Goal: Task Accomplishment & Management: Manage account settings

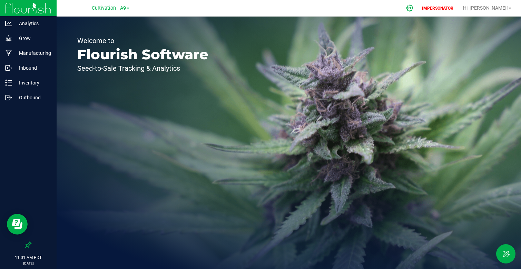
click at [413, 6] on icon at bounding box center [410, 8] width 7 height 7
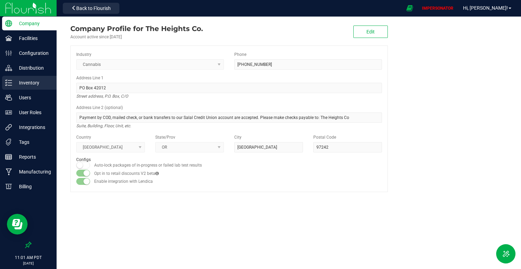
click at [32, 79] on p "Inventory" at bounding box center [32, 83] width 41 height 8
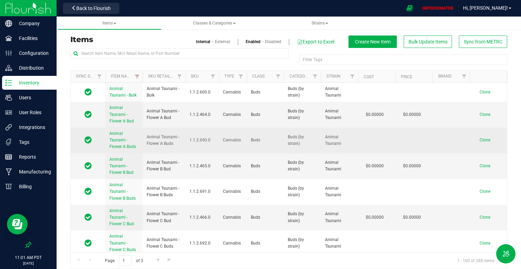
click at [118, 149] on link "Animal Tsunami - Flower A Buds" at bounding box center [123, 140] width 29 height 20
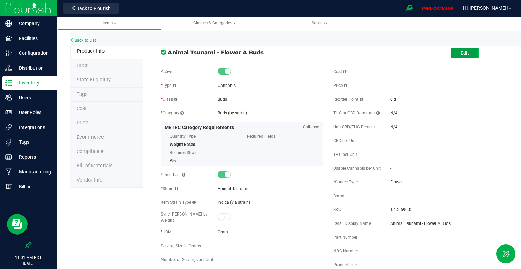
click at [464, 50] on span "Edit" at bounding box center [465, 53] width 8 height 6
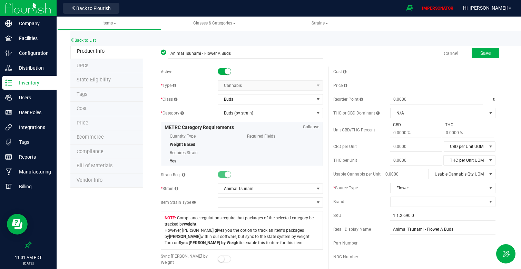
click at [94, 80] on span "State Eligibility" at bounding box center [94, 80] width 34 height 6
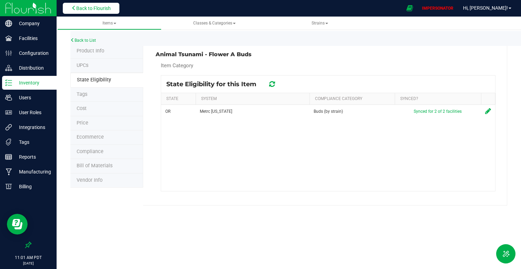
click at [98, 11] on button "Back to Flourish" at bounding box center [91, 8] width 57 height 11
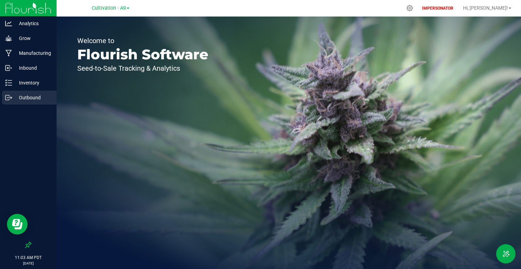
click at [31, 100] on p "Outbound" at bounding box center [32, 98] width 41 height 8
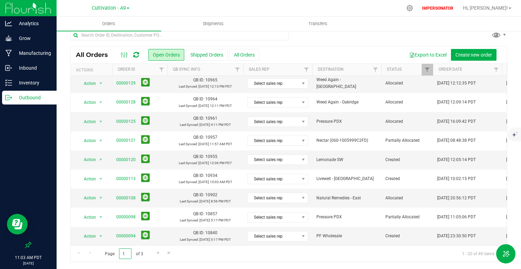
drag, startPoint x: 125, startPoint y: 254, endPoint x: 111, endPoint y: 254, distance: 14.2
click at [111, 254] on span "Page 1 of 3" at bounding box center [124, 254] width 50 height 11
type input "2"
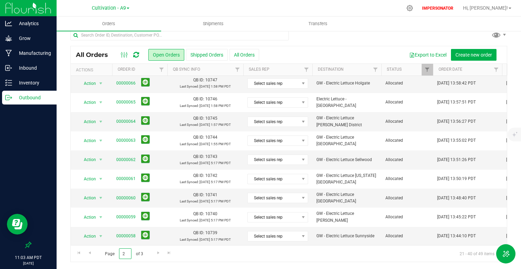
drag, startPoint x: 126, startPoint y: 252, endPoint x: 105, endPoint y: 251, distance: 21.8
click at [107, 252] on span "Page 2 of 3" at bounding box center [124, 254] width 50 height 11
type input "3"
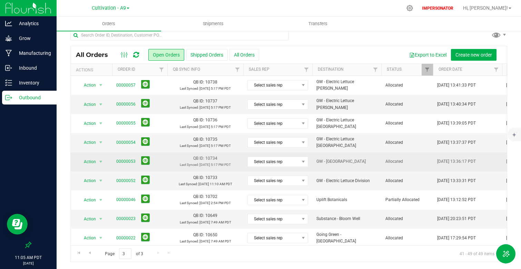
scroll to position [2, 0]
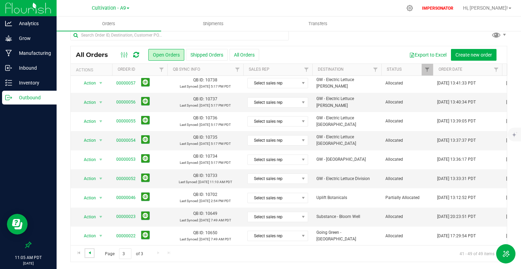
click at [91, 253] on span "Go to the previous page" at bounding box center [90, 253] width 6 height 6
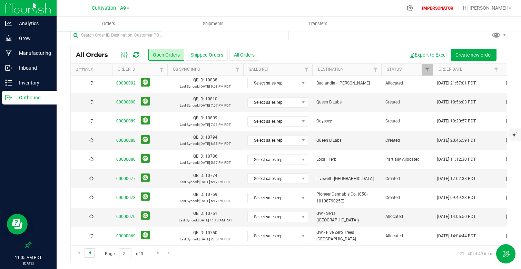
scroll to position [0, 0]
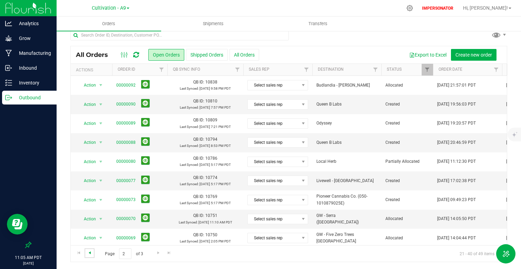
click at [90, 253] on span "Go to the previous page" at bounding box center [90, 253] width 6 height 6
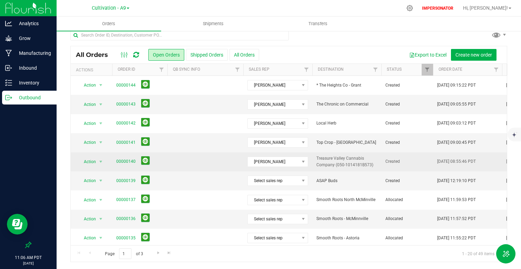
drag, startPoint x: 491, startPoint y: 161, endPoint x: 364, endPoint y: 160, distance: 127.4
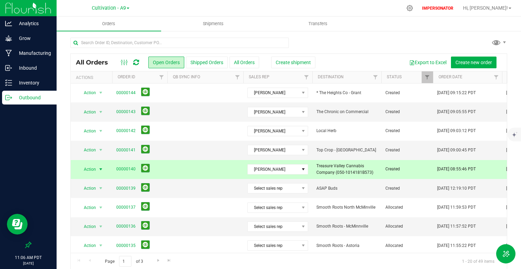
click at [335, 165] on span "Treasure Valley Cannabis Company (050-1014181B573)" at bounding box center [346, 169] width 61 height 13
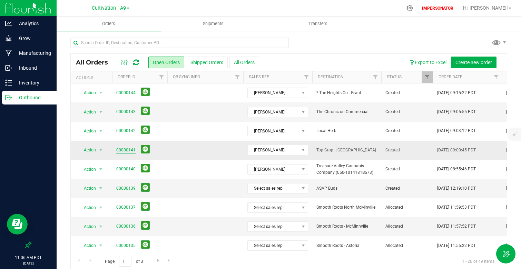
click at [124, 150] on link "00000141" at bounding box center [125, 150] width 19 height 7
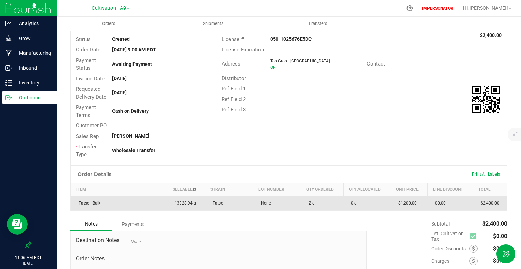
scroll to position [17, 0]
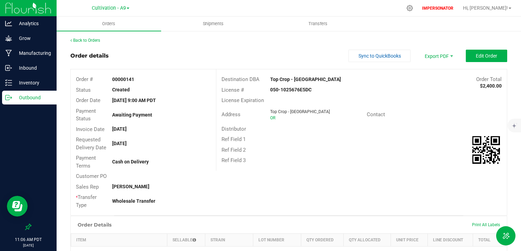
click at [32, 104] on div "Outbound" at bounding box center [29, 98] width 55 height 14
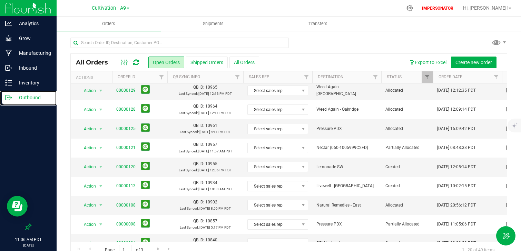
scroll to position [224, 0]
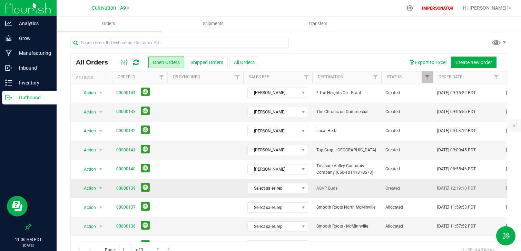
drag, startPoint x: 494, startPoint y: 186, endPoint x: 386, endPoint y: 186, distance: 108.7
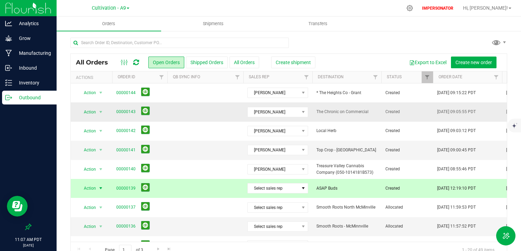
click at [205, 105] on td at bounding box center [205, 112] width 76 height 19
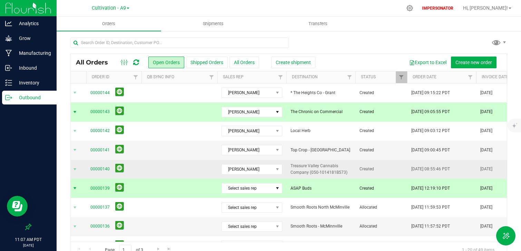
scroll to position [0, 90]
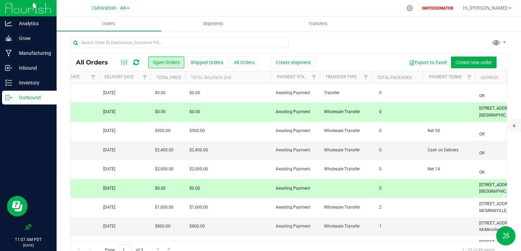
click at [262, 186] on td "$0.00" at bounding box center [228, 188] width 86 height 19
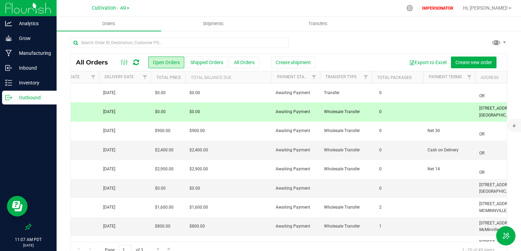
click at [253, 110] on td "$0.00" at bounding box center [228, 112] width 86 height 19
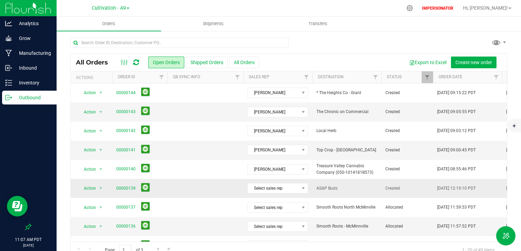
drag, startPoint x: 490, startPoint y: 185, endPoint x: 409, endPoint y: 185, distance: 80.8
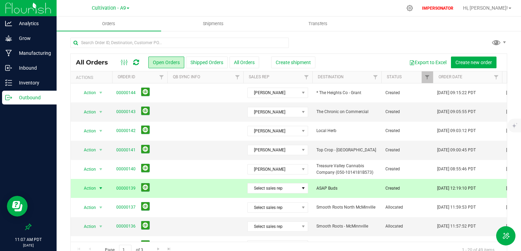
click at [360, 192] on td "ASAP Buds" at bounding box center [346, 188] width 69 height 19
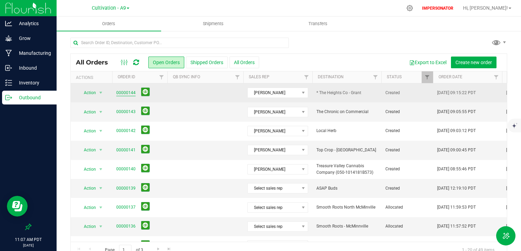
click at [118, 94] on link "00000144" at bounding box center [125, 93] width 19 height 7
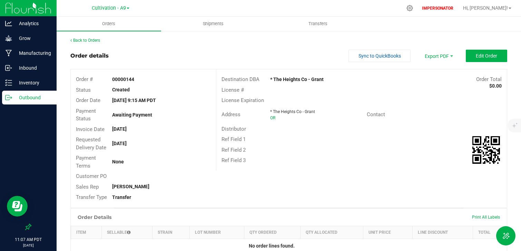
drag, startPoint x: 319, startPoint y: 78, endPoint x: 261, endPoint y: 77, distance: 58.7
click at [261, 78] on div "Destination DBA * The Heights Co - Grant Order Total $0.00" at bounding box center [361, 79] width 291 height 11
click at [295, 186] on div "Order # 00000144 Status Created Order Date Sep 27, 2025 9:15 AM PDT Payment Sta…" at bounding box center [289, 138] width 436 height 138
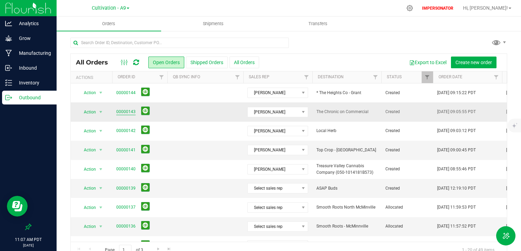
click at [123, 109] on link "00000143" at bounding box center [125, 112] width 19 height 7
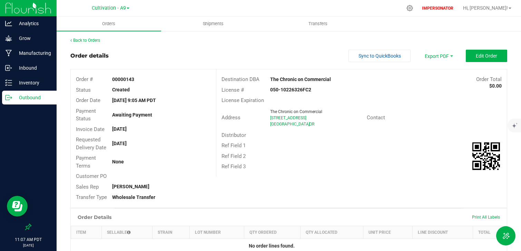
click at [79, 37] on div "Back to Orders" at bounding box center [288, 40] width 437 height 6
click at [80, 42] on link "Back to Orders" at bounding box center [85, 40] width 30 height 5
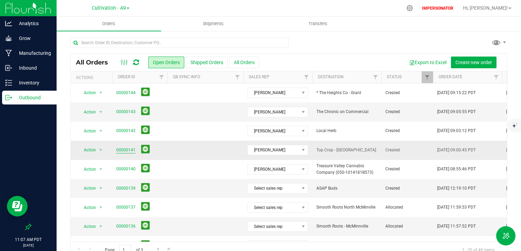
click at [119, 148] on link "00000141" at bounding box center [125, 150] width 19 height 7
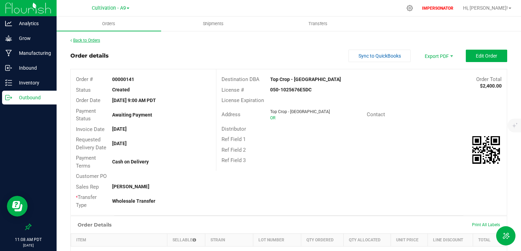
click at [81, 40] on link "Back to Orders" at bounding box center [85, 40] width 30 height 5
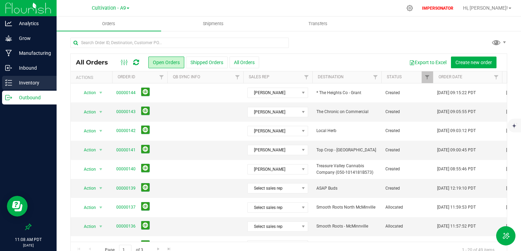
click at [21, 82] on p "Inventory" at bounding box center [32, 83] width 41 height 8
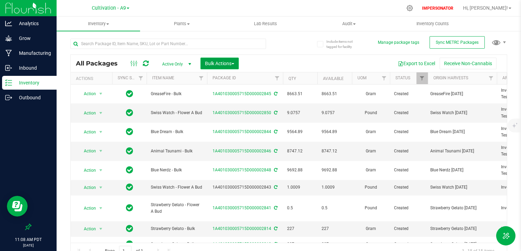
click at [223, 66] on span "Bulk Actions" at bounding box center [219, 64] width 29 height 6
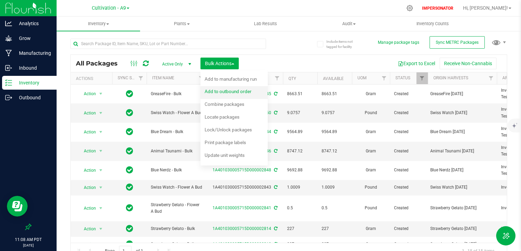
click at [239, 91] on span "Add to outbound order" at bounding box center [228, 92] width 47 height 6
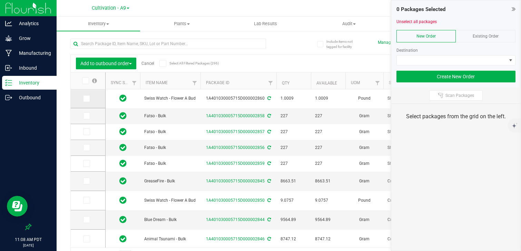
click at [88, 100] on span at bounding box center [86, 98] width 7 height 7
click at [0, 0] on input "checkbox" at bounding box center [0, 0] width 0 height 0
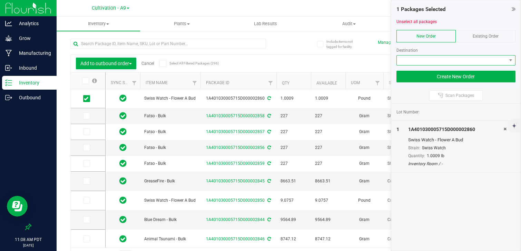
click at [425, 59] on span at bounding box center [452, 61] width 110 height 10
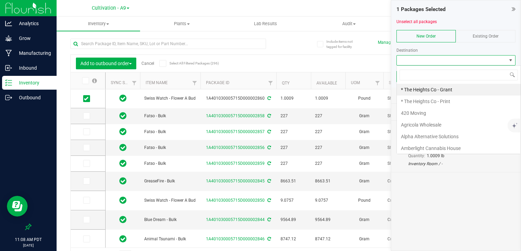
scroll to position [10, 119]
click at [449, 64] on span at bounding box center [452, 61] width 110 height 10
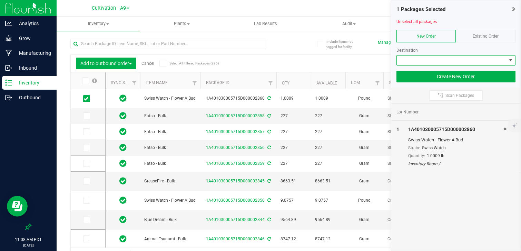
click at [487, 38] on div "Existing Order" at bounding box center [486, 36] width 60 height 12
click at [441, 56] on span at bounding box center [452, 61] width 110 height 10
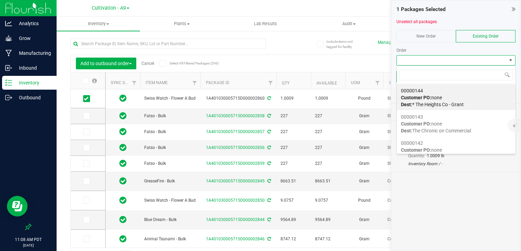
click at [468, 16] on div at bounding box center [456, 15] width 119 height 5
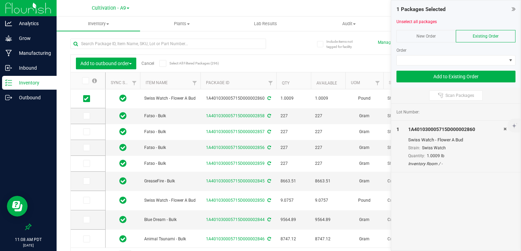
click at [422, 40] on div "New Order" at bounding box center [427, 36] width 60 height 12
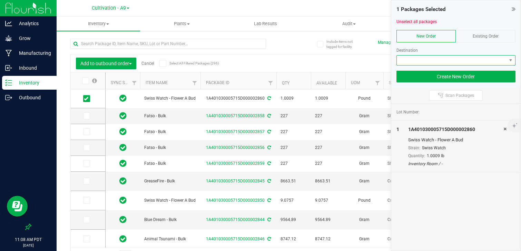
click at [422, 59] on span at bounding box center [452, 61] width 110 height 10
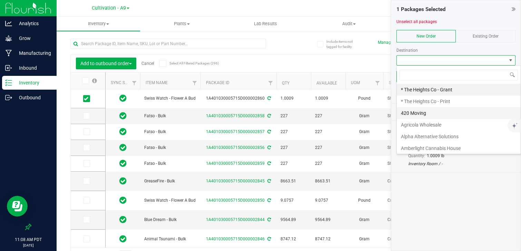
click at [423, 116] on li "420 Moving" at bounding box center [459, 113] width 124 height 12
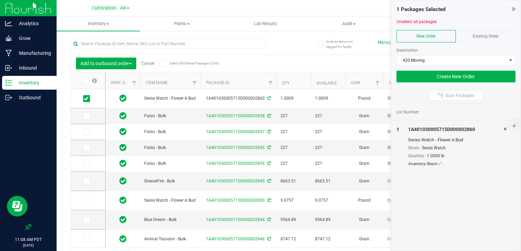
click at [505, 130] on icon at bounding box center [505, 129] width 3 height 4
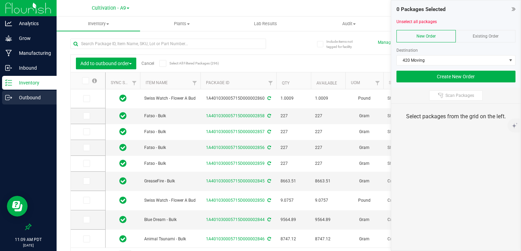
click at [36, 96] on p "Outbound" at bounding box center [32, 98] width 41 height 8
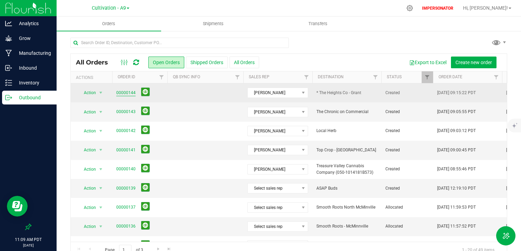
click at [121, 95] on link "00000144" at bounding box center [125, 93] width 19 height 7
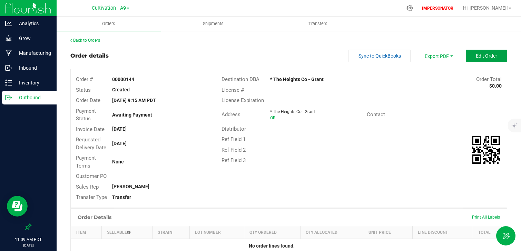
click at [477, 57] on span "Edit Order" at bounding box center [486, 56] width 21 height 6
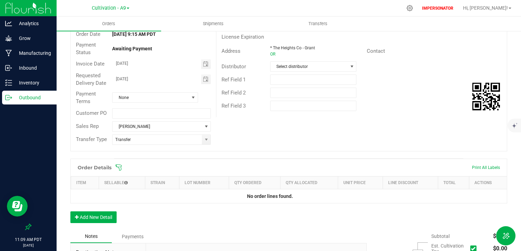
scroll to position [80, 0]
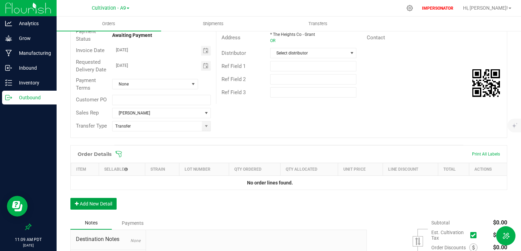
click at [85, 208] on button "Add New Detail" at bounding box center [93, 204] width 46 height 12
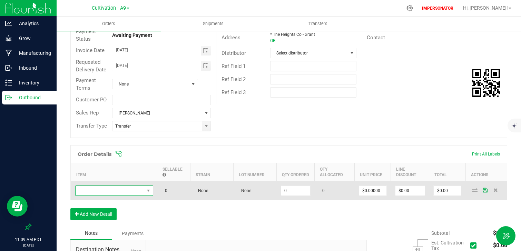
click at [112, 194] on span "NO DATA FOUND" at bounding box center [110, 191] width 69 height 10
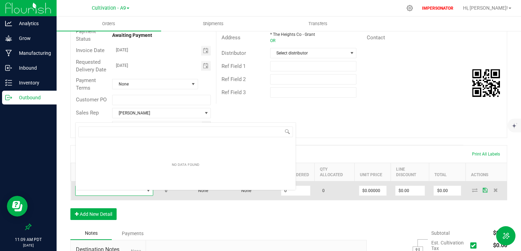
scroll to position [10, 78]
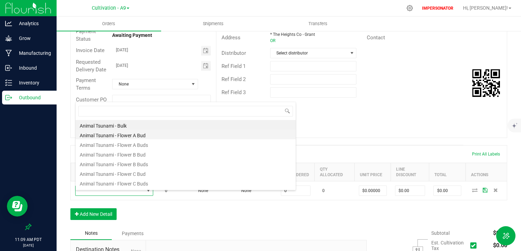
click at [115, 136] on li "Animal Tsunami - Flower A Bud" at bounding box center [186, 135] width 220 height 10
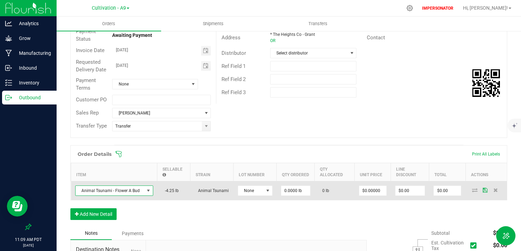
click at [135, 194] on span "Animal Tsunami - Flower A Bud" at bounding box center [110, 191] width 69 height 10
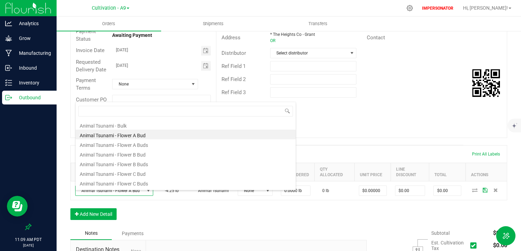
click at [128, 145] on li "Animal Tsunami - Flower A Buds" at bounding box center [186, 144] width 220 height 10
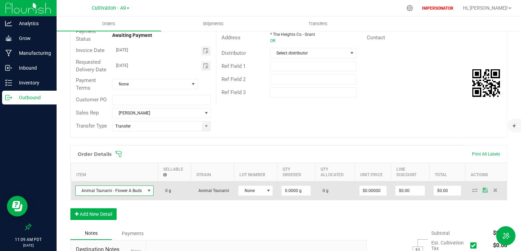
click at [130, 193] on span "Animal Tsunami - Flower A Buds" at bounding box center [110, 191] width 69 height 10
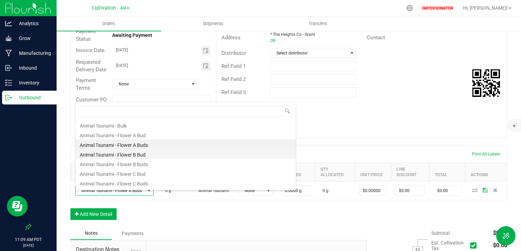
click at [137, 152] on li "Animal Tsunami - Flower B Bud" at bounding box center [186, 154] width 220 height 10
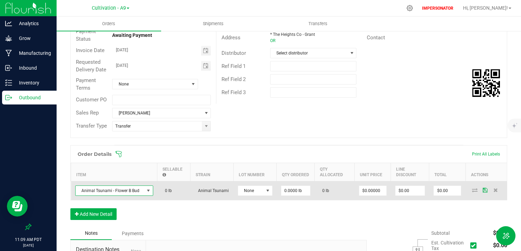
click at [135, 195] on span "Animal Tsunami - Flower B Bud" at bounding box center [110, 191] width 69 height 10
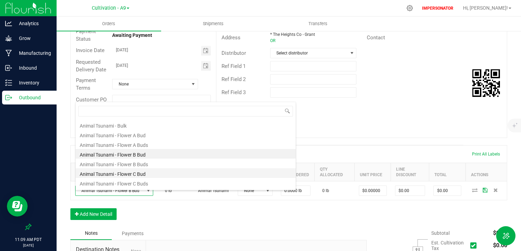
click at [143, 176] on li "Animal Tsunami - Flower C Bud" at bounding box center [186, 173] width 220 height 10
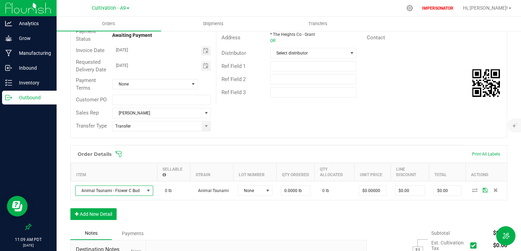
click at [153, 213] on div "Order Details Print All Labels Item Sellable Strain Lot Number Qty Ordered Qty …" at bounding box center [288, 186] width 437 height 82
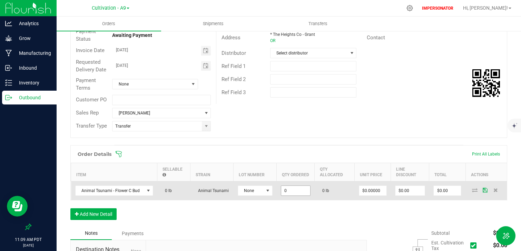
click at [295, 196] on input "0" at bounding box center [295, 191] width 29 height 10
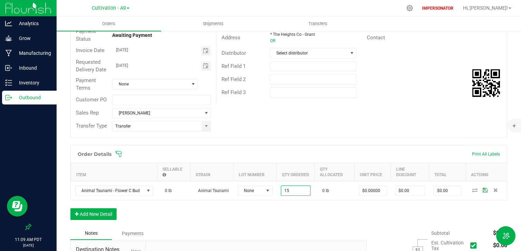
type input "15.0000 lb"
click at [300, 218] on div "Order Details Print All Labels Item Sellable Strain Lot Number Qty Ordered Qty …" at bounding box center [288, 186] width 437 height 82
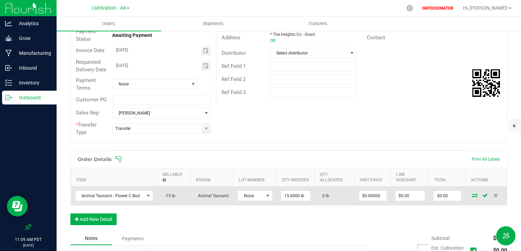
click at [475, 197] on icon at bounding box center [475, 195] width 6 height 4
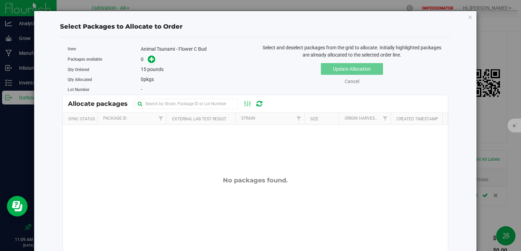
click at [167, 157] on div "No packages found." at bounding box center [255, 237] width 385 height 224
click at [167, 175] on div "No packages found." at bounding box center [255, 237] width 385 height 224
click at [167, 176] on div "No packages found." at bounding box center [255, 237] width 385 height 224
click at [167, 195] on div "No packages found." at bounding box center [255, 237] width 385 height 224
drag, startPoint x: 167, startPoint y: 207, endPoint x: 166, endPoint y: 212, distance: 4.8
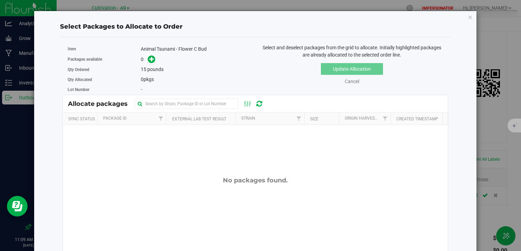
click at [166, 212] on div "No packages found." at bounding box center [255, 237] width 385 height 224
click at [153, 60] on icon at bounding box center [151, 59] width 5 height 5
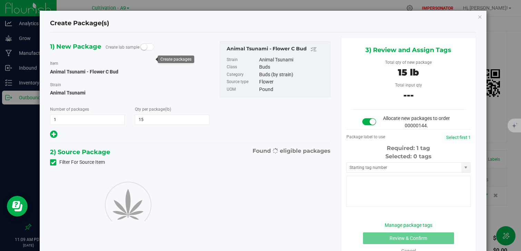
type input "15.0000"
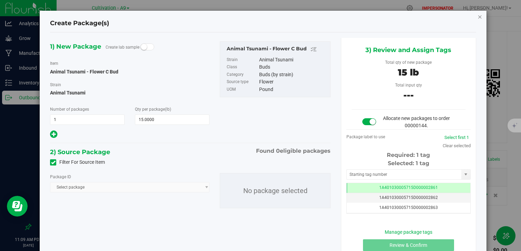
click at [478, 17] on icon "button" at bounding box center [480, 16] width 5 height 8
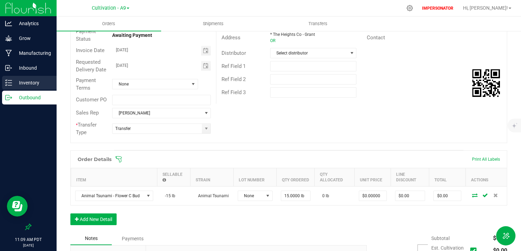
click at [23, 82] on p "Inventory" at bounding box center [32, 83] width 41 height 8
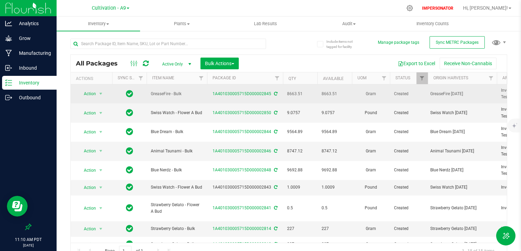
drag, startPoint x: 340, startPoint y: 96, endPoint x: 294, endPoint y: 96, distance: 45.9
click at [91, 97] on span "Action" at bounding box center [87, 94] width 19 height 10
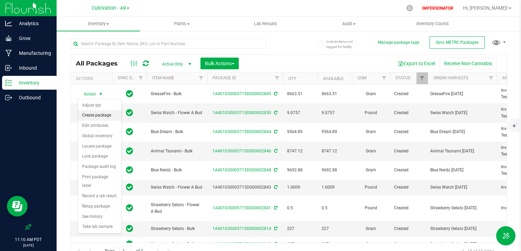
click at [101, 117] on li "Create package" at bounding box center [99, 115] width 43 height 10
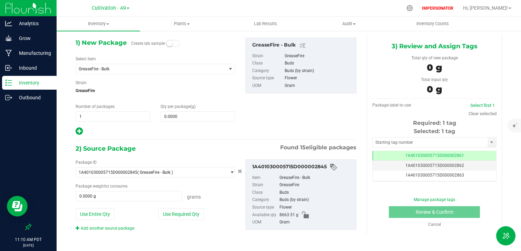
click at [33, 86] on p "Inventory" at bounding box center [32, 83] width 41 height 8
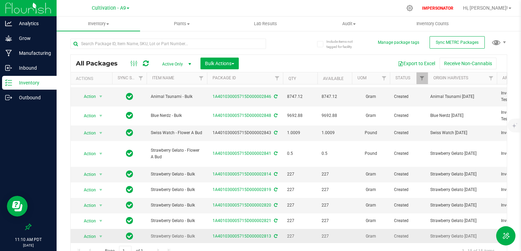
drag, startPoint x: 282, startPoint y: 168, endPoint x: 336, endPoint y: 228, distance: 80.4
click at [336, 233] on span "227" at bounding box center [335, 236] width 26 height 7
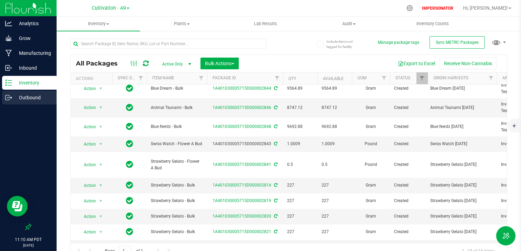
click at [32, 99] on p "Outbound" at bounding box center [32, 98] width 41 height 8
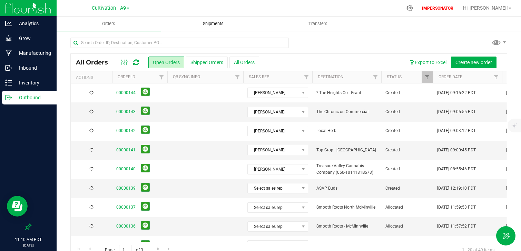
click at [223, 23] on span "Shipments" at bounding box center [213, 24] width 39 height 6
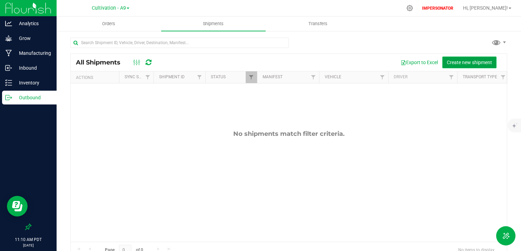
click at [478, 62] on span "Create new shipment" at bounding box center [469, 63] width 45 height 6
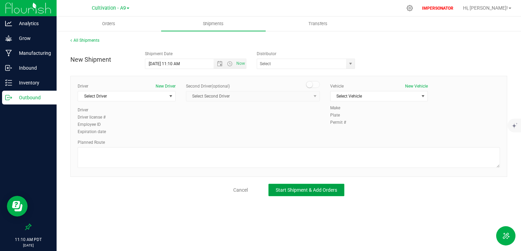
click at [297, 189] on span "Start Shipment & Add Orders" at bounding box center [306, 190] width 61 height 6
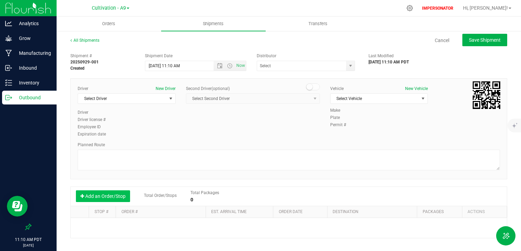
click at [103, 200] on button "Add an Order/Stop" at bounding box center [103, 197] width 54 height 12
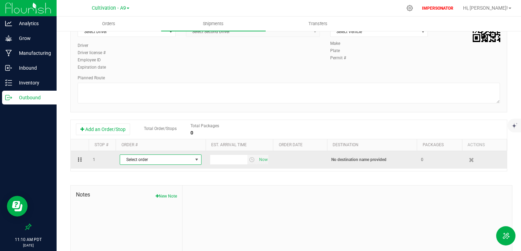
click at [172, 163] on span "Select order" at bounding box center [156, 160] width 72 height 10
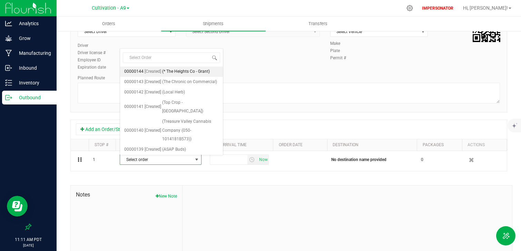
click at [201, 74] on span "(* The Heights Co - Grant)" at bounding box center [186, 71] width 48 height 9
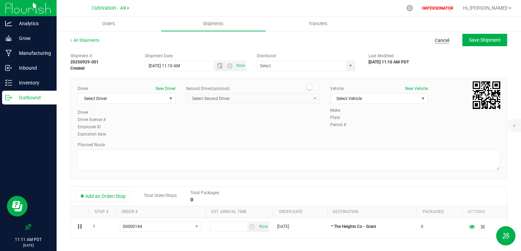
click at [446, 41] on link "Cancel" at bounding box center [442, 40] width 14 height 7
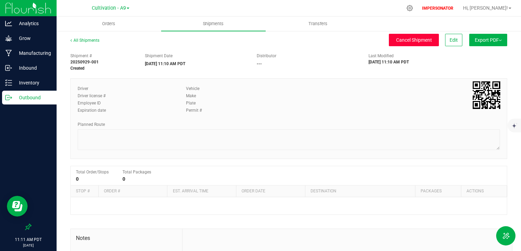
click at [417, 43] on button "Cancel Shipment" at bounding box center [414, 40] width 50 height 12
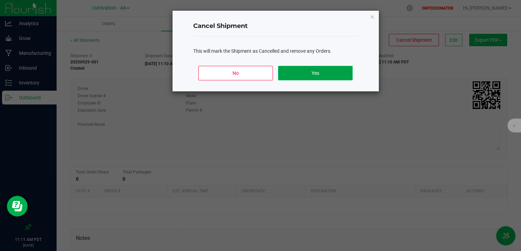
click at [330, 74] on button "Yes" at bounding box center [315, 73] width 74 height 14
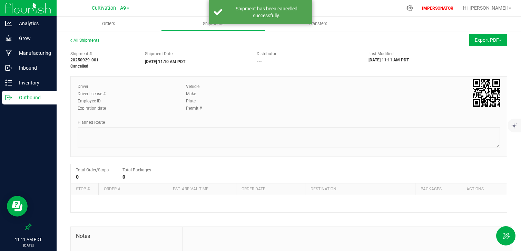
click at [24, 102] on div "Outbound" at bounding box center [29, 98] width 55 height 14
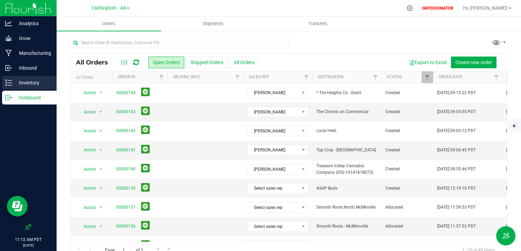
click at [43, 82] on p "Inventory" at bounding box center [32, 83] width 41 height 8
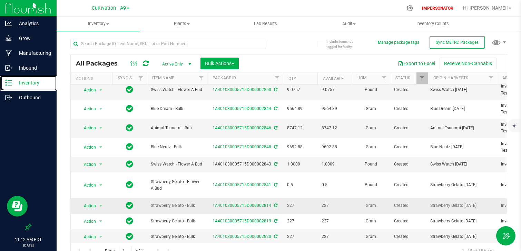
scroll to position [14, 0]
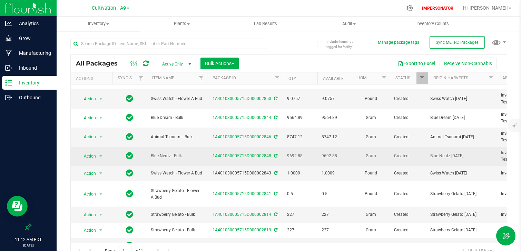
drag, startPoint x: 184, startPoint y: 158, endPoint x: 145, endPoint y: 157, distance: 39.0
click at [162, 157] on span "Blue Nerdz - Bulk" at bounding box center [177, 156] width 52 height 7
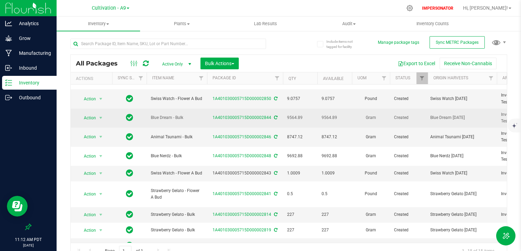
drag, startPoint x: 188, startPoint y: 119, endPoint x: 146, endPoint y: 119, distance: 41.4
click at [147, 120] on td "Blue Dream - Bulk" at bounding box center [177, 118] width 60 height 19
click at [147, 119] on td "Blue Dream - Bulk" at bounding box center [177, 118] width 60 height 19
drag, startPoint x: 287, startPoint y: 117, endPoint x: 347, endPoint y: 117, distance: 60.4
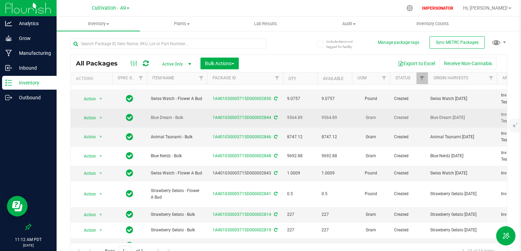
click at [347, 117] on span "9564.89" at bounding box center [335, 118] width 26 height 7
click at [101, 118] on span "select" at bounding box center [101, 118] width 6 height 6
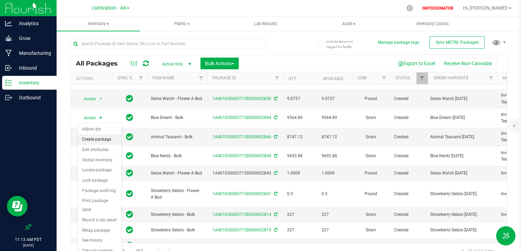
click at [109, 140] on li "Create package" at bounding box center [99, 140] width 43 height 10
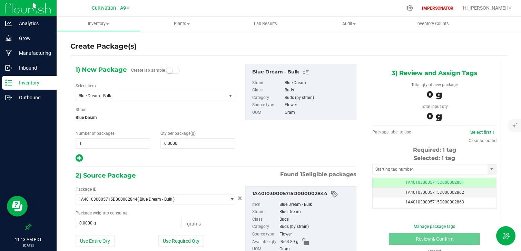
drag, startPoint x: 75, startPoint y: 133, endPoint x: 135, endPoint y: 132, distance: 59.4
click at [135, 133] on div "Number of packages 1 1" at bounding box center [112, 139] width 85 height 18
click at [135, 132] on div "Number of packages 1 1" at bounding box center [112, 139] width 85 height 18
click at [88, 144] on span "1 1" at bounding box center [113, 143] width 75 height 10
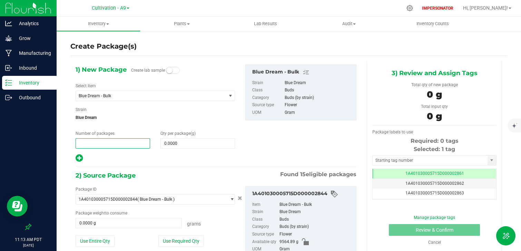
type input "4"
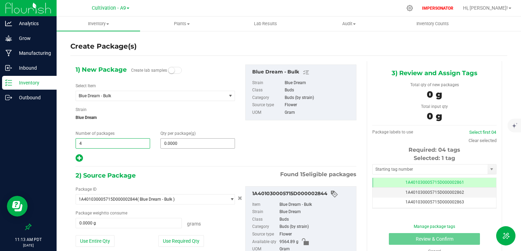
type input "4"
click at [191, 140] on span at bounding box center [197, 143] width 75 height 10
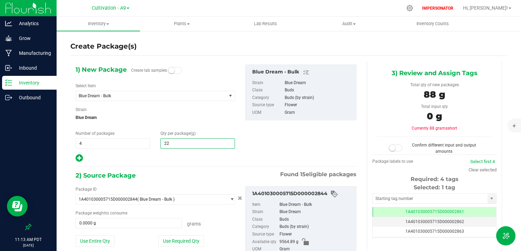
type input "227"
type input "227.0000"
click at [193, 166] on div "1) New Package Create lab samples Select Item Blue Dream - Bulk Animal Tsunami …" at bounding box center [215, 167] width 291 height 212
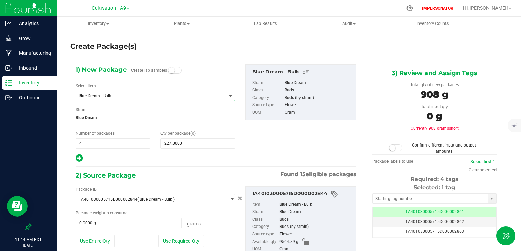
click at [124, 98] on span "Blue Dream - Bulk" at bounding box center [148, 96] width 139 height 5
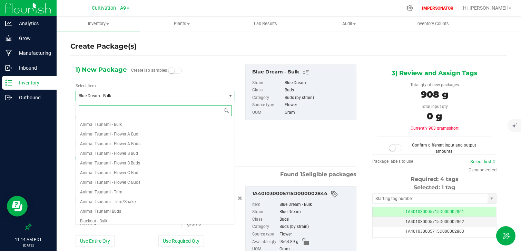
scroll to position [184, 0]
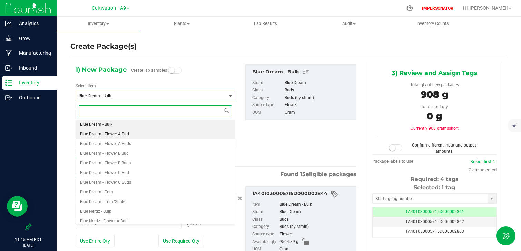
click at [127, 136] on span "Blue Dream - Flower A Bud" at bounding box center [104, 134] width 49 height 5
type input "1"
type input "0.0000"
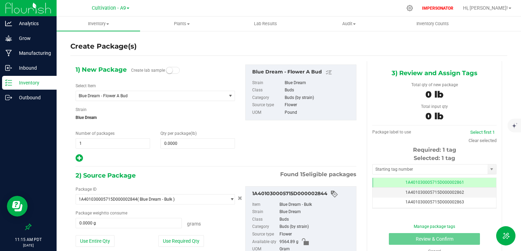
drag, startPoint x: 297, startPoint y: 112, endPoint x: 237, endPoint y: 113, distance: 60.1
click at [237, 113] on div "1) New Package Create lab sample Select Item Blue Dream - Flower A Bud Animal T…" at bounding box center [215, 114] width 291 height 98
click at [237, 114] on div "1) New Package Create lab sample Select Item Blue Dream - Flower A Bud Animal T…" at bounding box center [155, 114] width 170 height 98
click at [206, 115] on span "Blue Dream" at bounding box center [155, 118] width 159 height 10
click at [139, 118] on span "Blue Dream" at bounding box center [155, 118] width 159 height 10
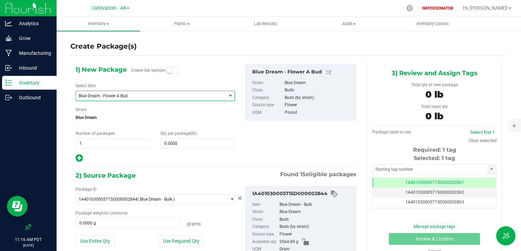
click at [102, 99] on span "Blue Dream - Flower A Bud" at bounding box center [151, 96] width 150 height 10
click at [276, 142] on div "1) New Package Create lab sample Select Item Blue Dream - Flower A Bud Animal T…" at bounding box center [215, 114] width 291 height 98
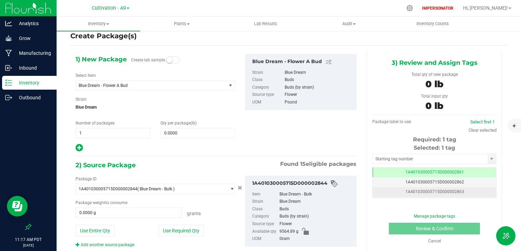
scroll to position [27, 0]
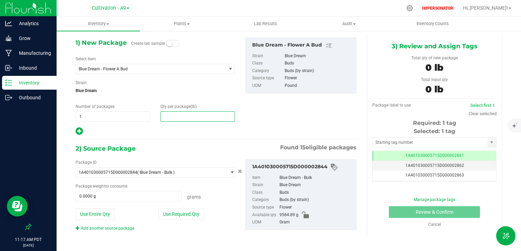
click at [182, 115] on span at bounding box center [197, 116] width 75 height 10
type input "2"
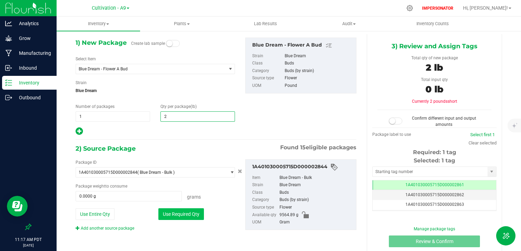
type input "2.0000"
click at [174, 212] on button "Use Required Qty" at bounding box center [181, 214] width 46 height 12
type input "907.1840 g"
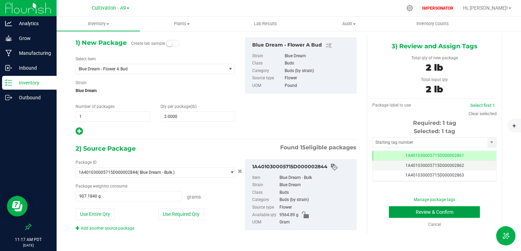
click at [444, 214] on button "Review & Confirm" at bounding box center [434, 212] width 91 height 12
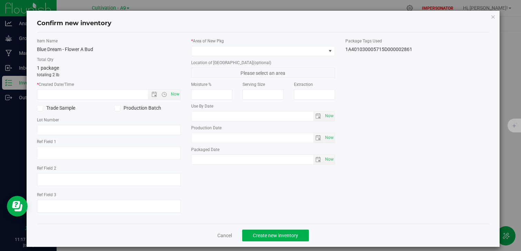
click at [43, 107] on span at bounding box center [40, 108] width 6 height 6
click at [0, 0] on input "Trade Sample" at bounding box center [0, 0] width 0 height 0
drag, startPoint x: 85, startPoint y: 108, endPoint x: 46, endPoint y: 108, distance: 38.7
click at [46, 108] on label "Trade Sample" at bounding box center [70, 108] width 67 height 7
click at [75, 116] on div "Item Name Blue Dream - Flower A Bud Total Qty 1 package totaling 2 lb * Created…" at bounding box center [109, 128] width 154 height 181
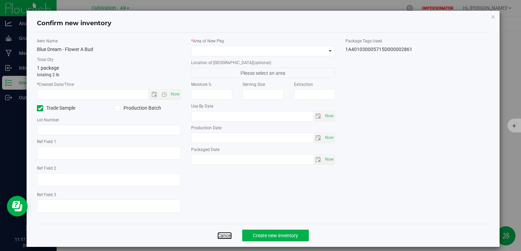
click at [222, 233] on link "Cancel" at bounding box center [224, 235] width 14 height 7
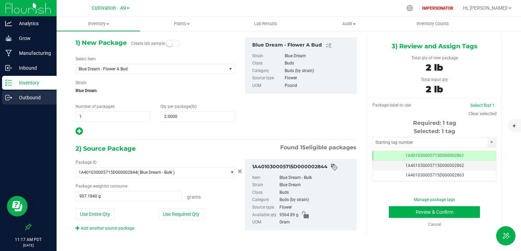
click at [34, 96] on p "Outbound" at bounding box center [32, 98] width 41 height 8
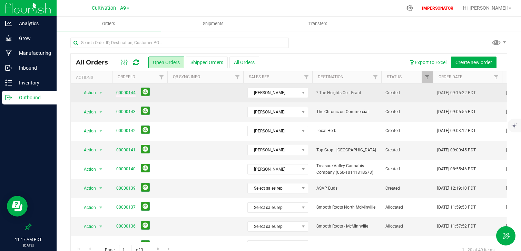
click at [127, 92] on link "00000144" at bounding box center [125, 93] width 19 height 7
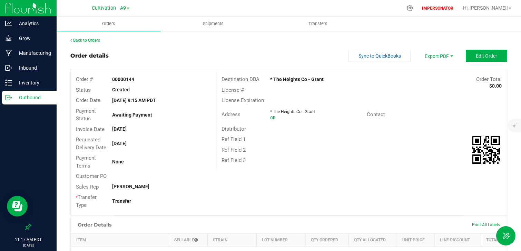
drag, startPoint x: 133, startPoint y: 206, endPoint x: 74, endPoint y: 199, distance: 59.1
click at [74, 199] on div "* Transfer Type Transfer" at bounding box center [143, 201] width 145 height 18
click at [488, 47] on div "Back to Orders Order details Sync to QuickBooks Export PDF Edit Order Order # 0…" at bounding box center [288, 206] width 437 height 338
click at [488, 51] on button "Edit Order" at bounding box center [486, 56] width 41 height 12
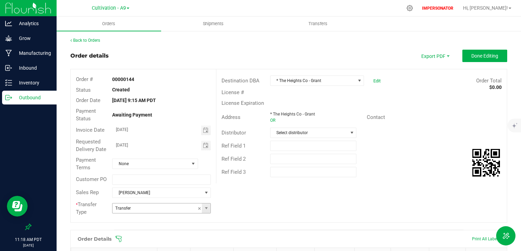
click at [129, 207] on input "Transfer" at bounding box center [157, 209] width 89 height 10
click at [207, 208] on span at bounding box center [207, 209] width 6 height 6
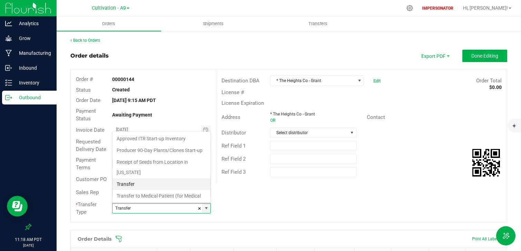
click at [268, 197] on div "Order # 00000144 Status Created Order Date Sep 27, 2025 9:15 AM PDT Payment Sta…" at bounding box center [289, 145] width 436 height 153
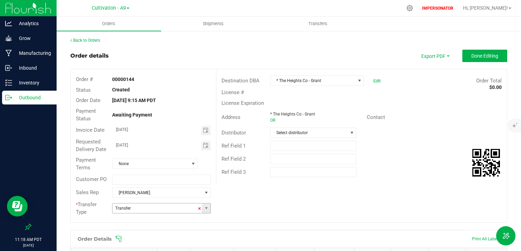
click at [197, 205] on span at bounding box center [199, 209] width 4 height 10
click at [205, 211] on span at bounding box center [207, 209] width 6 height 6
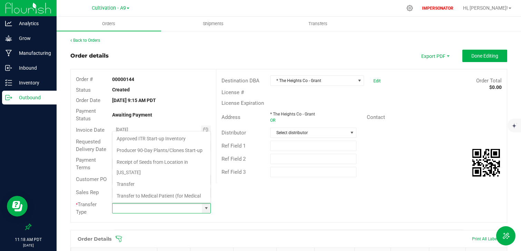
click at [253, 203] on div "Order # 00000144 Status Created Order Date Sep 27, 2025 9:15 AM PDT Payment Sta…" at bounding box center [289, 145] width 436 height 153
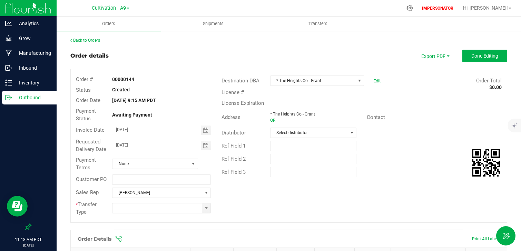
drag, startPoint x: 73, startPoint y: 206, endPoint x: 86, endPoint y: 213, distance: 14.2
click at [86, 213] on div "* Transfer Type" at bounding box center [89, 209] width 36 height 16
click at [86, 213] on span "* Transfer Type" at bounding box center [86, 209] width 21 height 14
click at [316, 208] on div "Order # 00000144 Status Created Order Date Sep 27, 2025 9:15 AM PDT Payment Sta…" at bounding box center [289, 145] width 436 height 153
click at [207, 211] on span at bounding box center [206, 209] width 9 height 10
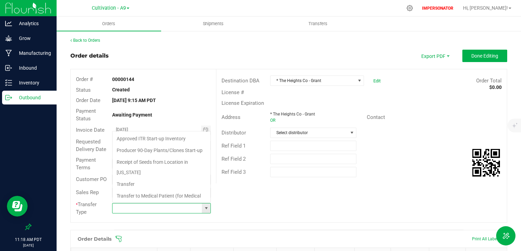
scroll to position [10, 99]
click at [270, 207] on div "Order # 00000144 Status Created Order Date Sep 27, 2025 9:15 AM PDT Payment Sta…" at bounding box center [289, 145] width 436 height 153
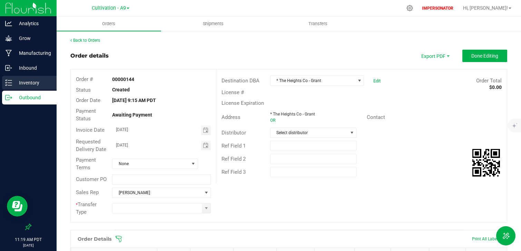
click at [34, 80] on p "Inventory" at bounding box center [32, 83] width 41 height 8
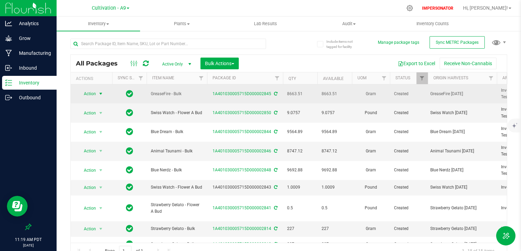
click at [92, 91] on span "Action" at bounding box center [87, 94] width 19 height 10
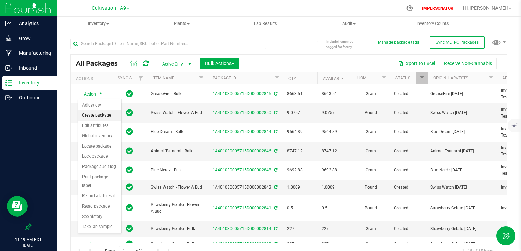
click at [103, 112] on li "Create package" at bounding box center [99, 115] width 43 height 10
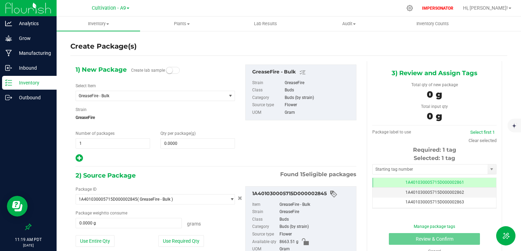
click at [80, 157] on icon at bounding box center [79, 158] width 7 height 9
type input "0.0000"
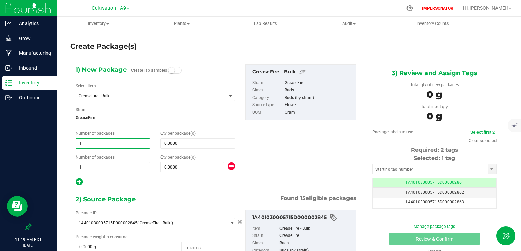
drag, startPoint x: 89, startPoint y: 145, endPoint x: 55, endPoint y: 144, distance: 34.2
click at [55, 144] on div "Analytics Grow Manufacturing Inbound Inventory Outbound 11:19 AM PDT 09/29/2025…" at bounding box center [260, 125] width 521 height 251
type input "5"
click at [217, 144] on span at bounding box center [197, 143] width 75 height 10
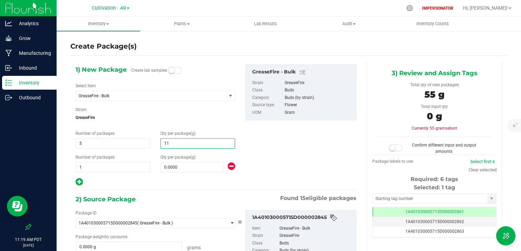
type input "113"
type input "113.0000"
click at [260, 134] on div "1) New Package Create lab samples Select Item GreaseFire - Bulk Animal Tsunami …" at bounding box center [215, 126] width 291 height 122
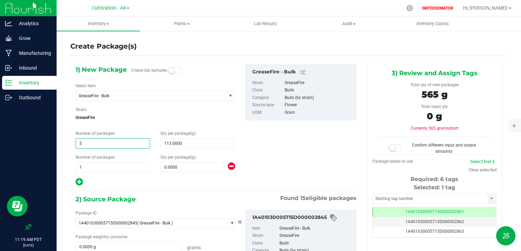
click at [118, 141] on span "5 5" at bounding box center [113, 143] width 75 height 10
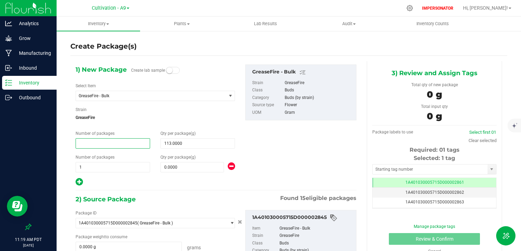
type input "1"
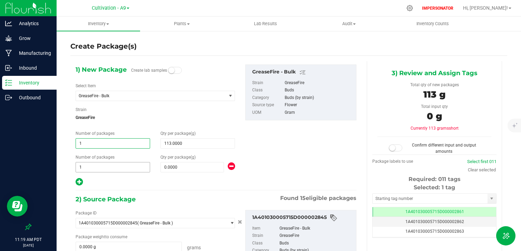
type input "1"
click at [110, 166] on span "1 1" at bounding box center [113, 167] width 75 height 10
click at [180, 161] on div "Qty per package (g) 0.0000 0" at bounding box center [197, 163] width 85 height 18
click at [180, 165] on span at bounding box center [192, 167] width 64 height 10
type input "223"
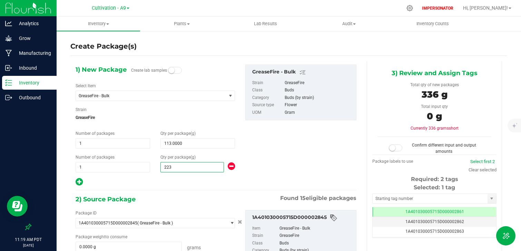
type input "223.0000"
click at [273, 140] on div "1) New Package Create lab samples Select Item GreaseFire - Bulk Animal Tsunami …" at bounding box center [215, 126] width 291 height 122
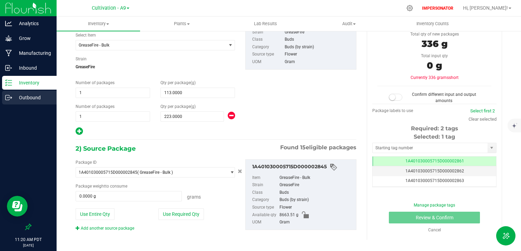
click at [43, 102] on div "Outbound" at bounding box center [29, 98] width 55 height 14
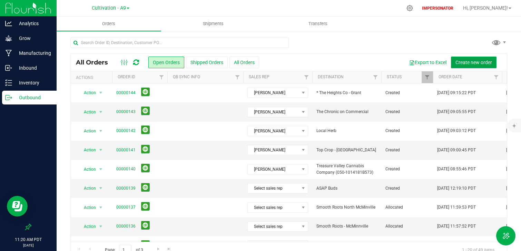
click at [472, 66] on button "Create new order" at bounding box center [474, 63] width 46 height 12
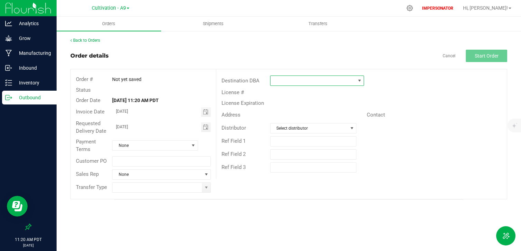
click at [309, 81] on span at bounding box center [313, 81] width 85 height 10
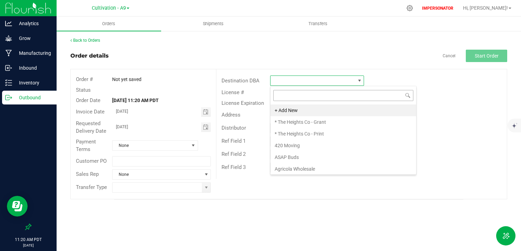
scroll to position [10, 94]
click at [300, 153] on li "ASAP Buds" at bounding box center [344, 158] width 146 height 12
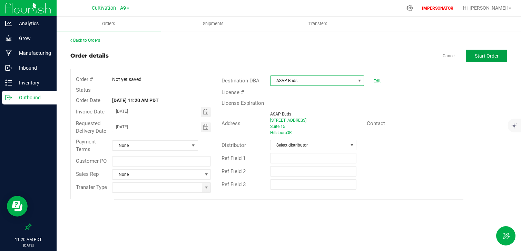
click at [489, 56] on span "Start Order" at bounding box center [487, 56] width 24 height 6
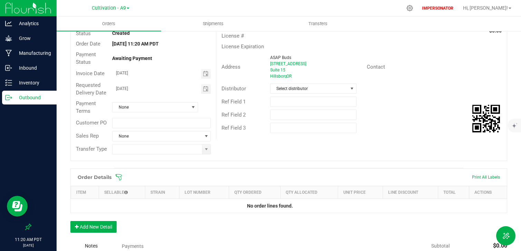
scroll to position [76, 0]
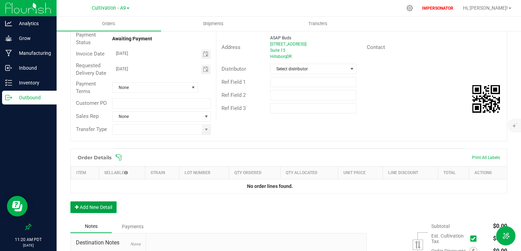
click at [100, 212] on button "Add New Detail" at bounding box center [93, 208] width 46 height 12
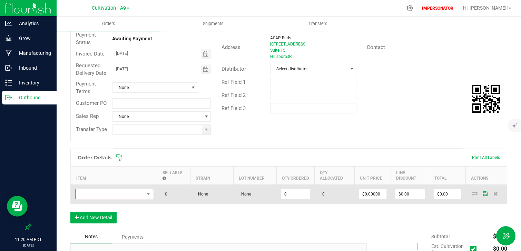
click at [120, 199] on span "NO DATA FOUND" at bounding box center [110, 194] width 69 height 10
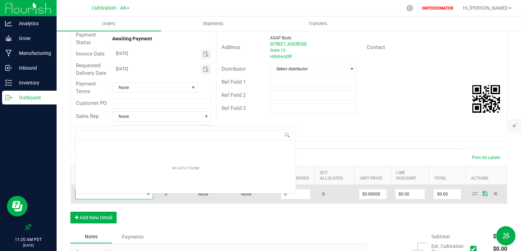
scroll to position [10, 78]
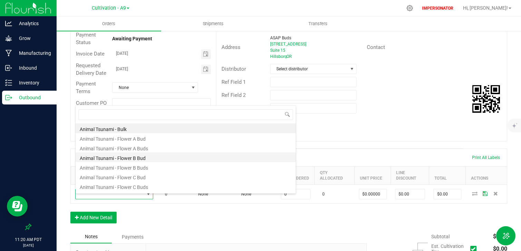
click at [126, 156] on li "Animal Tsunami - Flower B Bud" at bounding box center [186, 158] width 220 height 10
type input "0.0000 lb"
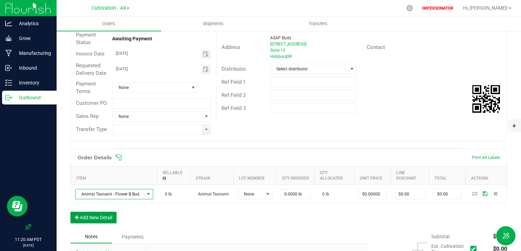
click at [111, 224] on button "Add New Detail" at bounding box center [93, 218] width 46 height 12
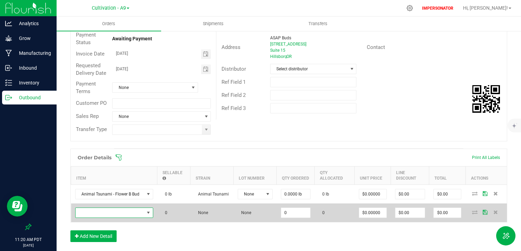
click at [128, 218] on span "NO DATA FOUND" at bounding box center [110, 213] width 69 height 10
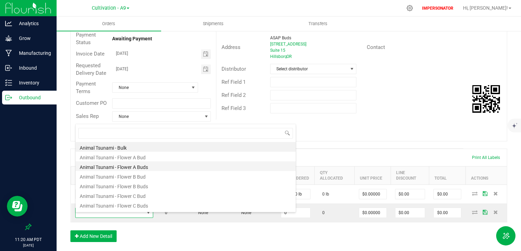
click at [143, 165] on li "Animal Tsunami - Flower A Buds" at bounding box center [186, 167] width 220 height 10
type input "0.0000 g"
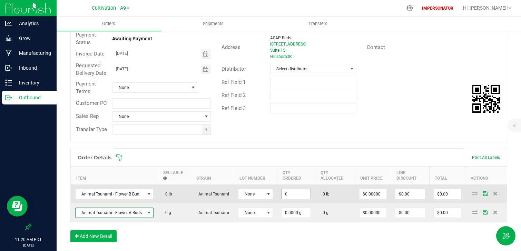
click at [306, 198] on input "0" at bounding box center [296, 194] width 29 height 10
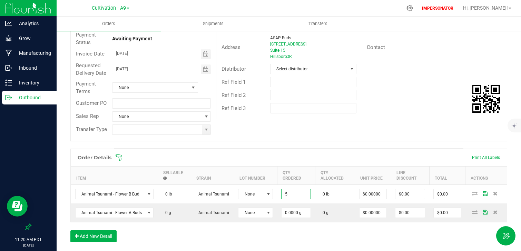
type input "5.0000 lb"
click at [337, 228] on div "Order Details Print All Labels Item Sellable Strain Lot Number Qty Ordered Qty …" at bounding box center [288, 199] width 437 height 100
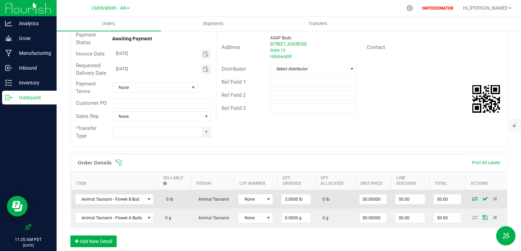
click at [475, 199] on icon at bounding box center [475, 199] width 6 height 4
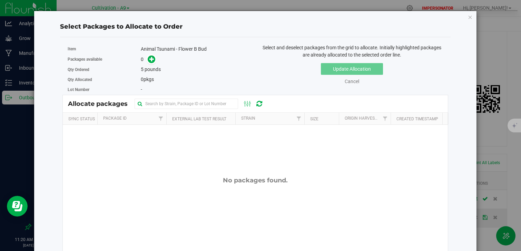
click at [186, 136] on div "No packages found." at bounding box center [255, 237] width 385 height 224
click at [188, 155] on div "No packages found." at bounding box center [255, 237] width 385 height 224
click at [188, 172] on div "No packages found." at bounding box center [255, 237] width 385 height 224
click at [153, 60] on icon at bounding box center [151, 59] width 5 height 5
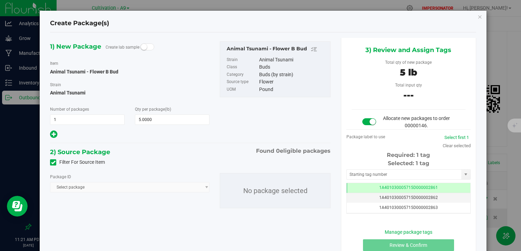
click at [484, 19] on div "Create Package(s) 1) New Package Create lab sample Item Animal Tsunami - Flower…" at bounding box center [263, 143] width 447 height 264
click at [480, 18] on icon "button" at bounding box center [480, 16] width 5 height 8
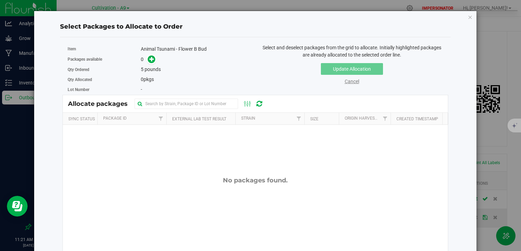
click at [356, 82] on link "Cancel" at bounding box center [352, 82] width 14 height 6
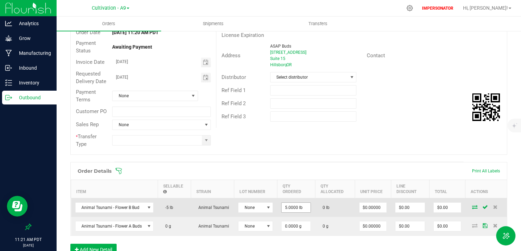
scroll to position [67, 0]
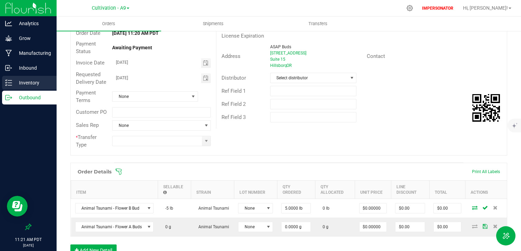
click at [32, 88] on div "Inventory" at bounding box center [29, 83] width 55 height 14
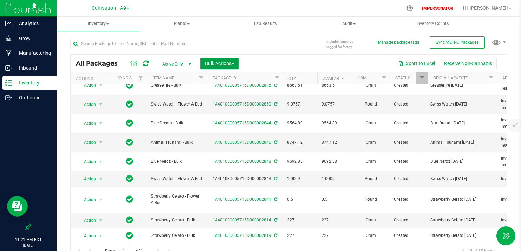
click at [232, 62] on span "Bulk Actions" at bounding box center [219, 64] width 29 height 6
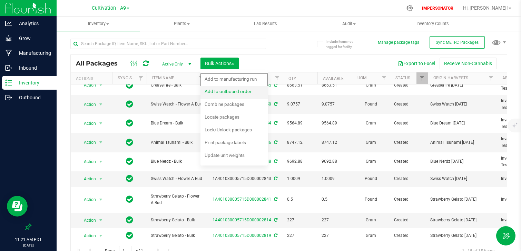
click at [234, 95] on div "Add to outbound order" at bounding box center [233, 92] width 56 height 11
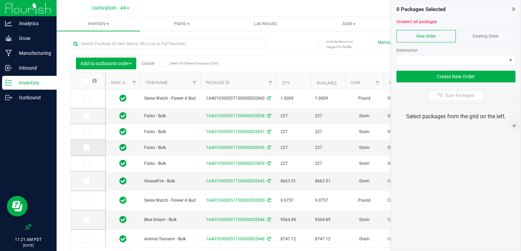
click at [85, 148] on icon at bounding box center [86, 148] width 4 height 0
click at [0, 0] on input "checkbox" at bounding box center [0, 0] width 0 height 0
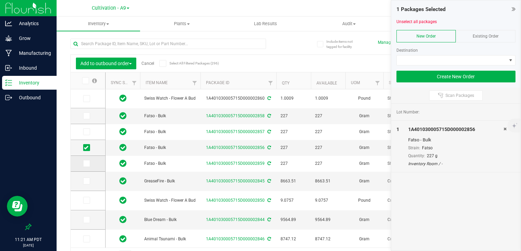
click at [88, 167] on span at bounding box center [86, 163] width 7 height 7
click at [0, 0] on input "checkbox" at bounding box center [0, 0] width 0 height 0
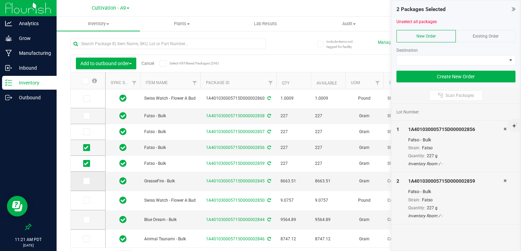
click at [87, 181] on icon at bounding box center [86, 181] width 4 height 0
click at [0, 0] on input "checkbox" at bounding box center [0, 0] width 0 height 0
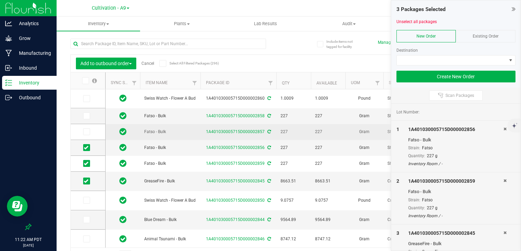
drag, startPoint x: 197, startPoint y: 133, endPoint x: 285, endPoint y: 133, distance: 88.0
click at [289, 133] on span "227" at bounding box center [294, 132] width 26 height 7
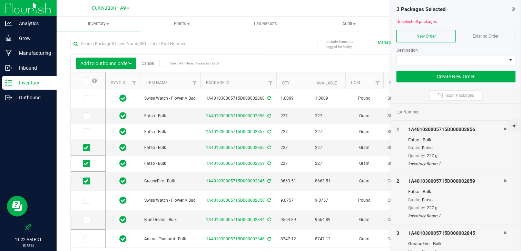
click at [517, 6] on div "3 Packages Selected Unselect all packages New Order Existing Order Destination …" at bounding box center [456, 43] width 130 height 87
click at [153, 65] on link "Cancel" at bounding box center [148, 63] width 13 height 5
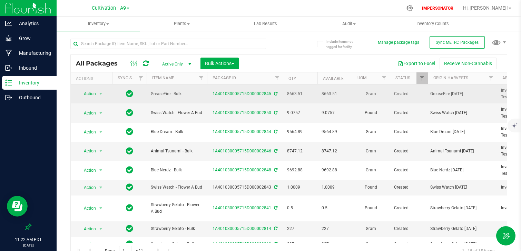
click at [101, 86] on td "Action Action Adjust qty Create package Edit attributes Global inventory Locate…" at bounding box center [91, 94] width 41 height 19
click at [100, 89] on td "Action Action Adjust qty Create package Edit attributes Global inventory Locate…" at bounding box center [91, 94] width 41 height 19
click at [100, 90] on span "select" at bounding box center [101, 94] width 9 height 10
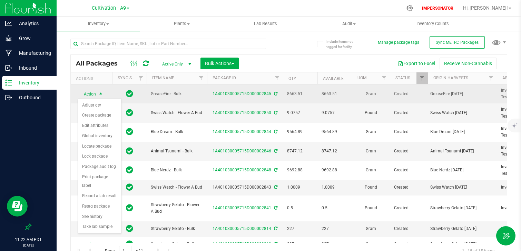
click at [110, 94] on td "Action Action Adjust qty Create package Edit attributes Global inventory Locate…" at bounding box center [91, 94] width 41 height 19
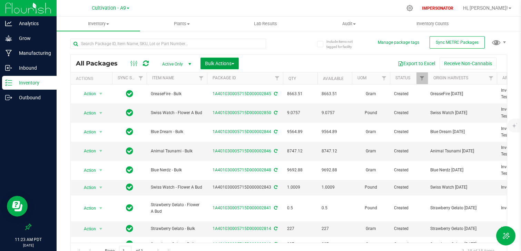
click at [226, 66] on button "Bulk Actions" at bounding box center [220, 64] width 38 height 12
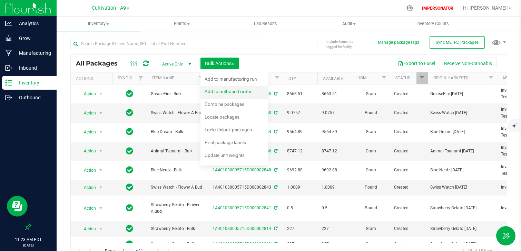
click at [241, 92] on span "Add to outbound order" at bounding box center [228, 92] width 47 height 6
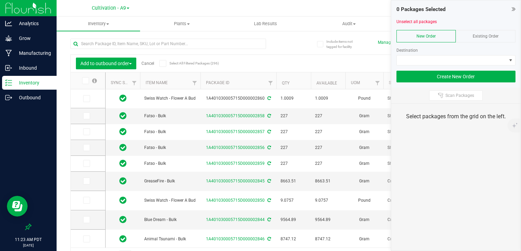
click at [143, 64] on link "Cancel" at bounding box center [148, 63] width 13 height 5
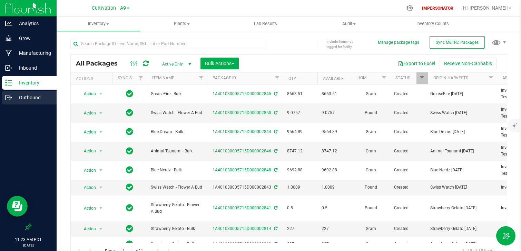
click at [36, 98] on p "Outbound" at bounding box center [32, 98] width 41 height 8
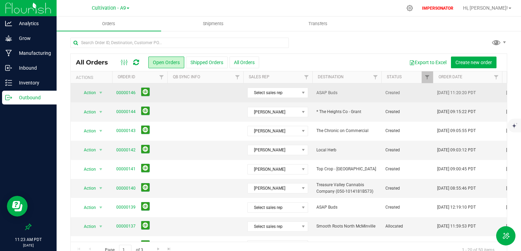
click at [198, 94] on td at bounding box center [205, 93] width 76 height 19
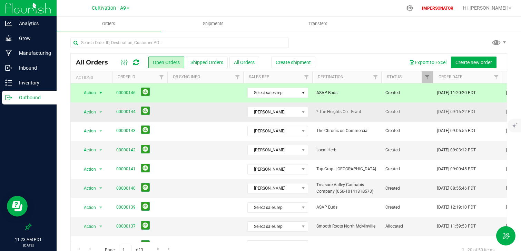
click at [213, 116] on td at bounding box center [205, 112] width 76 height 19
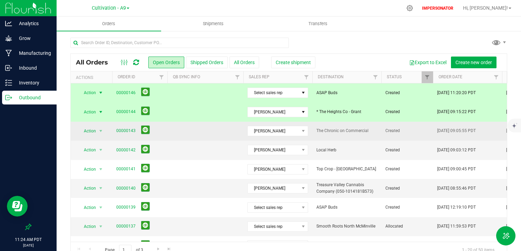
click at [212, 133] on td at bounding box center [205, 131] width 76 height 19
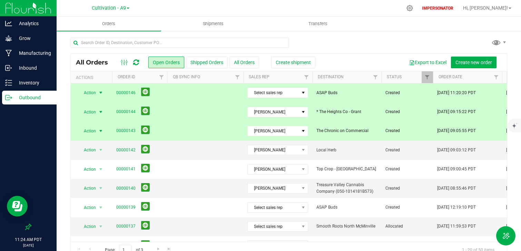
click at [203, 129] on td at bounding box center [205, 131] width 76 height 19
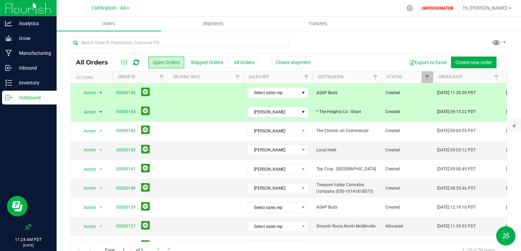
click at [203, 103] on td at bounding box center [205, 112] width 76 height 19
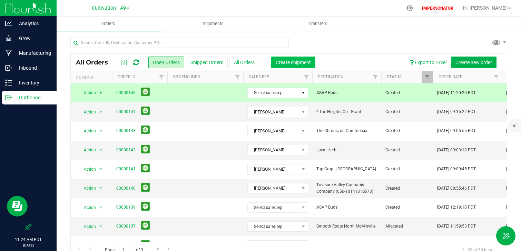
click at [299, 61] on span "Create shipment" at bounding box center [293, 63] width 35 height 6
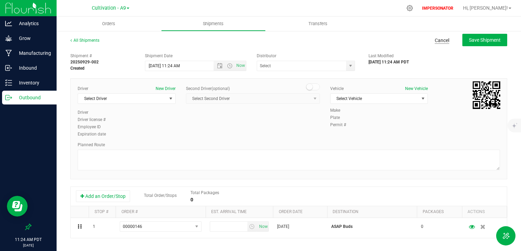
click at [437, 41] on link "Cancel" at bounding box center [442, 40] width 14 height 7
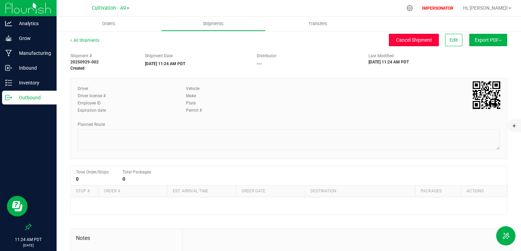
click at [419, 37] on span "Cancel Shipment" at bounding box center [414, 40] width 36 height 6
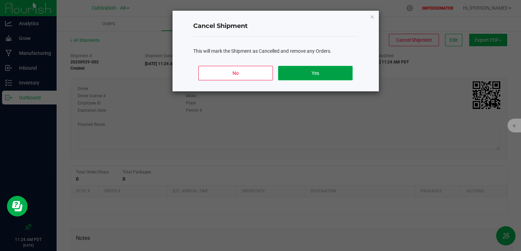
click at [339, 79] on button "Yes" at bounding box center [315, 73] width 74 height 14
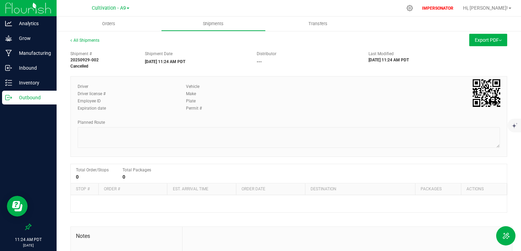
click at [87, 44] on div "All Shipments" at bounding box center [90, 42] width 41 height 10
click at [87, 42] on link "All Shipments" at bounding box center [84, 40] width 29 height 5
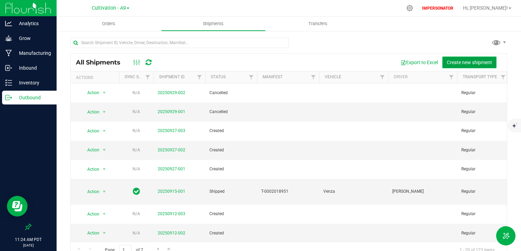
click at [464, 62] on span "Create new shipment" at bounding box center [469, 63] width 45 height 6
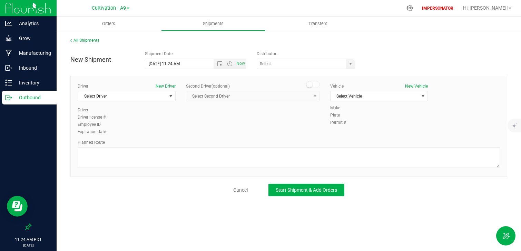
click at [239, 184] on div "Cancel Start Shipment & Add Orders" at bounding box center [288, 190] width 437 height 12
click at [239, 185] on div "Cancel Start Shipment & Add Orders" at bounding box center [288, 190] width 437 height 12
click at [240, 188] on link "Cancel" at bounding box center [240, 190] width 14 height 7
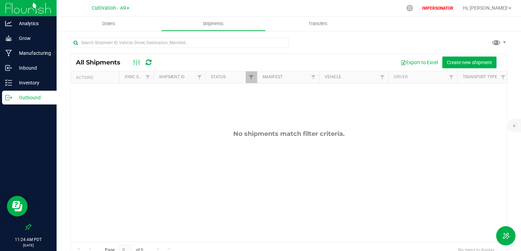
click at [2, 101] on div "Outbound" at bounding box center [29, 98] width 55 height 14
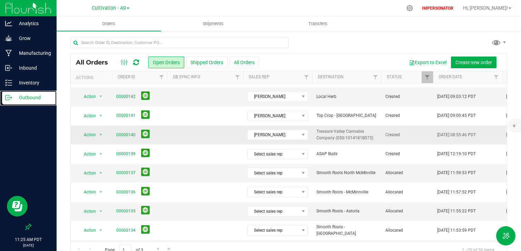
scroll to position [60, 0]
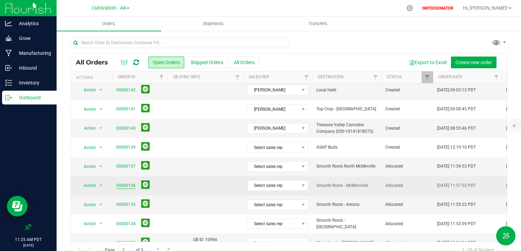
click at [128, 185] on link "00000136" at bounding box center [125, 186] width 19 height 7
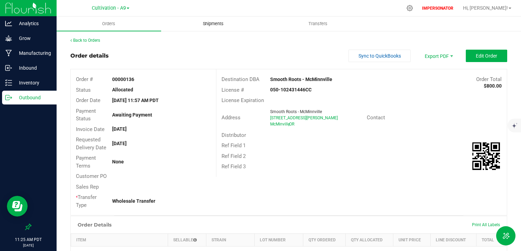
click at [211, 24] on span "Shipments" at bounding box center [213, 24] width 39 height 6
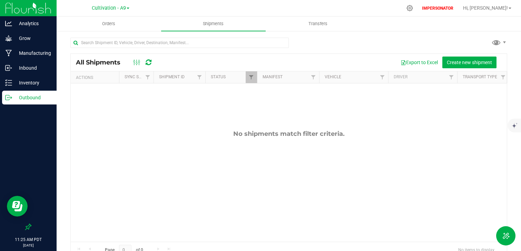
click at [29, 100] on p "Outbound" at bounding box center [32, 98] width 41 height 8
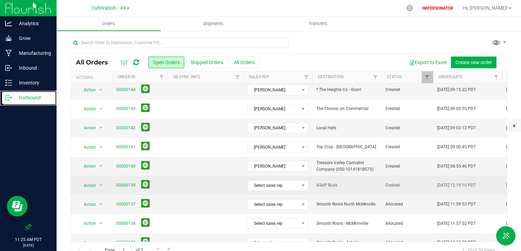
scroll to position [25, 0]
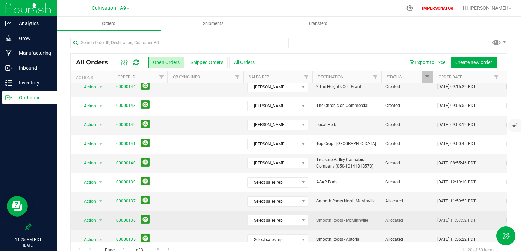
click at [181, 221] on td at bounding box center [205, 220] width 76 height 19
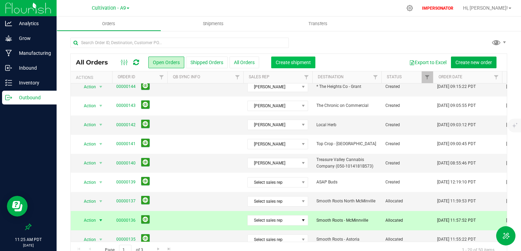
click at [292, 61] on span "Create shipment" at bounding box center [293, 63] width 35 height 6
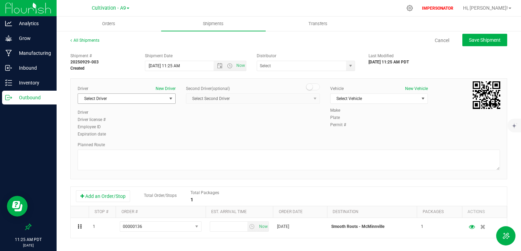
click at [134, 98] on span "Select Driver" at bounding box center [122, 99] width 89 height 10
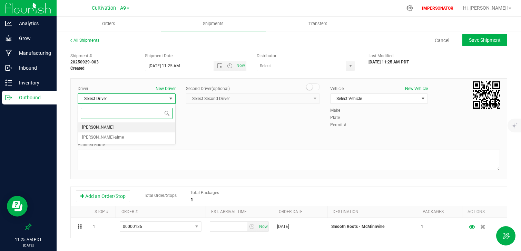
click at [113, 127] on li "[PERSON_NAME]" at bounding box center [126, 128] width 97 height 10
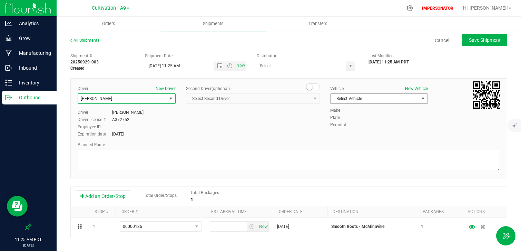
click at [347, 98] on span "Select Vehicle" at bounding box center [375, 99] width 89 height 10
click at [348, 121] on li "Venza" at bounding box center [379, 121] width 97 height 10
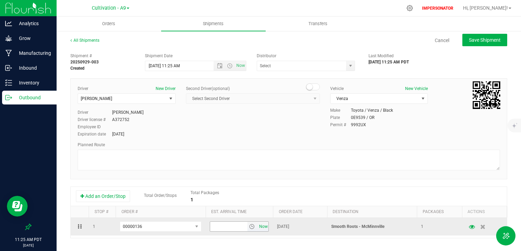
click at [261, 227] on span "Now" at bounding box center [263, 227] width 12 height 10
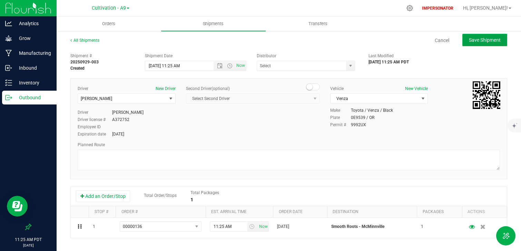
click at [476, 41] on span "Save Shipment" at bounding box center [485, 40] width 32 height 6
type input "9/29/2025 6:25 PM"
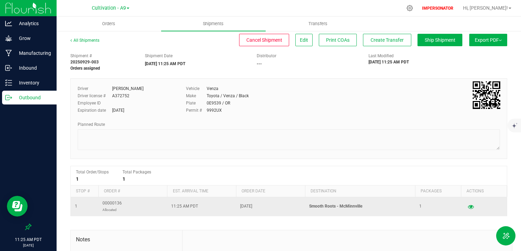
drag, startPoint x: 366, startPoint y: 207, endPoint x: 97, endPoint y: 203, distance: 269.2
click at [97, 203] on tr "1 00000136 Allocated 11:25 AM PDT Sep 15, 2025 Smooth Roots - McMinnville 1" at bounding box center [289, 206] width 436 height 19
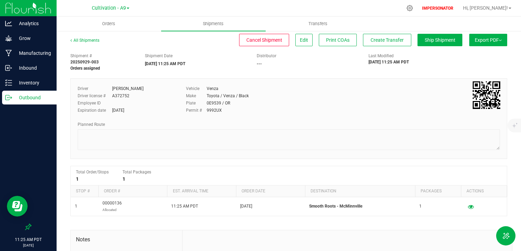
click at [213, 173] on div "Total Order/Stops 1 Total Packages 1" at bounding box center [289, 176] width 426 height 12
drag, startPoint x: 232, startPoint y: 118, endPoint x: 87, endPoint y: 80, distance: 149.8
click at [87, 80] on div "Driver Daniel Cygan Driver license # A372752 Employee ID Expiration date Apr 4,…" at bounding box center [288, 118] width 437 height 81
click at [264, 101] on div "Plate 0E9539 / OR" at bounding box center [271, 103] width 170 height 6
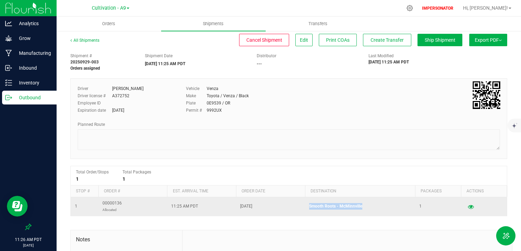
drag, startPoint x: 367, startPoint y: 207, endPoint x: 309, endPoint y: 207, distance: 58.0
click at [309, 207] on p "Smooth Roots - McMinnville" at bounding box center [360, 206] width 102 height 7
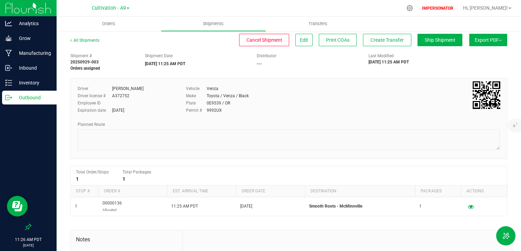
click at [285, 160] on div "Shipment # 20250929-003 Orders assigned Shipment Date 09/29/2025 11:25 AM PDT D…" at bounding box center [288, 187] width 437 height 274
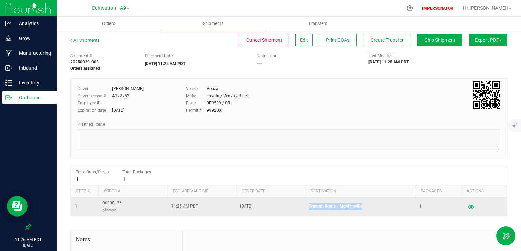
drag, startPoint x: 371, startPoint y: 204, endPoint x: 308, endPoint y: 204, distance: 63.2
click at [308, 204] on td "Smooth Roots - McMinnville" at bounding box center [360, 206] width 110 height 19
click at [308, 205] on td "Smooth Roots - McMinnville" at bounding box center [360, 206] width 110 height 19
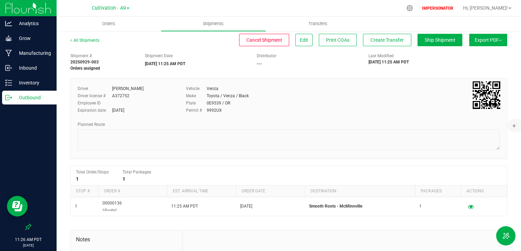
click at [40, 102] on div "Outbound" at bounding box center [29, 98] width 55 height 14
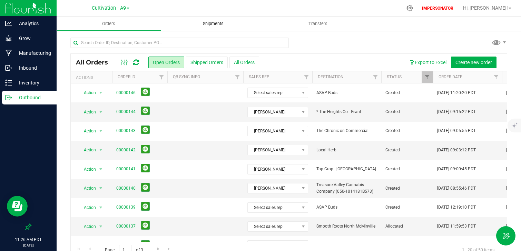
click at [214, 21] on span "Shipments" at bounding box center [213, 24] width 39 height 6
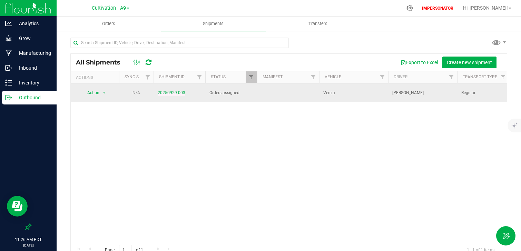
click at [171, 92] on link "20250929-003" at bounding box center [172, 92] width 28 height 5
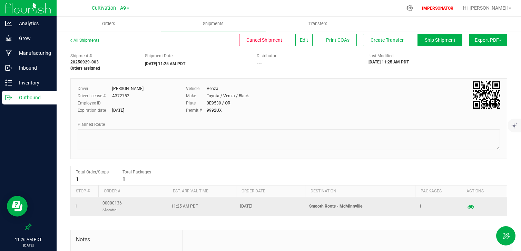
click at [473, 208] on icon "button" at bounding box center [471, 206] width 7 height 5
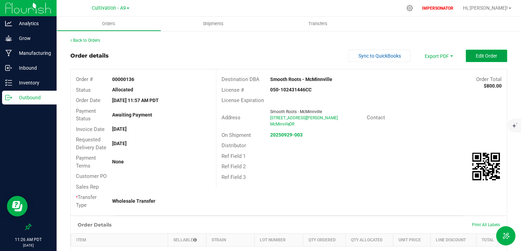
click at [479, 55] on span "Edit Order" at bounding box center [486, 56] width 21 height 6
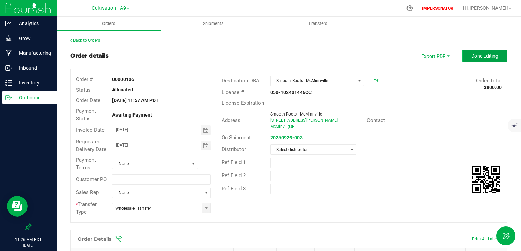
click at [479, 56] on span "Done Editing" at bounding box center [484, 56] width 27 height 6
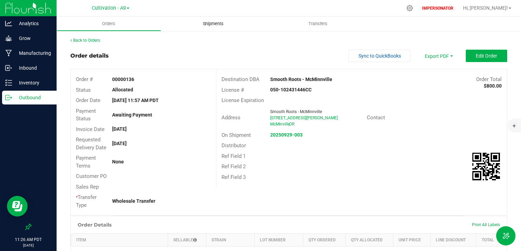
click at [213, 23] on span "Shipments" at bounding box center [213, 24] width 39 height 6
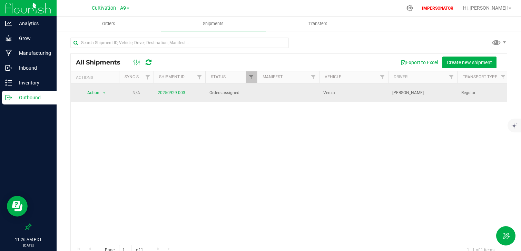
click at [169, 93] on link "20250929-003" at bounding box center [172, 92] width 28 height 5
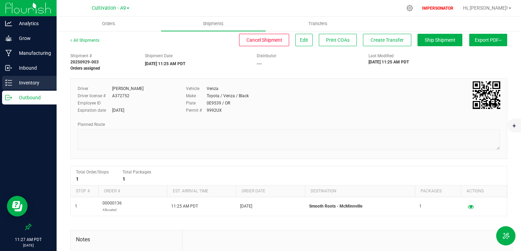
click at [37, 85] on p "Inventory" at bounding box center [32, 83] width 41 height 8
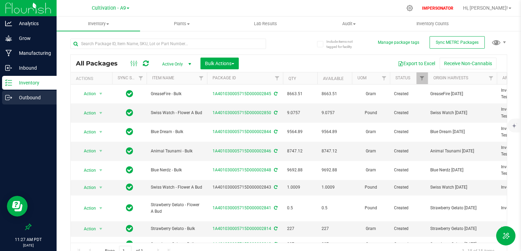
click at [38, 99] on p "Outbound" at bounding box center [32, 98] width 41 height 8
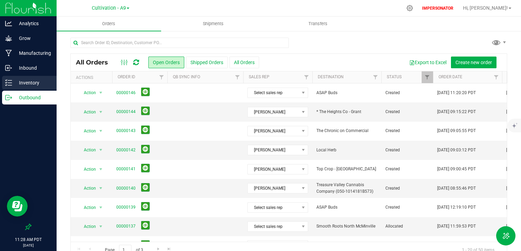
click at [34, 82] on p "Inventory" at bounding box center [32, 83] width 41 height 8
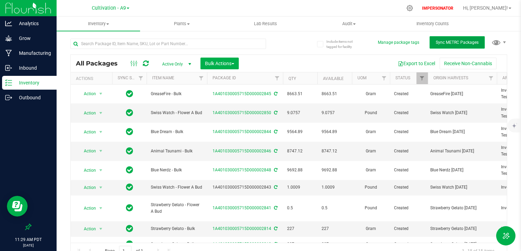
click at [455, 45] on span "Sync METRC Packages" at bounding box center [457, 42] width 43 height 5
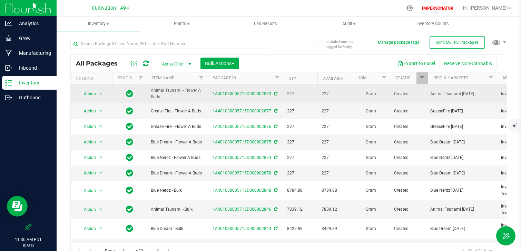
drag, startPoint x: 291, startPoint y: 97, endPoint x: 283, endPoint y: 96, distance: 8.3
click at [283, 96] on td "227" at bounding box center [300, 94] width 35 height 19
click at [293, 95] on span "227" at bounding box center [300, 94] width 26 height 7
drag, startPoint x: 294, startPoint y: 94, endPoint x: 285, endPoint y: 94, distance: 9.7
click at [285, 94] on td "227" at bounding box center [300, 94] width 35 height 19
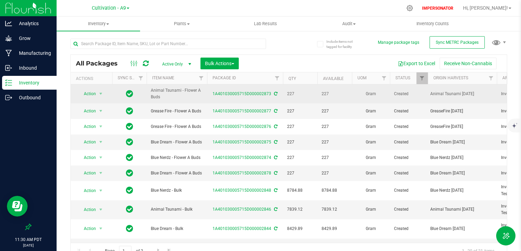
click at [301, 100] on td "227" at bounding box center [300, 94] width 35 height 19
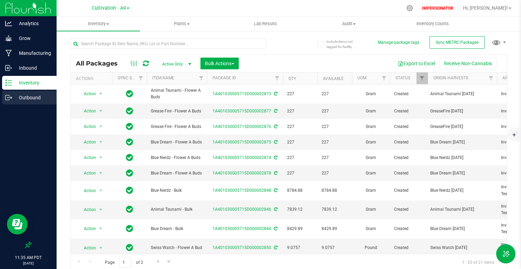
click at [22, 103] on div "Outbound" at bounding box center [29, 98] width 55 height 14
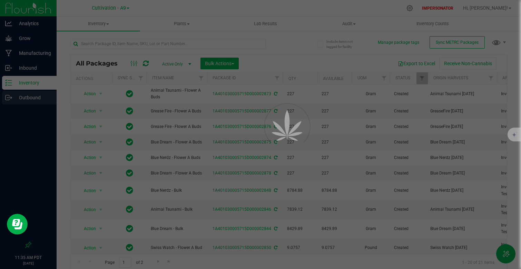
click at [22, 103] on div at bounding box center [260, 134] width 521 height 269
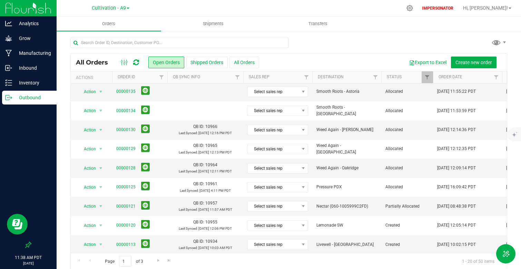
scroll to position [212, 0]
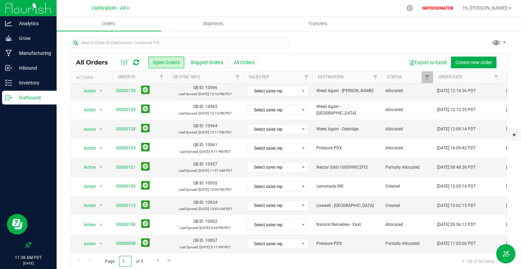
drag, startPoint x: 126, startPoint y: 262, endPoint x: 71, endPoint y: 257, distance: 55.4
click at [73, 257] on div "Page 1 of 3 1 - 20 of 50 items" at bounding box center [289, 261] width 436 height 17
type input "3"
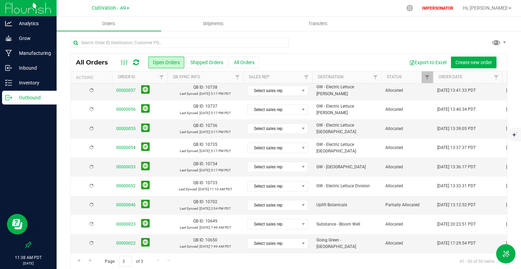
scroll to position [0, 0]
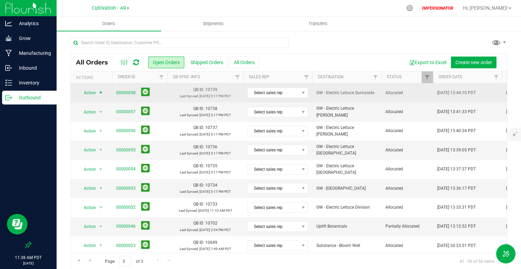
click at [97, 92] on span "select" at bounding box center [101, 93] width 9 height 10
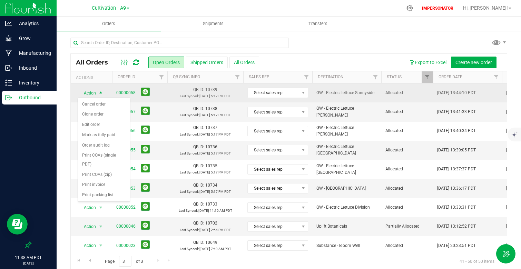
click at [219, 95] on span "[DATE] 5:17 PM PDT" at bounding box center [214, 96] width 31 height 4
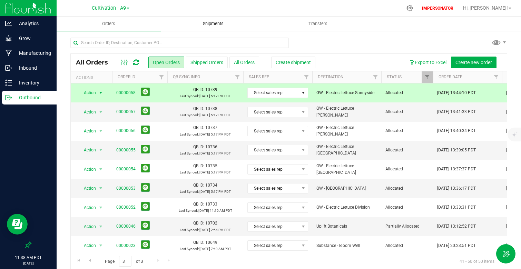
click at [214, 23] on span "Shipments" at bounding box center [213, 24] width 39 height 6
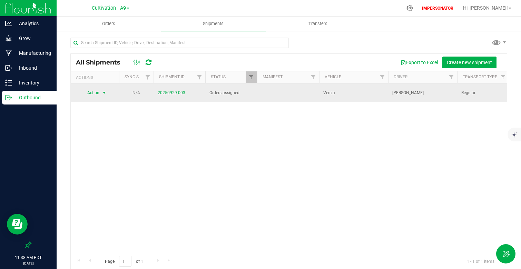
click at [103, 92] on span "select" at bounding box center [104, 93] width 6 height 6
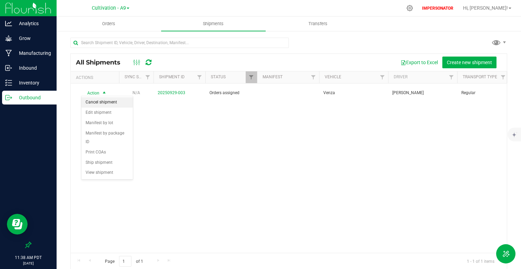
click at [112, 101] on li "Cancel shipment" at bounding box center [106, 102] width 51 height 10
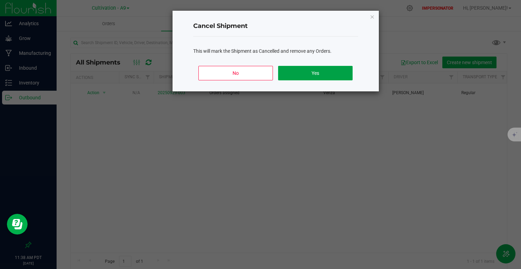
click at [321, 71] on button "Yes" at bounding box center [315, 73] width 74 height 14
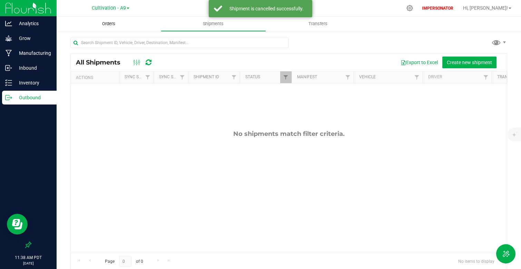
click at [99, 22] on span "Orders" at bounding box center [109, 24] width 32 height 6
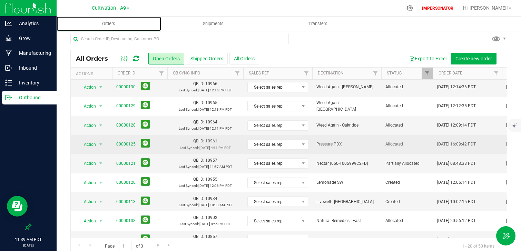
scroll to position [224, 0]
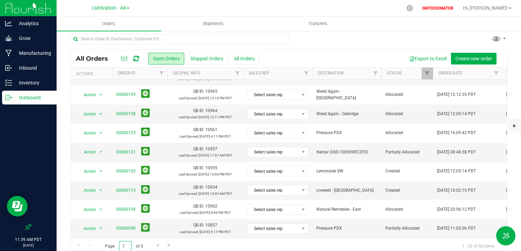
drag, startPoint x: 128, startPoint y: 246, endPoint x: 104, endPoint y: 242, distance: 24.5
click at [105, 244] on span "Page 1 of 3" at bounding box center [124, 246] width 50 height 11
type input "3"
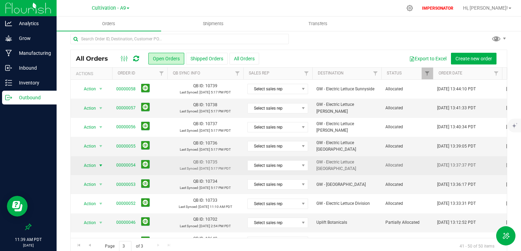
scroll to position [0, 0]
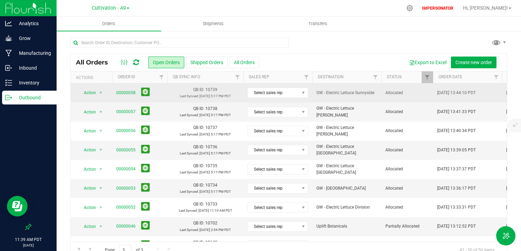
click at [110, 94] on td "Action Action Cancel order Clone order Edit order Mark as fully paid Order audi…" at bounding box center [91, 93] width 41 height 19
click at [157, 92] on span "00000058" at bounding box center [139, 93] width 47 height 11
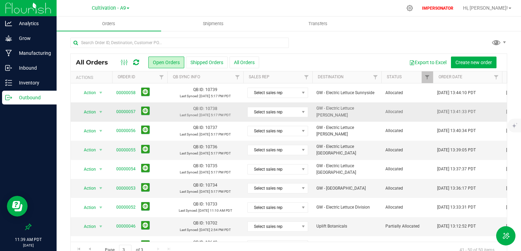
click at [167, 114] on td "QB ID: 10738 Last Synced: Aug 16, 2025 5:17 PM PDT" at bounding box center [205, 112] width 76 height 19
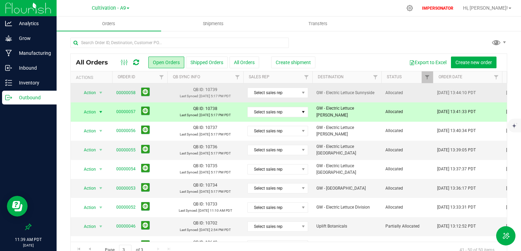
click at [166, 91] on td "00000058" at bounding box center [139, 93] width 55 height 19
click at [166, 92] on td "00000058" at bounding box center [139, 93] width 55 height 19
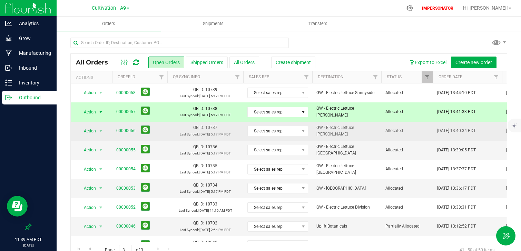
click at [167, 130] on td "QB ID: 10737 Last Synced: Aug 16, 2025 5:17 PM PDT" at bounding box center [205, 131] width 76 height 19
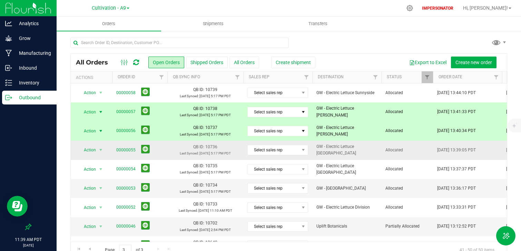
click at [169, 155] on td "QB ID: 10736 Last Synced: Aug 16, 2025 5:17 PM PDT" at bounding box center [205, 150] width 76 height 19
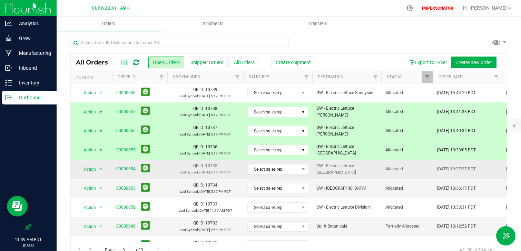
click at [169, 175] on td "QB ID: 10735 Last Synced: Aug 16, 2025 5:17 PM PDT" at bounding box center [205, 169] width 76 height 19
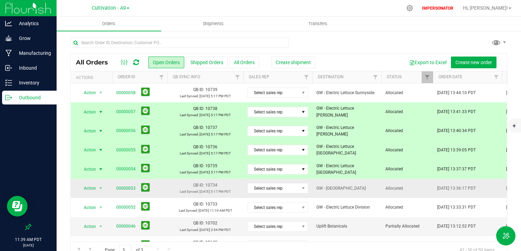
click at [169, 189] on td "QB ID: 10734 Last Synced: Aug 16, 2025 5:17 PM PDT" at bounding box center [205, 188] width 76 height 19
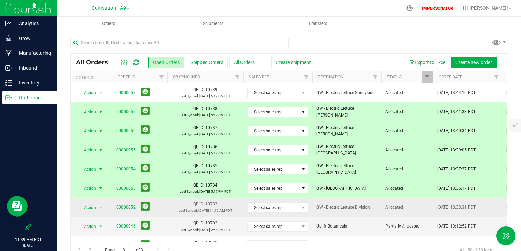
click at [172, 213] on p "Last Synced: Aug 1, 2025 11:10 AM PDT" at bounding box center [206, 211] width 68 height 6
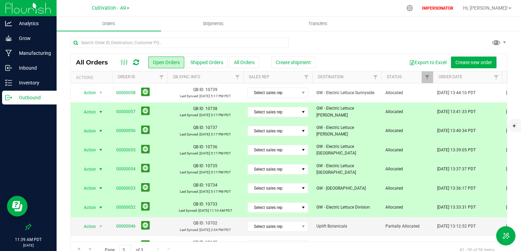
scroll to position [32, 0]
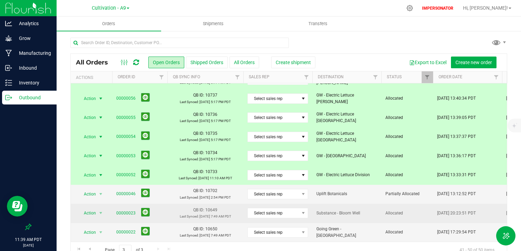
click at [169, 214] on td "QB ID: 10649 Last Synced: Jul 17, 2025 7:49 AM PDT" at bounding box center [205, 213] width 76 height 19
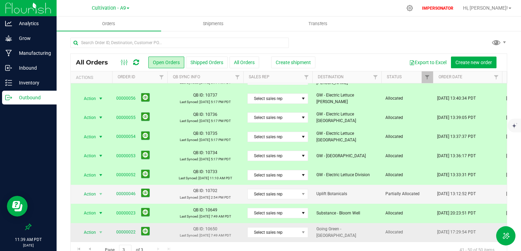
click at [169, 233] on td "QB ID: 10650 Last Synced: Jul 17, 2025 7:49 AM PDT" at bounding box center [205, 232] width 76 height 19
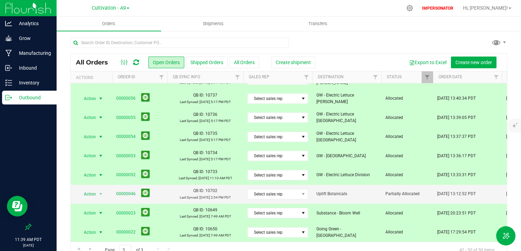
scroll to position [0, 0]
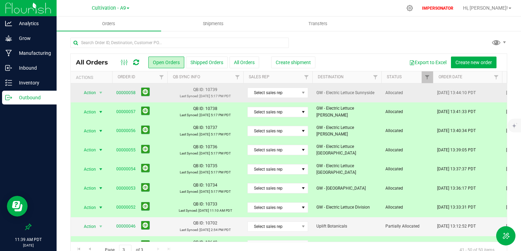
click at [171, 92] on td "QB ID: 10739 Last Synced: Aug 16, 2025 5:17 PM PDT" at bounding box center [205, 93] width 76 height 19
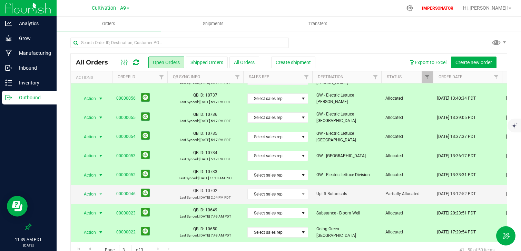
scroll to position [14, 0]
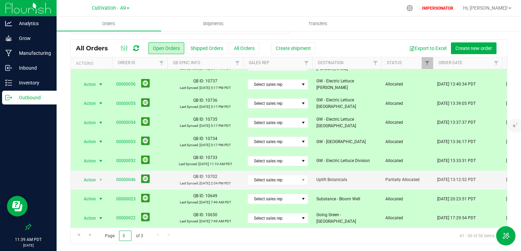
drag, startPoint x: 126, startPoint y: 235, endPoint x: 119, endPoint y: 235, distance: 6.6
click at [120, 235] on input "3" at bounding box center [125, 236] width 12 height 11
type input "2"
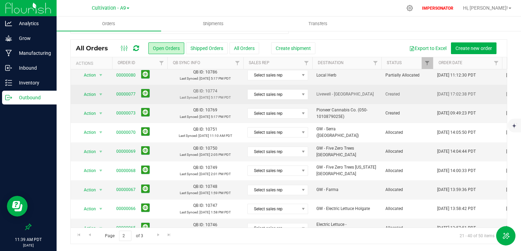
scroll to position [224, 0]
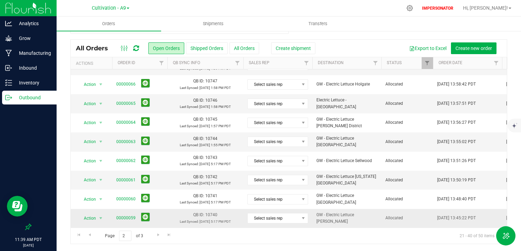
click at [166, 220] on td "00000059" at bounding box center [139, 218] width 55 height 19
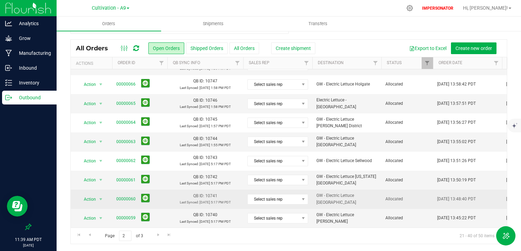
click at [165, 197] on td "00000060" at bounding box center [139, 199] width 55 height 19
click at [165, 202] on td "00000060" at bounding box center [139, 199] width 55 height 19
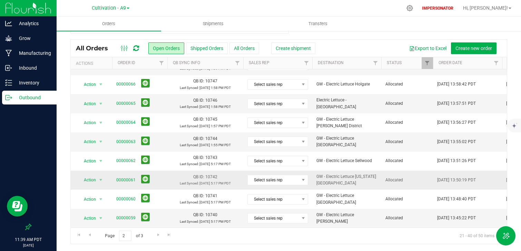
click at [165, 182] on td "00000061" at bounding box center [139, 180] width 55 height 19
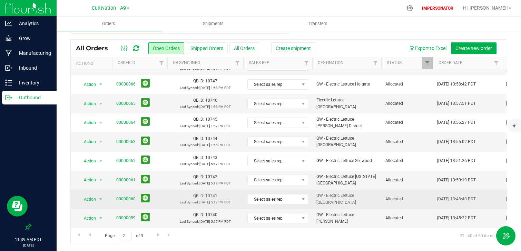
click at [165, 198] on td "00000060" at bounding box center [139, 199] width 55 height 19
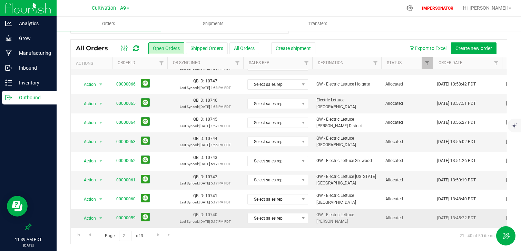
click at [166, 219] on td "00000059" at bounding box center [139, 218] width 55 height 19
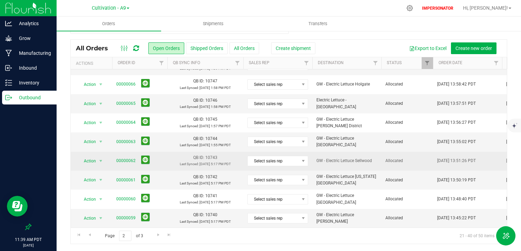
scroll to position [178, 0]
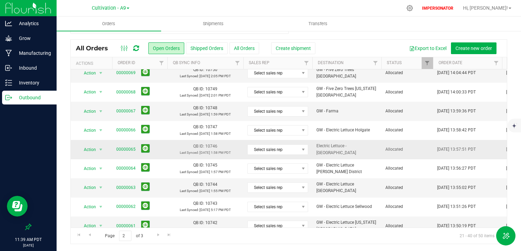
click at [167, 146] on td "QB ID: 10746 Last Synced: Jul 28, 2025 1:58 PM PDT" at bounding box center [205, 149] width 76 height 19
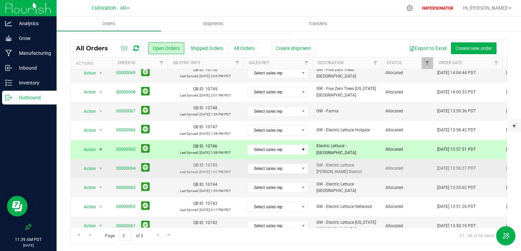
click at [169, 170] on td "QB ID: 10745 Last Synced: Jul 28, 2025 1:57 PM PDT" at bounding box center [205, 168] width 76 height 19
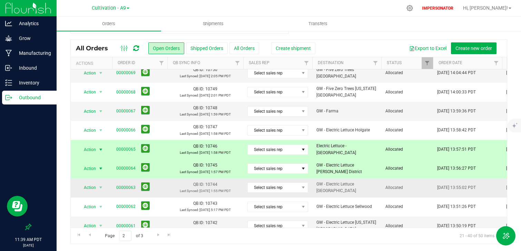
click at [168, 192] on td "QB ID: 10744 Last Synced: Jul 28, 2025 1:55 PM PDT" at bounding box center [205, 187] width 76 height 19
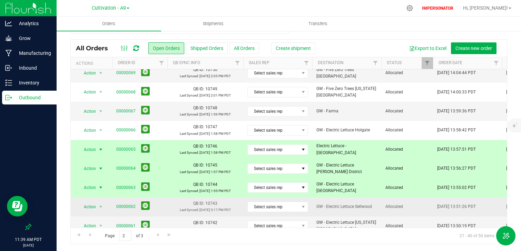
click at [167, 207] on td "00000062" at bounding box center [139, 207] width 55 height 19
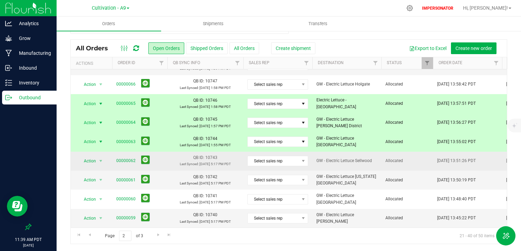
scroll to position [223, 0]
click at [166, 165] on td "00000062" at bounding box center [139, 161] width 55 height 19
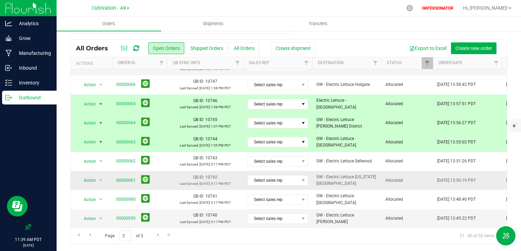
click at [166, 183] on td "00000061" at bounding box center [139, 180] width 55 height 19
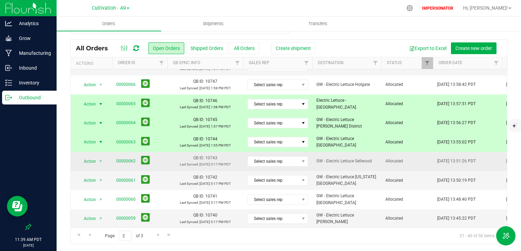
click at [167, 158] on td "00000062" at bounding box center [139, 161] width 55 height 19
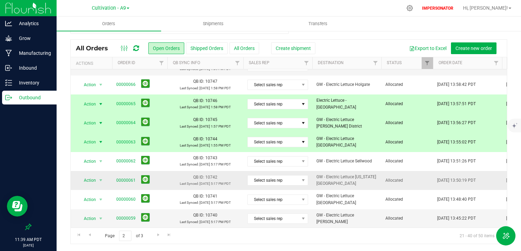
click at [166, 179] on td "00000061" at bounding box center [139, 180] width 55 height 19
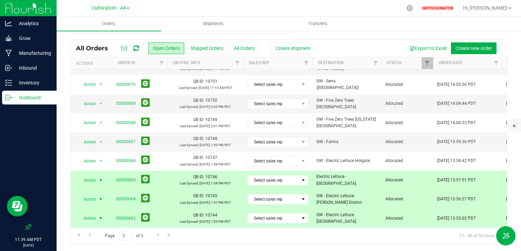
scroll to position [114, 0]
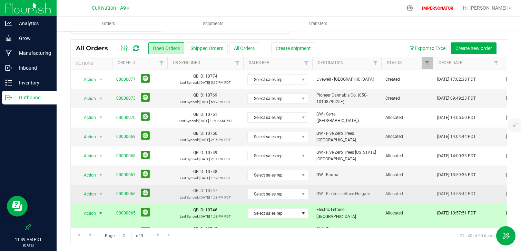
click at [170, 189] on td "QB ID: 10747 Last Synced: Jul 28, 2025 1:58 PM PDT" at bounding box center [205, 194] width 76 height 19
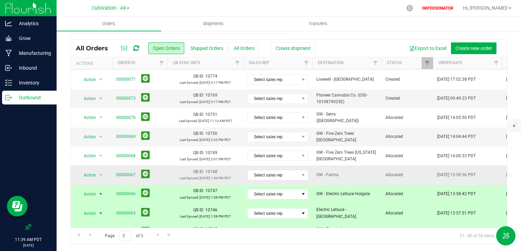
click at [170, 173] on td "QB ID: 10748 Last Synced: Jul 28, 2025 1:59 PM PDT" at bounding box center [205, 175] width 76 height 19
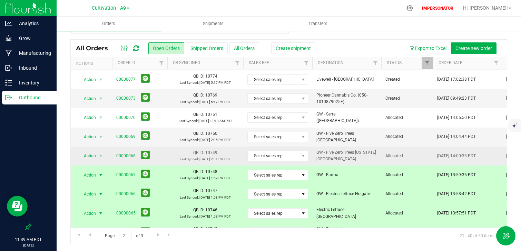
click at [168, 155] on td "QB ID: 10749 Last Synced: Jul 28, 2025 2:01 PM PDT" at bounding box center [205, 156] width 76 height 19
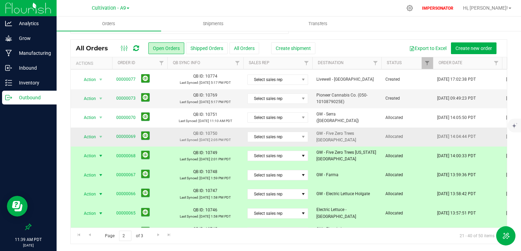
click at [165, 136] on td "00000069" at bounding box center [139, 137] width 55 height 19
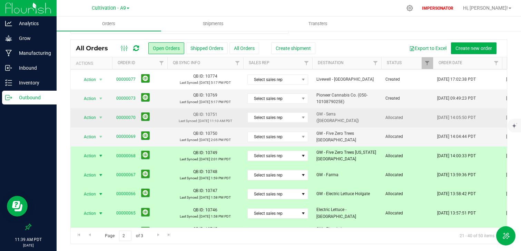
click at [164, 117] on td "00000070" at bounding box center [139, 117] width 55 height 19
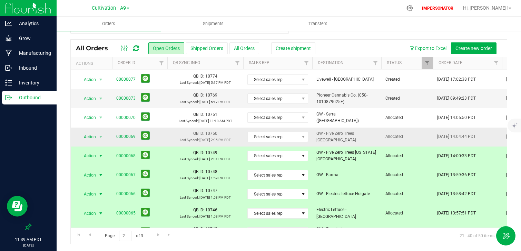
click at [166, 133] on td "00000069" at bounding box center [139, 137] width 55 height 19
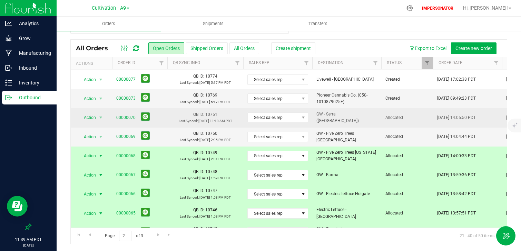
click at [166, 121] on td "00000070" at bounding box center [139, 117] width 55 height 19
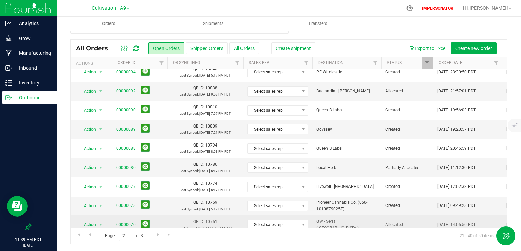
scroll to position [0, 0]
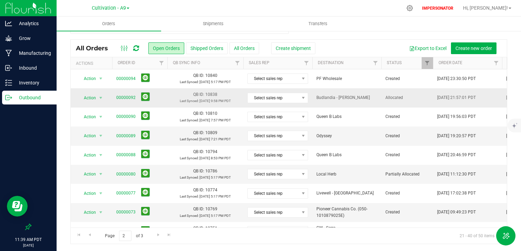
click at [160, 96] on span "00000092" at bounding box center [139, 97] width 47 height 11
click at [294, 46] on span "Create shipment" at bounding box center [293, 49] width 35 height 6
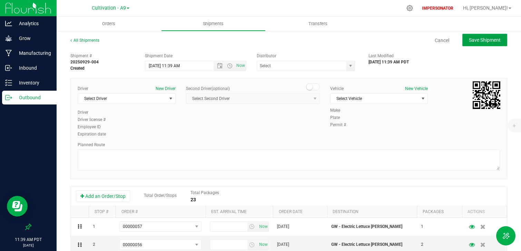
click at [485, 40] on span "Save Shipment" at bounding box center [485, 40] width 32 height 6
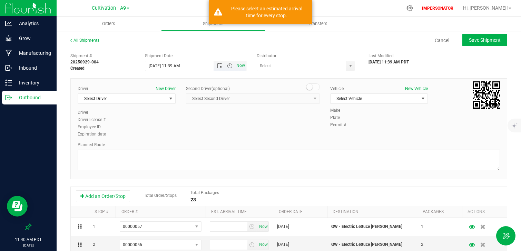
click at [240, 64] on span "Now" at bounding box center [241, 66] width 12 height 10
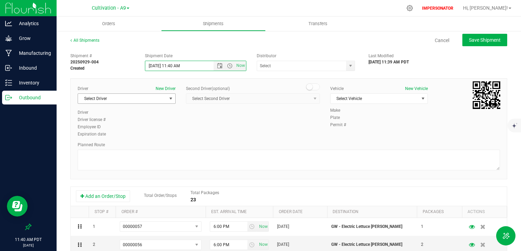
click at [133, 102] on span "Select Driver" at bounding box center [122, 99] width 89 height 10
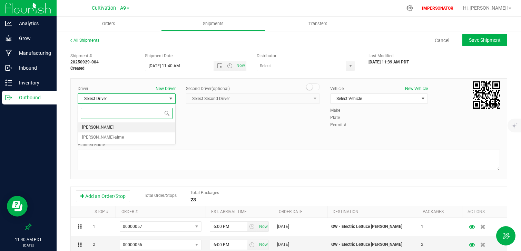
click at [129, 130] on li "[PERSON_NAME]" at bounding box center [126, 128] width 97 height 10
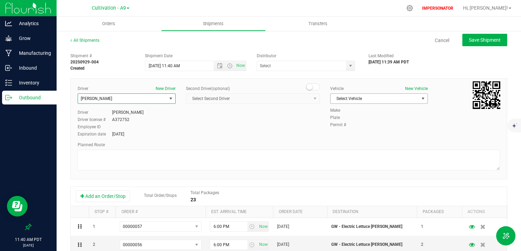
click at [360, 100] on span "Select Vehicle" at bounding box center [375, 99] width 89 height 10
click at [359, 123] on li "Venza" at bounding box center [379, 121] width 97 height 10
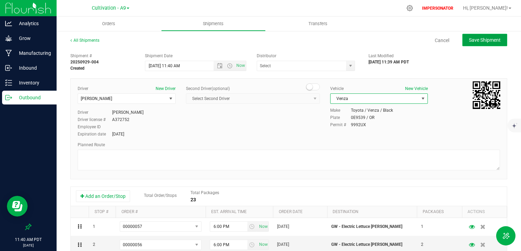
click at [471, 43] on button "Save Shipment" at bounding box center [484, 40] width 45 height 12
type input "9/29/2025 6:40 PM"
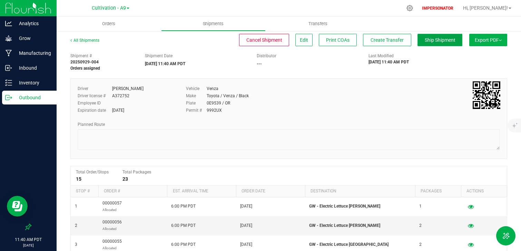
click at [434, 43] on button "Ship Shipment" at bounding box center [440, 40] width 45 height 12
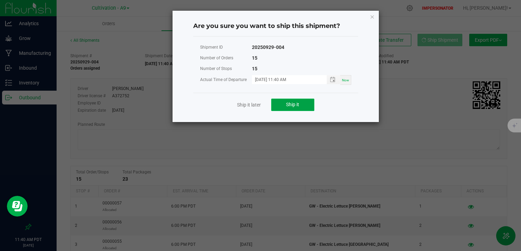
click at [305, 106] on button "Ship it" at bounding box center [292, 105] width 43 height 12
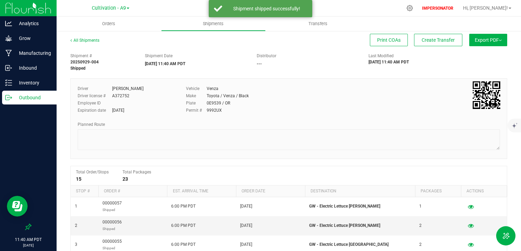
click at [38, 100] on p "Outbound" at bounding box center [32, 98] width 41 height 8
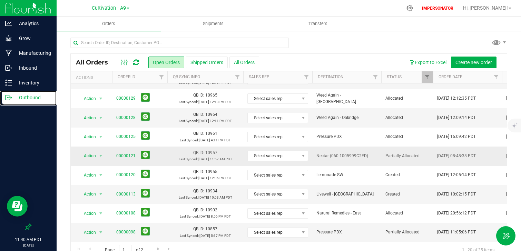
scroll to position [14, 0]
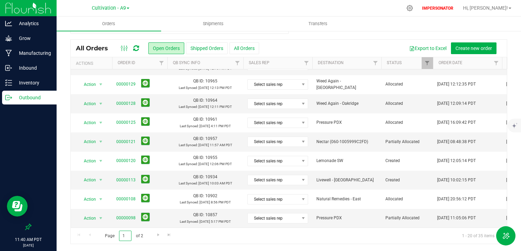
drag, startPoint x: 123, startPoint y: 238, endPoint x: 108, endPoint y: 237, distance: 14.8
click at [108, 238] on span "Page 1 of 2" at bounding box center [124, 236] width 50 height 11
drag, startPoint x: 129, startPoint y: 237, endPoint x: 103, endPoint y: 237, distance: 26.6
click at [103, 237] on span "Page 1 of 2" at bounding box center [124, 236] width 50 height 11
type input "2"
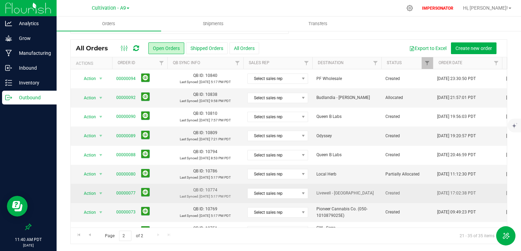
scroll to position [128, 0]
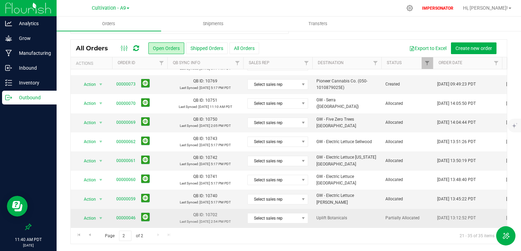
click at [168, 224] on td "QB ID: 10702 Last Synced: Sep 16, 2025 2:54 PM PDT" at bounding box center [205, 218] width 76 height 19
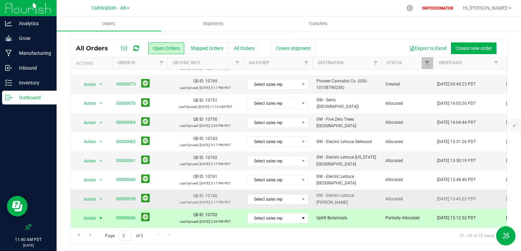
click at [165, 200] on td "00000059" at bounding box center [139, 199] width 55 height 19
click at [168, 216] on td "QB ID: 10702 Last Synced: Sep 16, 2025 2:54 PM PDT" at bounding box center [205, 218] width 76 height 19
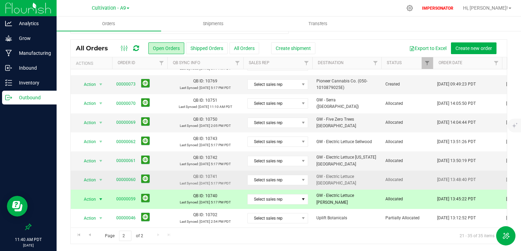
click at [166, 178] on td "00000060" at bounding box center [139, 180] width 55 height 19
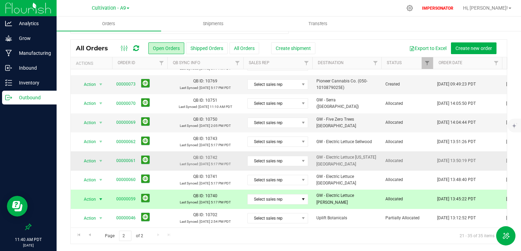
click at [162, 154] on td "00000061" at bounding box center [139, 161] width 55 height 19
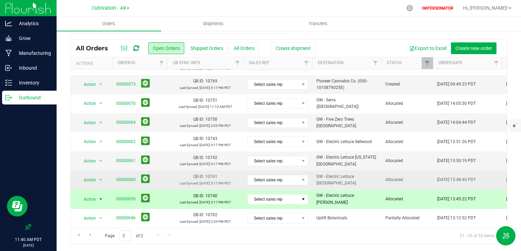
click at [164, 178] on td "00000060" at bounding box center [139, 180] width 55 height 19
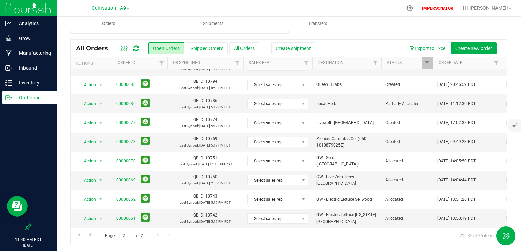
scroll to position [69, 0]
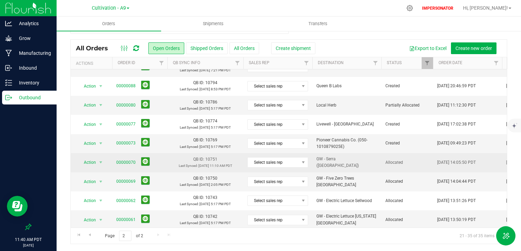
click at [162, 164] on span "00000070" at bounding box center [139, 162] width 47 height 11
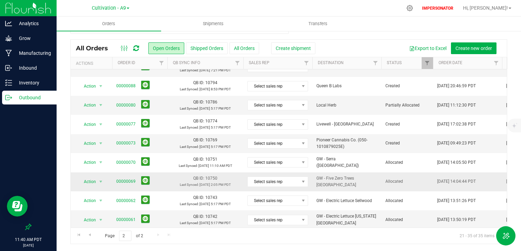
click at [163, 182] on td "00000069" at bounding box center [139, 182] width 55 height 19
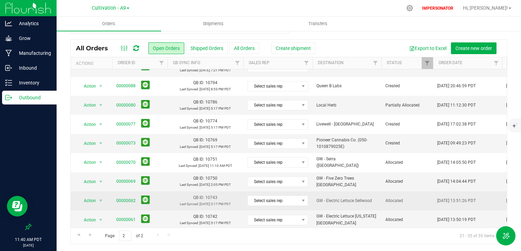
click at [165, 199] on td "00000062" at bounding box center [139, 201] width 55 height 19
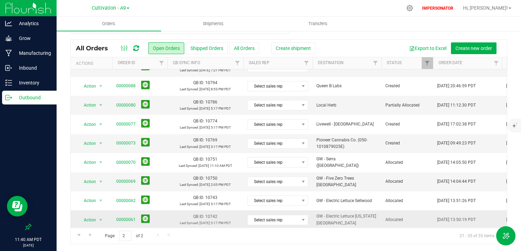
click at [166, 223] on td "00000061" at bounding box center [139, 220] width 55 height 19
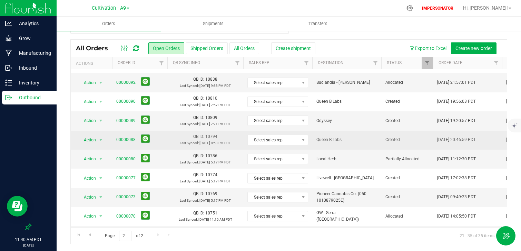
scroll to position [0, 0]
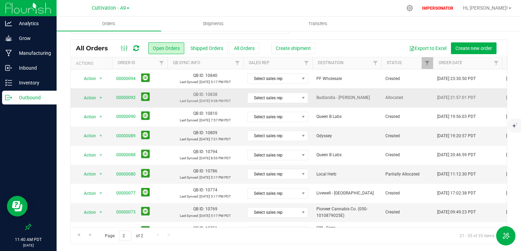
click at [162, 96] on span "00000092" at bounding box center [139, 97] width 47 height 11
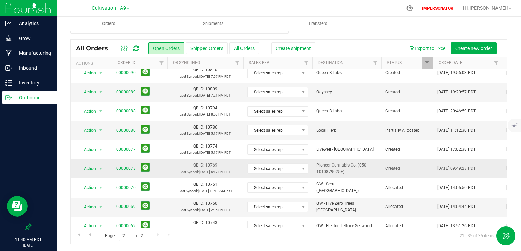
scroll to position [128, 0]
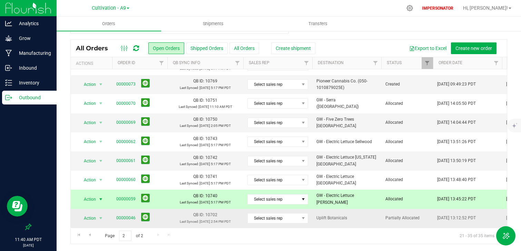
click at [168, 216] on td "QB ID: 10702 Last Synced: Sep 16, 2025 2:54 PM PDT" at bounding box center [205, 218] width 76 height 19
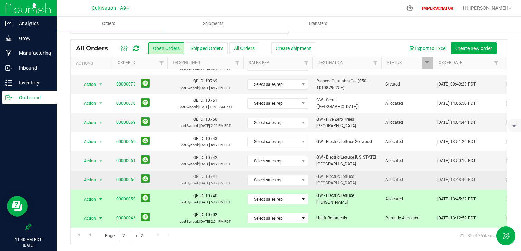
click at [166, 179] on td "00000060" at bounding box center [139, 180] width 55 height 19
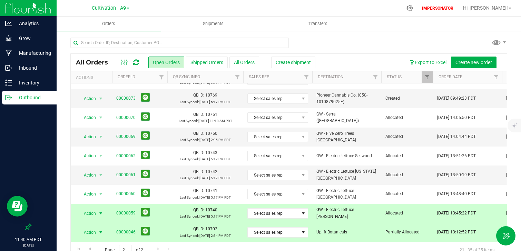
click at [162, 231] on span "00000046" at bounding box center [139, 232] width 47 height 11
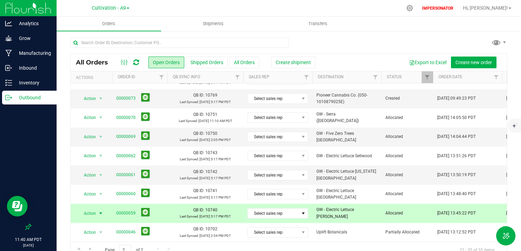
click at [162, 213] on span "00000059" at bounding box center [139, 213] width 47 height 11
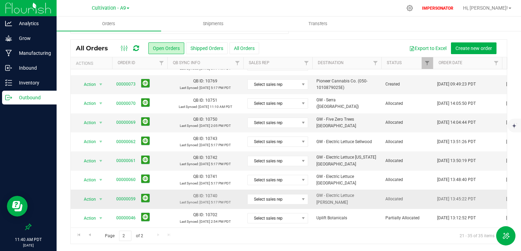
scroll to position [0, 0]
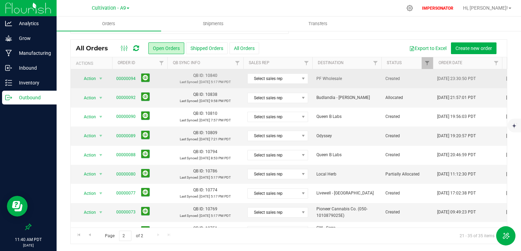
click at [101, 75] on span "select" at bounding box center [101, 79] width 9 height 10
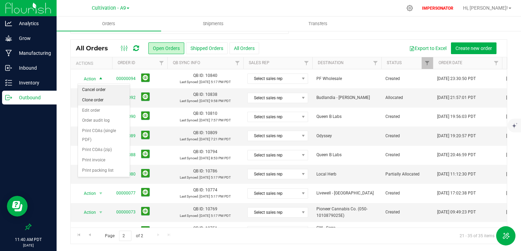
click at [106, 91] on li "Cancel order" at bounding box center [104, 90] width 52 height 10
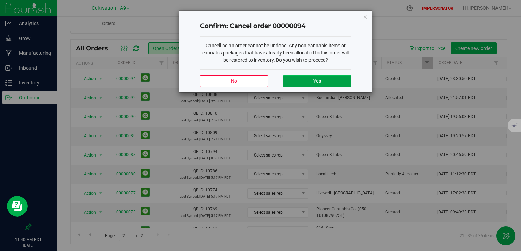
click at [326, 82] on button "Yes" at bounding box center [317, 81] width 68 height 12
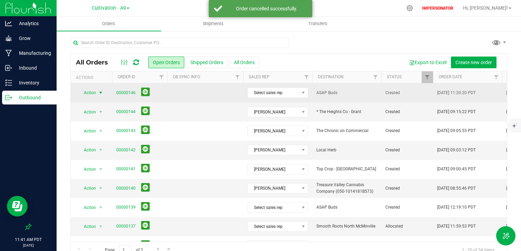
click at [93, 92] on span "Action" at bounding box center [87, 93] width 19 height 10
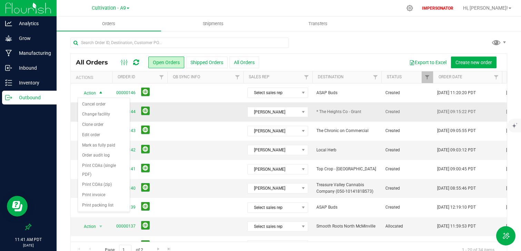
click at [173, 112] on td at bounding box center [205, 112] width 76 height 19
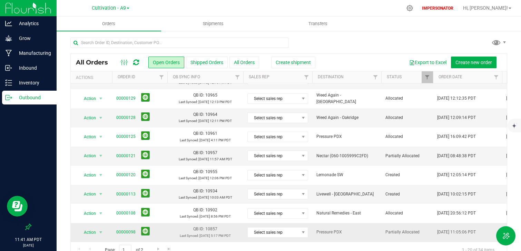
scroll to position [14, 0]
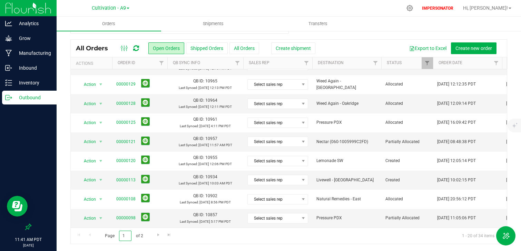
drag, startPoint x: 127, startPoint y: 237, endPoint x: 107, endPoint y: 237, distance: 20.4
click at [109, 237] on span "Page 1 of 2" at bounding box center [124, 236] width 50 height 11
type input "2"
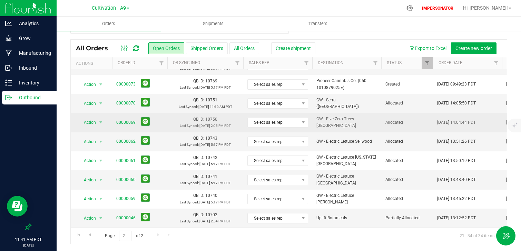
scroll to position [0, 0]
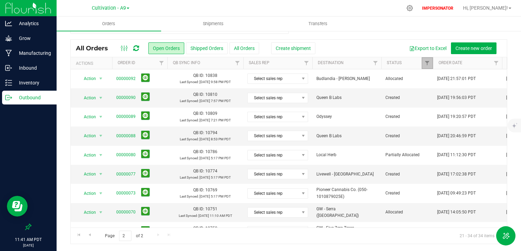
click at [427, 58] on link "Filter" at bounding box center [427, 63] width 11 height 12
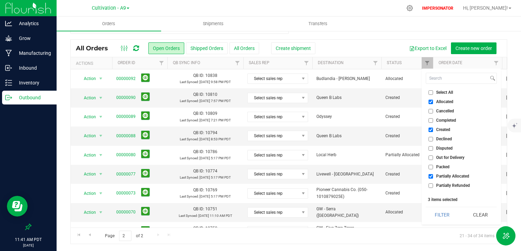
click at [429, 93] on input "Select All" at bounding box center [431, 92] width 4 height 4
checkbox input "true"
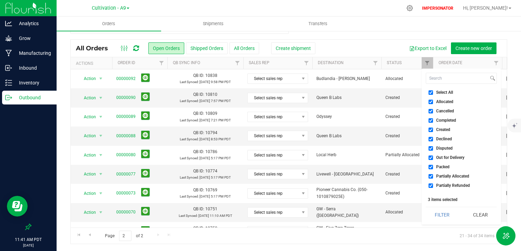
checkbox input "true"
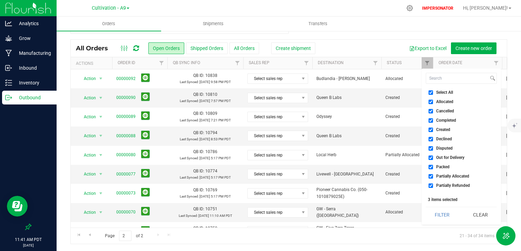
checkbox input "true"
click at [431, 94] on input "Select All" at bounding box center [431, 92] width 4 height 4
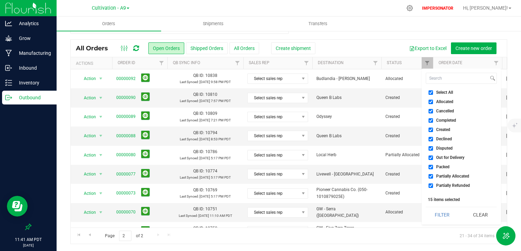
checkbox input "false"
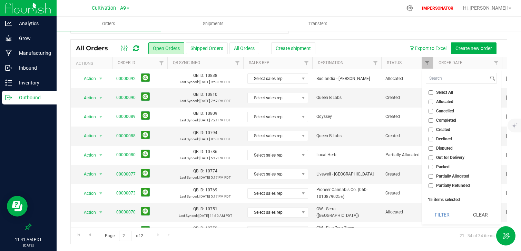
checkbox input "false"
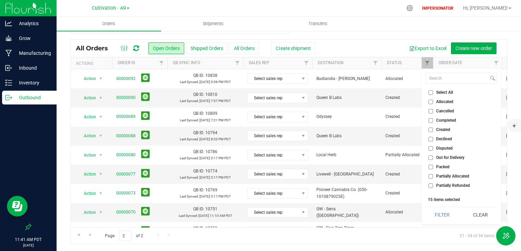
checkbox input "false"
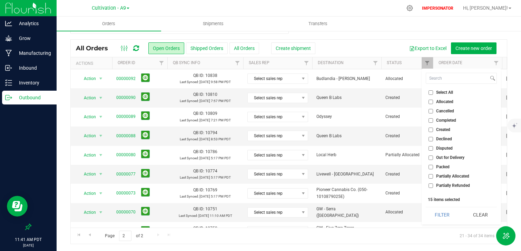
checkbox input "false"
click at [432, 109] on input "Cancelled" at bounding box center [431, 111] width 4 height 4
checkbox input "true"
click at [445, 218] on button "Filter" at bounding box center [442, 214] width 33 height 15
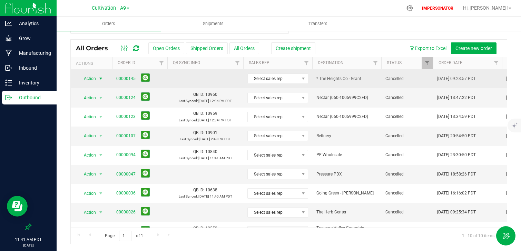
click at [96, 77] on span "Action" at bounding box center [87, 79] width 19 height 10
click at [181, 76] on td at bounding box center [205, 78] width 76 height 19
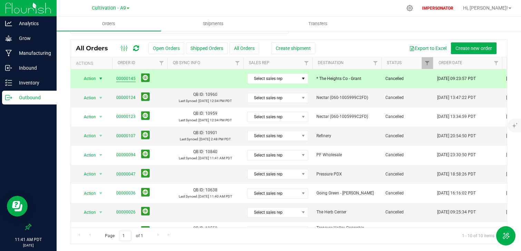
click at [131, 79] on link "00000145" at bounding box center [125, 79] width 19 height 7
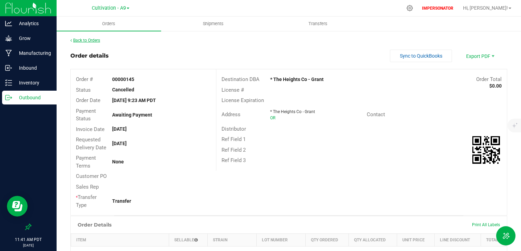
click at [90, 42] on link "Back to Orders" at bounding box center [85, 40] width 30 height 5
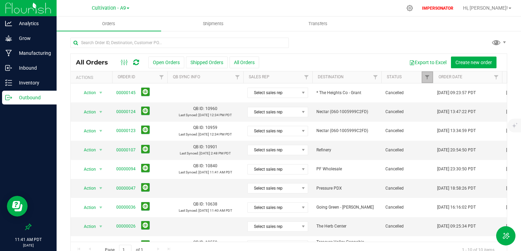
click at [426, 81] on link "Filter" at bounding box center [427, 77] width 11 height 12
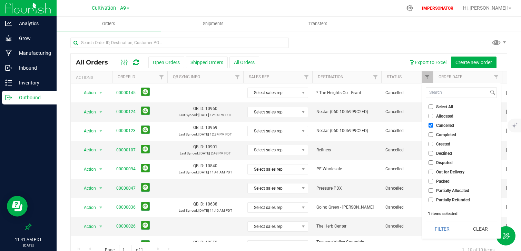
click at [444, 107] on span "Select All" at bounding box center [444, 107] width 17 height 4
click at [433, 107] on input "Select All" at bounding box center [431, 107] width 4 height 4
checkbox input "true"
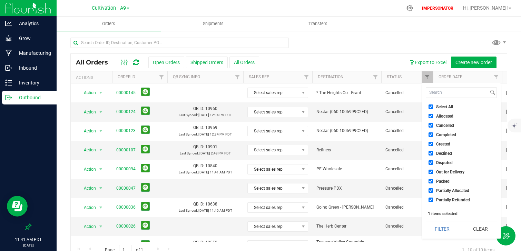
checkbox input "true"
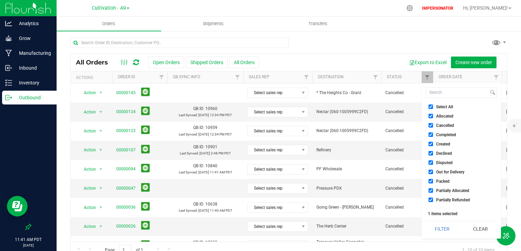
checkbox input "true"
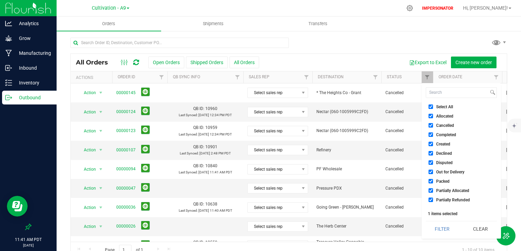
checkbox input "true"
click at [450, 230] on button "Filter" at bounding box center [442, 229] width 33 height 15
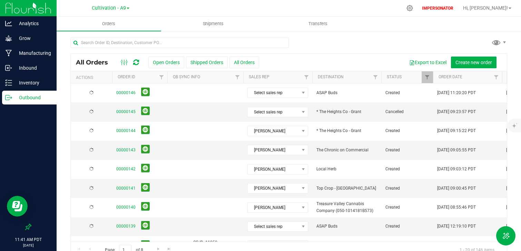
checkbox input "true"
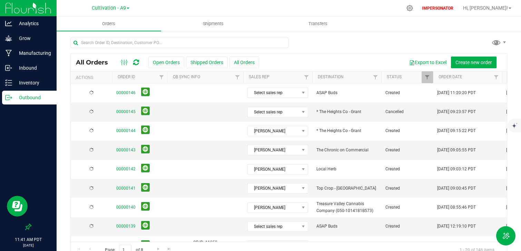
checkbox input "true"
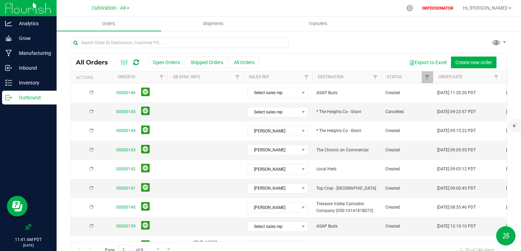
checkbox input "true"
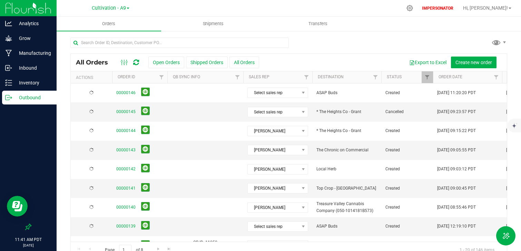
checkbox input "true"
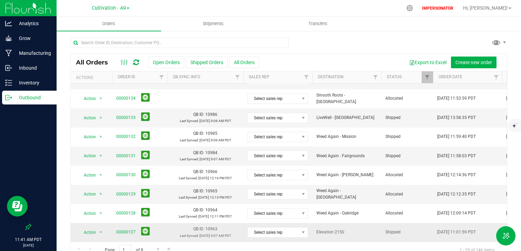
scroll to position [14, 0]
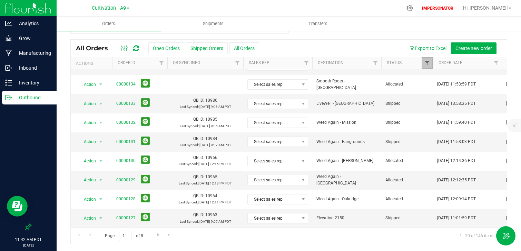
click at [427, 64] on span "Filter" at bounding box center [428, 63] width 6 height 6
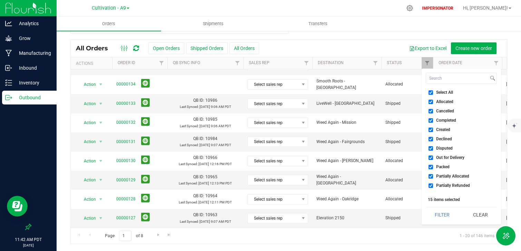
click at [432, 93] on input "Select All" at bounding box center [431, 92] width 4 height 4
checkbox input "false"
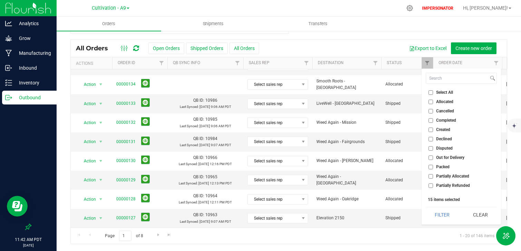
checkbox input "false"
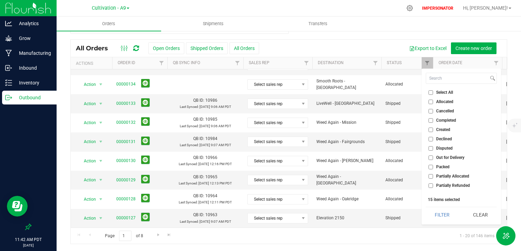
checkbox input "false"
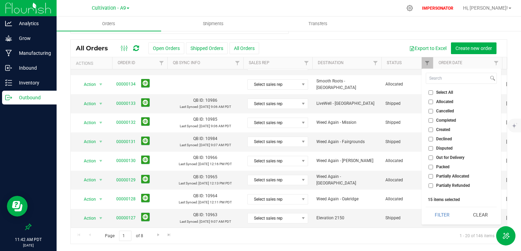
checkbox input "false"
click at [434, 101] on label "Allocated" at bounding box center [441, 102] width 25 height 4
click at [433, 101] on input "Allocated" at bounding box center [431, 102] width 4 height 4
checkbox input "true"
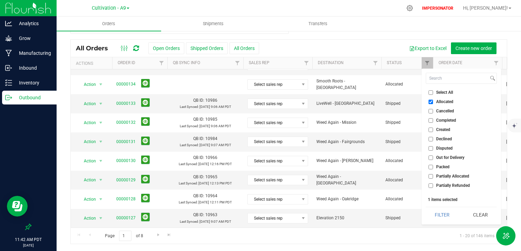
click at [431, 130] on input "Created" at bounding box center [431, 130] width 4 height 4
checkbox input "true"
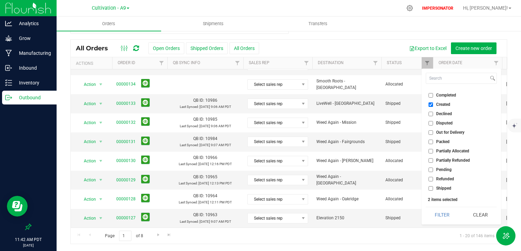
scroll to position [25, 0]
click at [440, 152] on span "Partially Allocated" at bounding box center [452, 152] width 33 height 4
click at [433, 152] on input "Partially Allocated" at bounding box center [431, 152] width 4 height 4
checkbox input "true"
click at [447, 214] on button "Filter" at bounding box center [442, 214] width 33 height 15
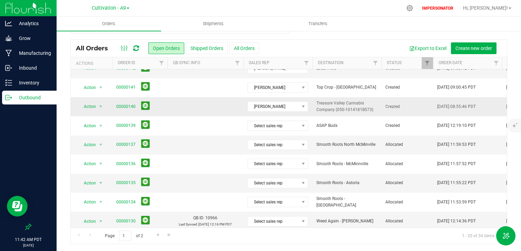
scroll to position [224, 0]
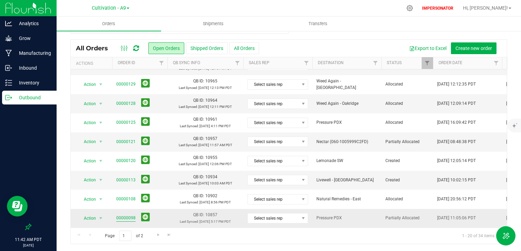
click at [131, 217] on link "00000098" at bounding box center [125, 218] width 19 height 7
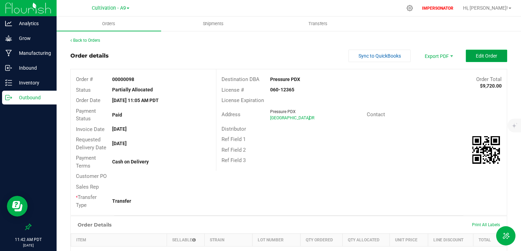
click at [490, 57] on span "Edit Order" at bounding box center [486, 56] width 21 height 6
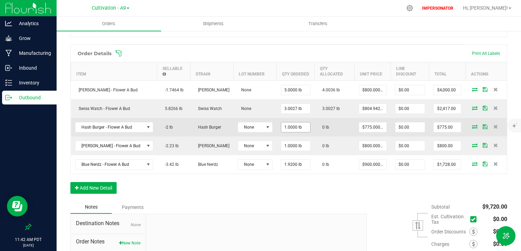
scroll to position [185, 0]
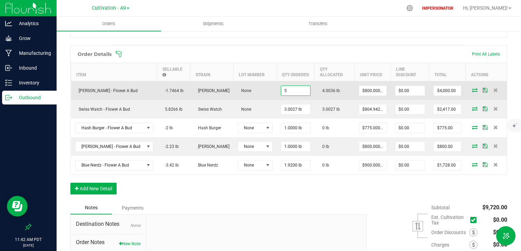
drag, startPoint x: 303, startPoint y: 91, endPoint x: 277, endPoint y: 91, distance: 25.9
click at [277, 91] on td "5" at bounding box center [296, 90] width 38 height 19
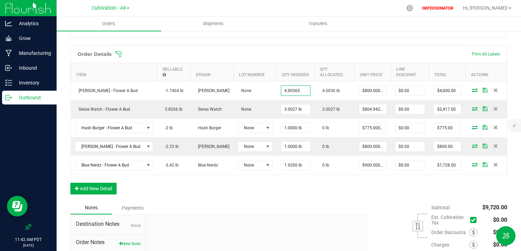
type input "4.0037 lb"
type input "$3,202.92"
click at [308, 56] on span at bounding box center [333, 54] width 437 height 7
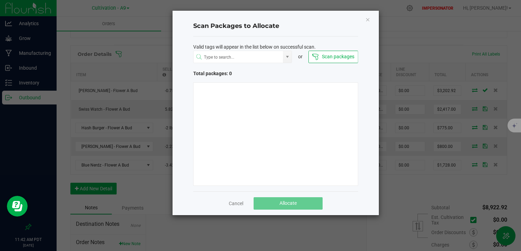
click at [236, 204] on link "Cancel" at bounding box center [236, 203] width 14 height 7
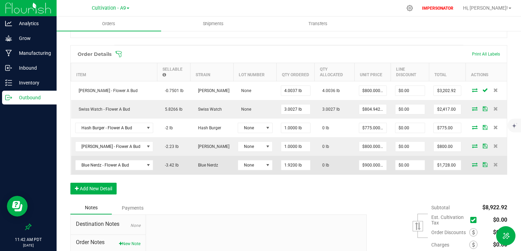
scroll to position [0, 0]
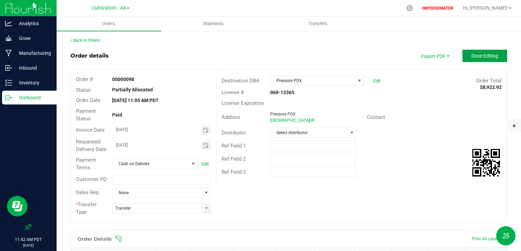
click at [480, 57] on span "Done Editing" at bounding box center [484, 56] width 27 height 6
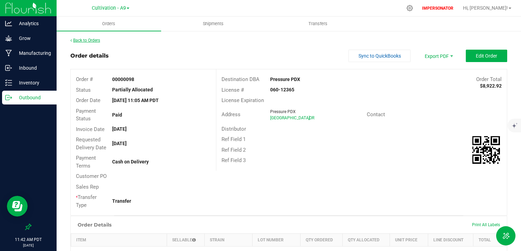
click at [79, 41] on link "Back to Orders" at bounding box center [85, 40] width 30 height 5
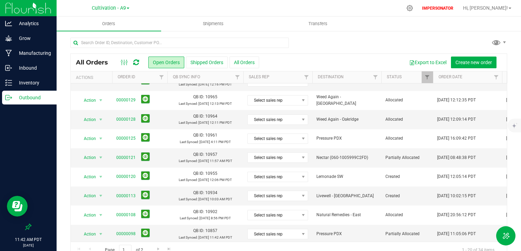
scroll to position [224, 0]
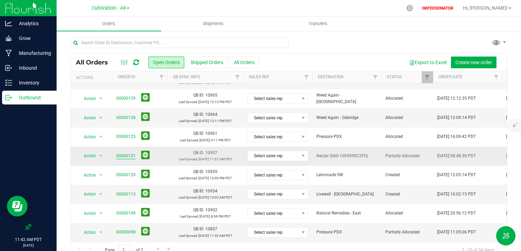
click at [121, 157] on link "00000121" at bounding box center [125, 156] width 19 height 7
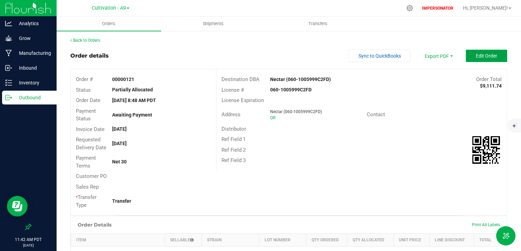
click at [489, 54] on span "Edit Order" at bounding box center [486, 56] width 21 height 6
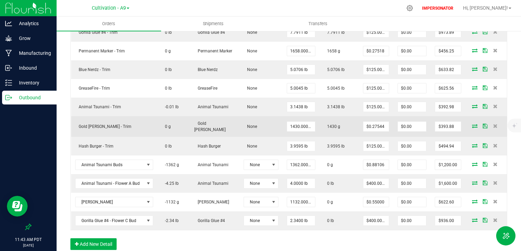
scroll to position [263, 0]
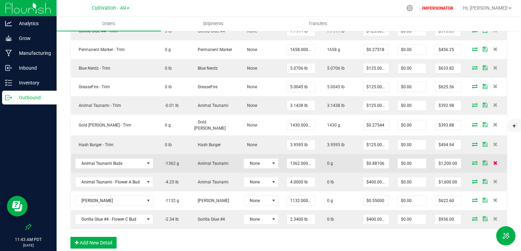
click at [495, 164] on icon at bounding box center [495, 163] width 4 height 4
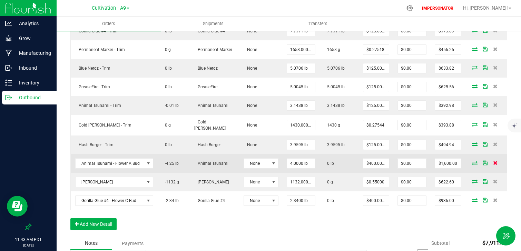
click at [495, 164] on icon at bounding box center [495, 163] width 4 height 4
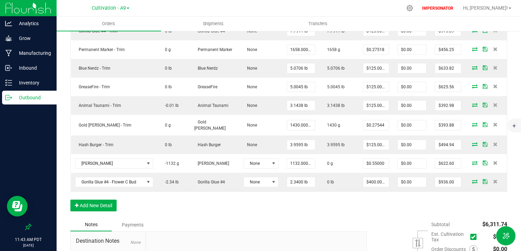
click at [495, 164] on icon at bounding box center [495, 163] width 4 height 4
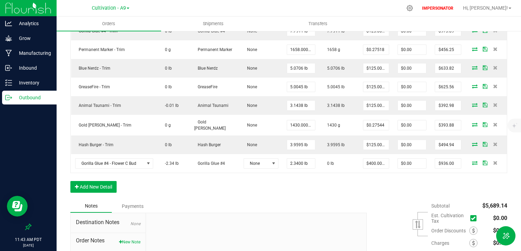
click at [495, 164] on icon at bounding box center [495, 163] width 4 height 4
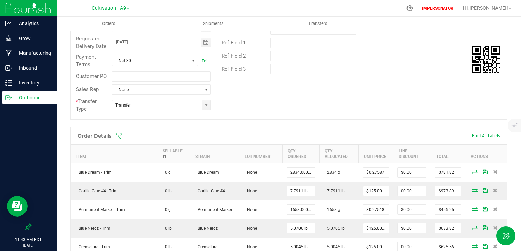
scroll to position [0, 0]
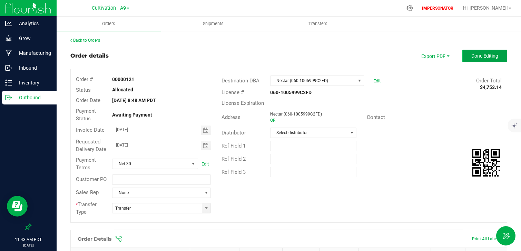
click at [475, 56] on span "Done Editing" at bounding box center [484, 56] width 27 height 6
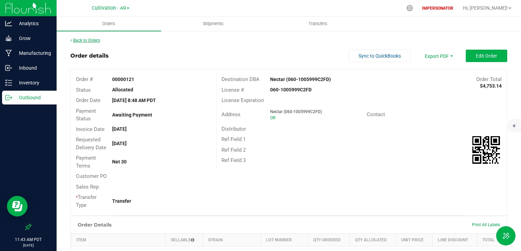
click at [91, 41] on link "Back to Orders" at bounding box center [85, 40] width 30 height 5
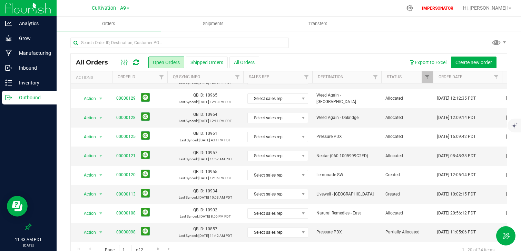
scroll to position [14, 0]
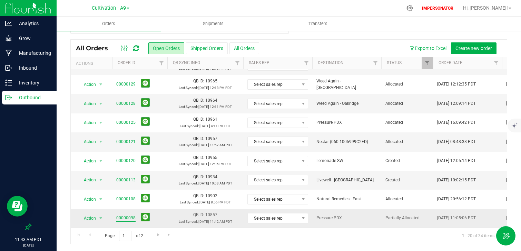
click at [133, 218] on link "00000098" at bounding box center [125, 218] width 19 height 7
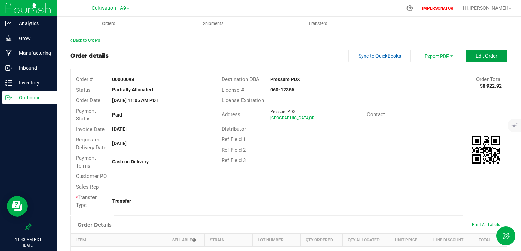
click at [484, 55] on span "Edit Order" at bounding box center [486, 56] width 21 height 6
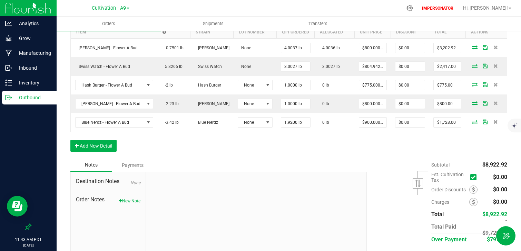
scroll to position [233, 0]
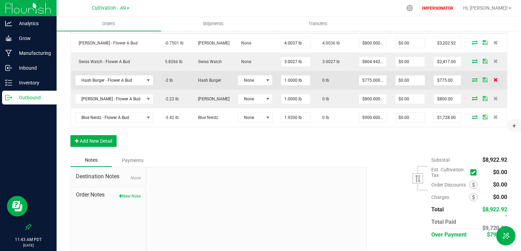
click at [494, 81] on icon at bounding box center [496, 80] width 4 height 4
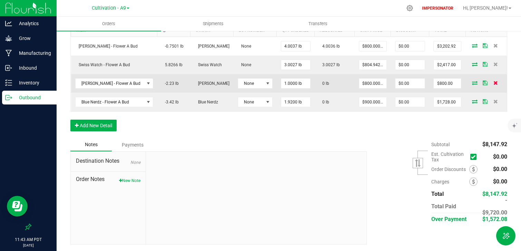
click at [495, 85] on icon at bounding box center [496, 83] width 4 height 4
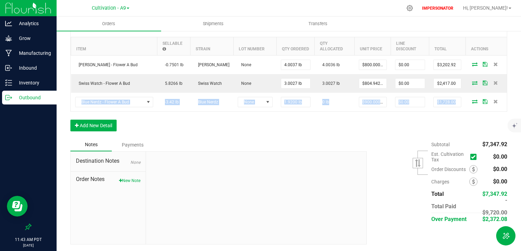
drag, startPoint x: 495, startPoint y: 85, endPoint x: 478, endPoint y: 119, distance: 38.4
click at [478, 119] on div "Order Details Print All Labels Item Sellable Strain Lot Number Qty Ordered Qty …" at bounding box center [288, 78] width 437 height 119
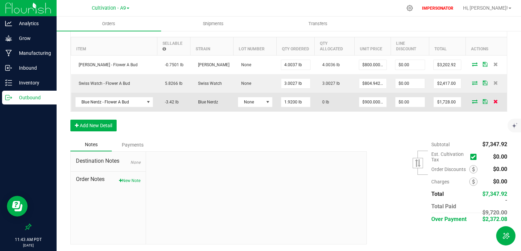
click at [496, 103] on icon at bounding box center [496, 101] width 4 height 4
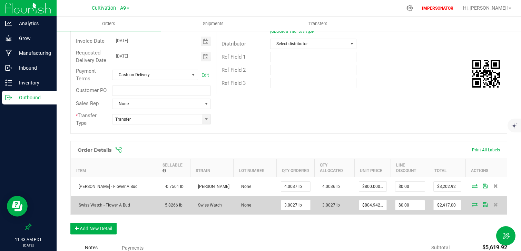
scroll to position [0, 0]
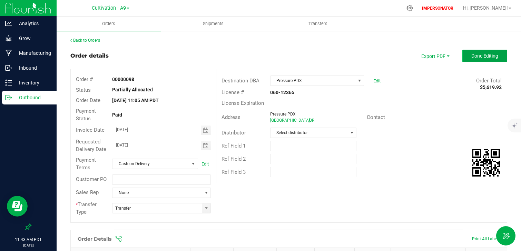
click at [489, 57] on span "Done Editing" at bounding box center [484, 56] width 27 height 6
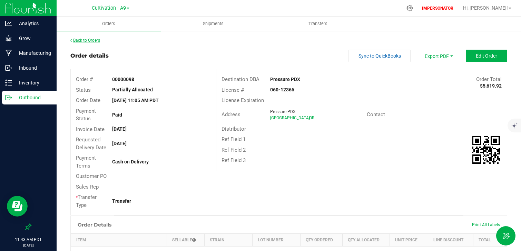
click at [84, 42] on link "Back to Orders" at bounding box center [85, 40] width 30 height 5
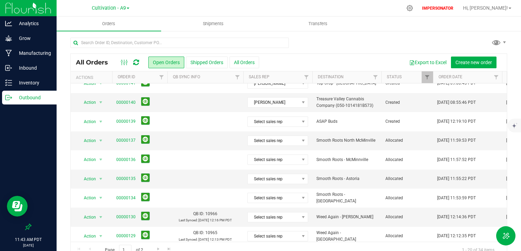
scroll to position [224, 0]
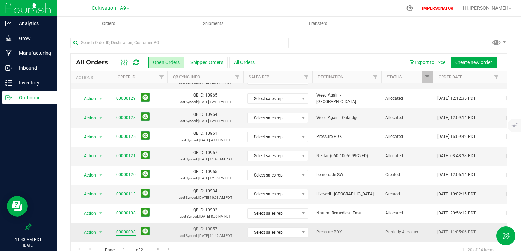
click at [130, 231] on link "00000098" at bounding box center [125, 232] width 19 height 7
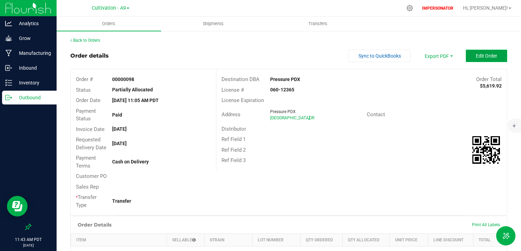
click at [496, 51] on button "Edit Order" at bounding box center [486, 56] width 41 height 12
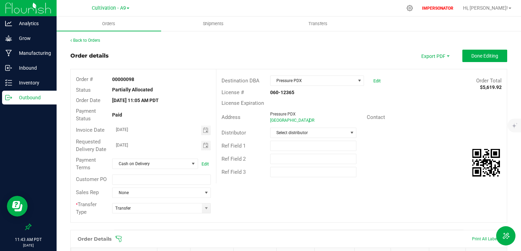
scroll to position [192, 0]
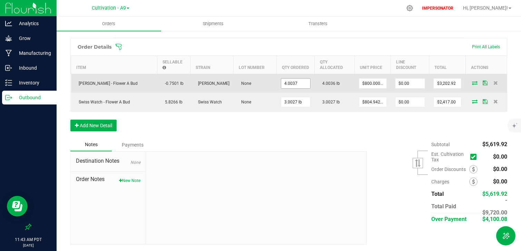
click at [299, 83] on input "4.0037" at bounding box center [295, 84] width 29 height 10
click at [305, 83] on input "4.0037" at bounding box center [295, 84] width 29 height 10
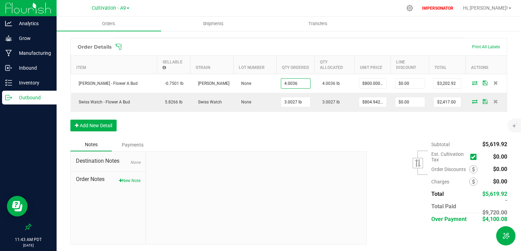
type input "4.0036 lb"
type input "$3,202.88"
click at [325, 144] on div "Notes Payments" at bounding box center [215, 144] width 291 height 13
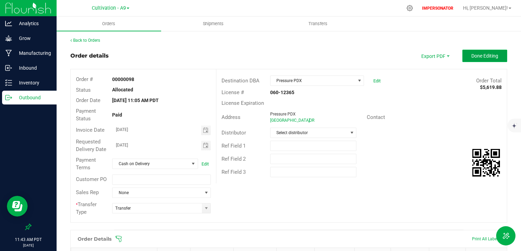
click at [482, 53] on span "Done Editing" at bounding box center [484, 56] width 27 height 6
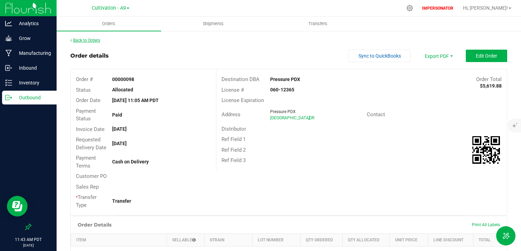
click at [87, 39] on link "Back to Orders" at bounding box center [85, 40] width 30 height 5
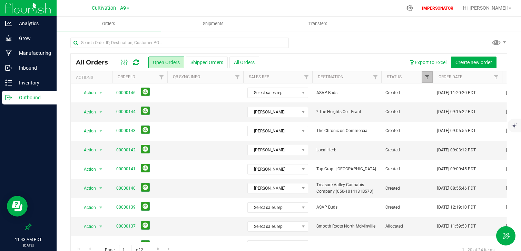
click at [429, 77] on span "Filter" at bounding box center [428, 78] width 6 height 6
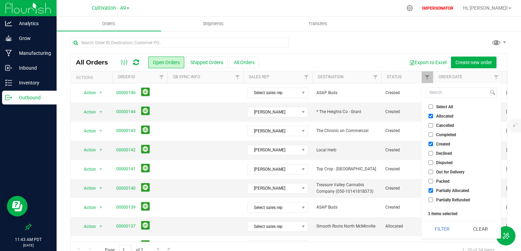
click at [438, 144] on span "Created" at bounding box center [443, 144] width 14 height 4
click at [433, 144] on input "Created" at bounding box center [431, 144] width 4 height 4
checkbox input "false"
click at [441, 115] on span "Allocated" at bounding box center [444, 116] width 17 height 4
click at [433, 115] on input "Allocated" at bounding box center [431, 116] width 4 height 4
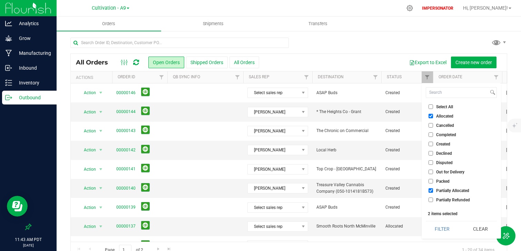
checkbox input "false"
click at [448, 229] on button "Filter" at bounding box center [442, 229] width 33 height 15
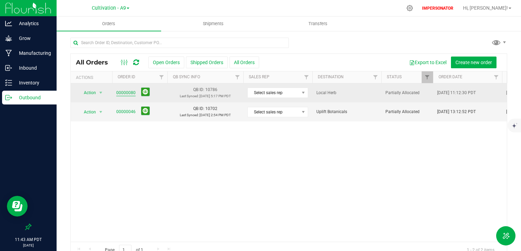
click at [125, 94] on link "00000080" at bounding box center [125, 93] width 19 height 7
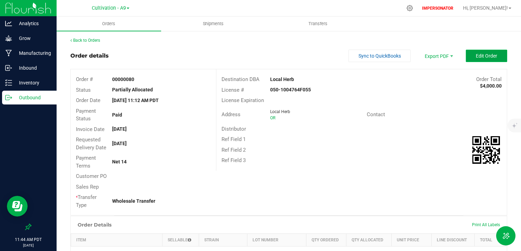
click at [492, 53] on span "Edit Order" at bounding box center [486, 56] width 21 height 6
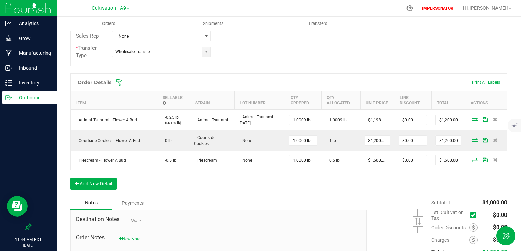
scroll to position [196, 0]
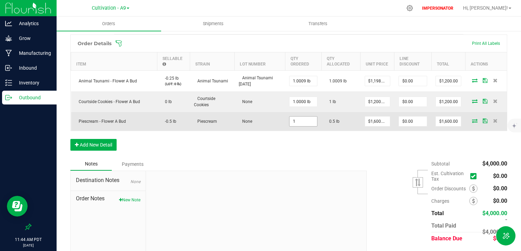
click at [306, 123] on input "1" at bounding box center [304, 122] width 28 height 10
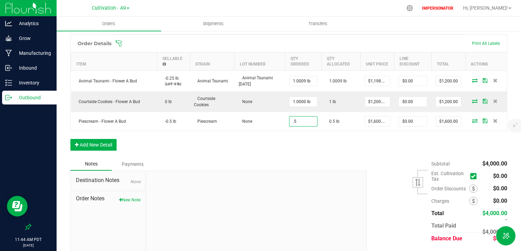
type input "0.5000 lb"
type input "$800.00"
click at [305, 146] on div "Order Details Print All Labels Item Sellable Strain Lot Number Qty Ordered Qty …" at bounding box center [288, 96] width 437 height 123
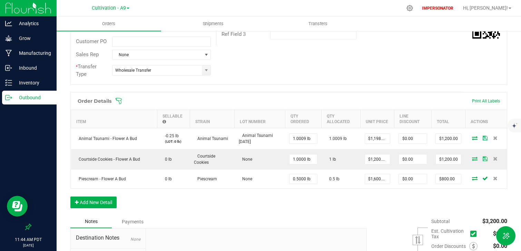
scroll to position [0, 0]
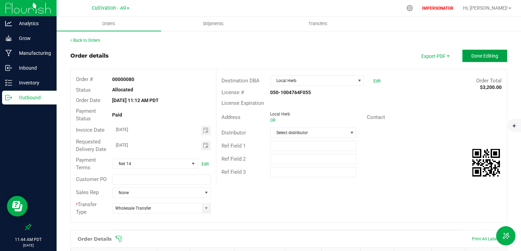
click at [493, 56] on span "Done Editing" at bounding box center [484, 56] width 27 height 6
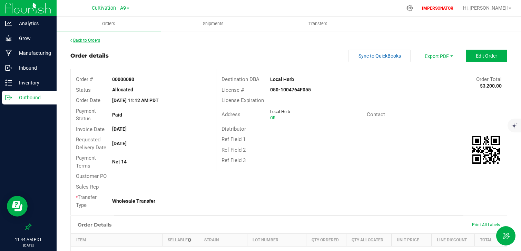
click at [81, 40] on link "Back to Orders" at bounding box center [85, 40] width 30 height 5
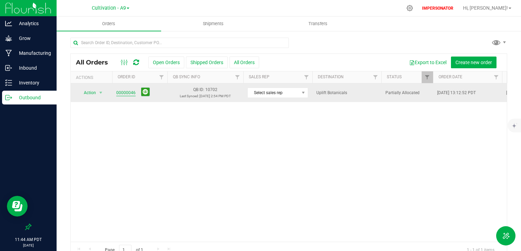
click at [126, 91] on link "00000046" at bounding box center [125, 93] width 19 height 7
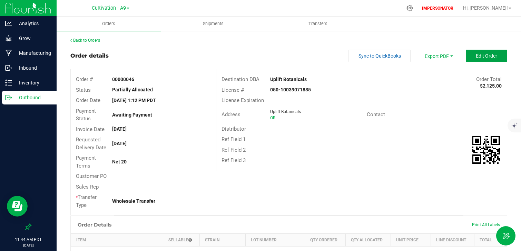
click at [499, 55] on button "Edit Order" at bounding box center [486, 56] width 41 height 12
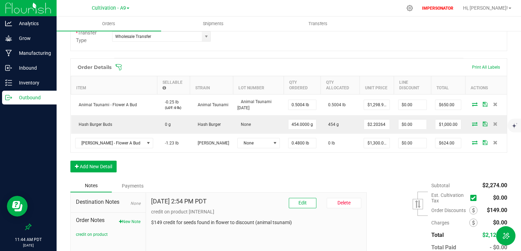
scroll to position [213, 0]
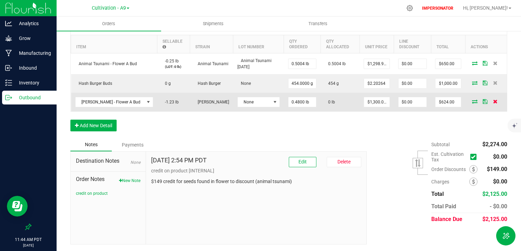
click at [497, 102] on icon at bounding box center [495, 101] width 4 height 4
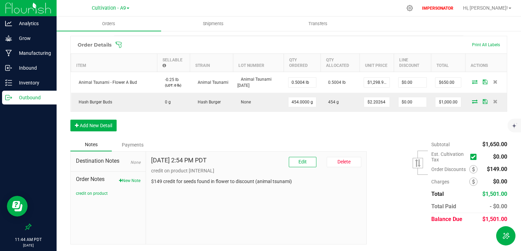
scroll to position [0, 0]
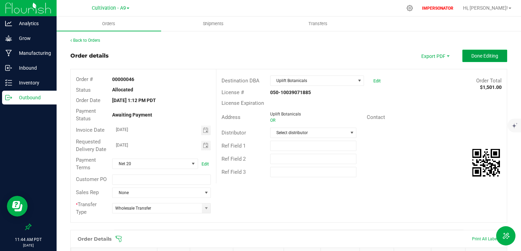
click at [482, 53] on span "Done Editing" at bounding box center [484, 56] width 27 height 6
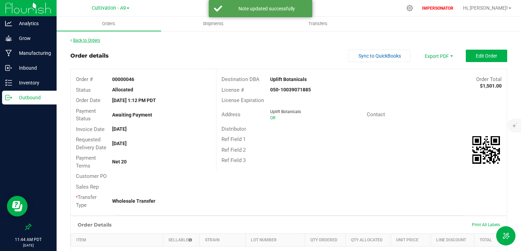
click at [81, 38] on link "Back to Orders" at bounding box center [85, 40] width 30 height 5
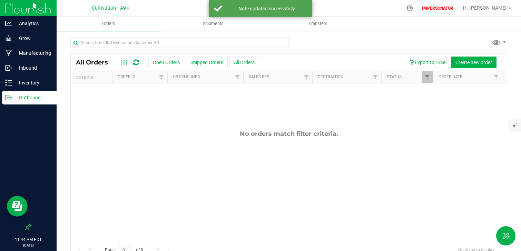
click at [34, 101] on p "Outbound" at bounding box center [32, 98] width 41 height 8
click at [427, 78] on span "Filter" at bounding box center [428, 78] width 6 height 6
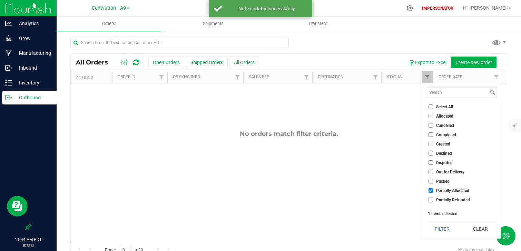
click at [445, 117] on span "Allocated" at bounding box center [444, 116] width 17 height 4
click at [433, 117] on input "Allocated" at bounding box center [431, 116] width 4 height 4
checkbox input "true"
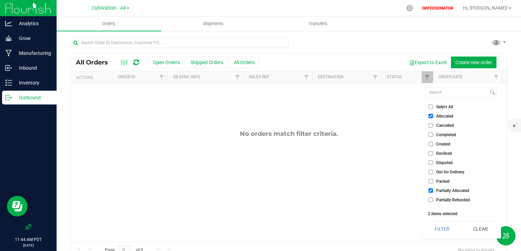
click at [447, 144] on span "Created" at bounding box center [443, 144] width 14 height 4
click at [433, 144] on input "Created" at bounding box center [431, 144] width 4 height 4
checkbox input "true"
click at [448, 226] on button "Filter" at bounding box center [442, 229] width 33 height 15
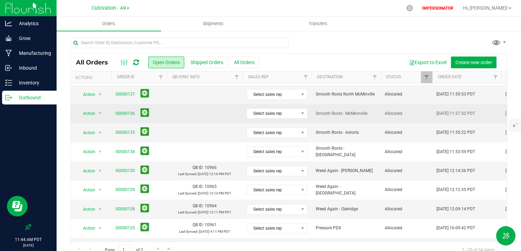
scroll to position [224, 1]
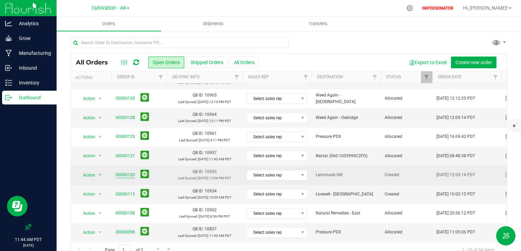
click at [130, 174] on link "00000120" at bounding box center [125, 175] width 19 height 7
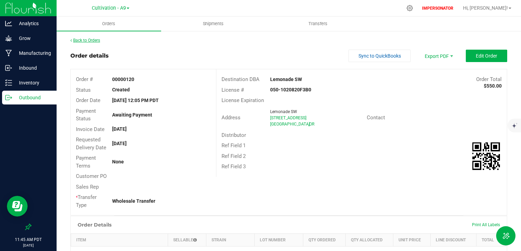
click at [81, 39] on link "Back to Orders" at bounding box center [85, 40] width 30 height 5
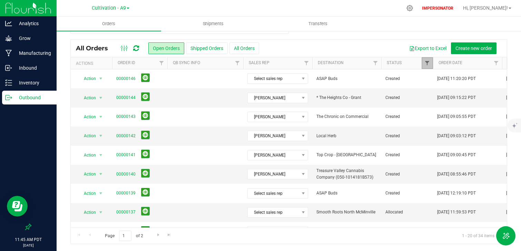
click at [427, 62] on span "Filter" at bounding box center [428, 63] width 6 height 6
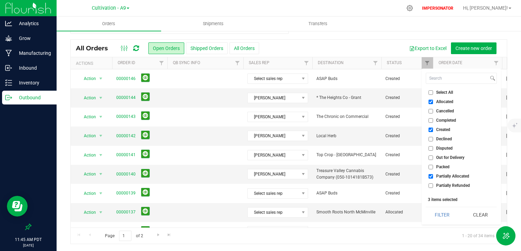
click at [441, 101] on span "Allocated" at bounding box center [444, 102] width 17 height 4
click at [433, 101] on input "Allocated" at bounding box center [431, 102] width 4 height 4
checkbox input "false"
click at [451, 176] on span "Partially Allocated" at bounding box center [452, 176] width 33 height 4
click at [433, 176] on input "Partially Allocated" at bounding box center [431, 176] width 4 height 4
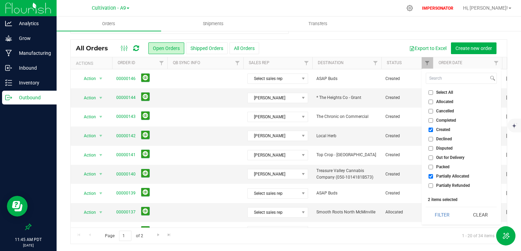
checkbox input "false"
click at [446, 215] on button "Filter" at bounding box center [442, 214] width 33 height 15
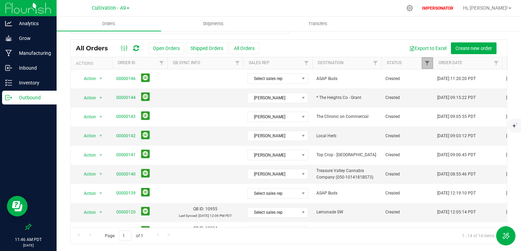
click at [427, 66] on span "Filter" at bounding box center [428, 63] width 6 height 6
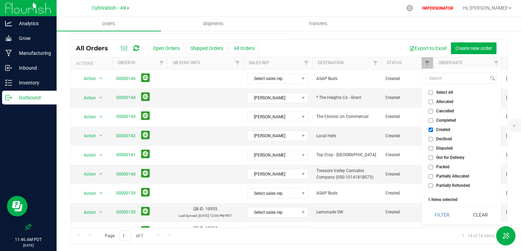
click at [440, 93] on span "Select All" at bounding box center [444, 92] width 17 height 4
click at [433, 93] on input "Select All" at bounding box center [431, 92] width 4 height 4
checkbox input "true"
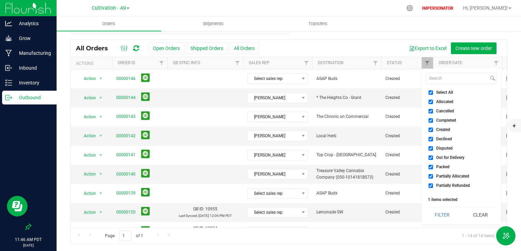
checkbox input "true"
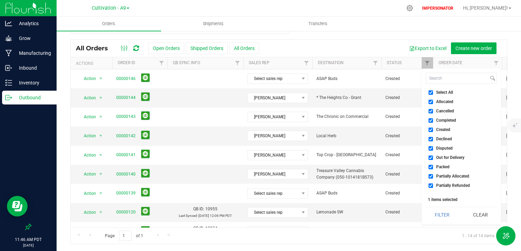
checkbox input "true"
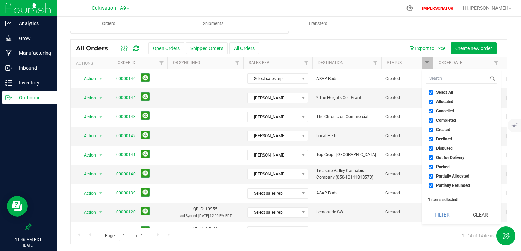
checkbox input "true"
click at [448, 111] on span "Cancelled" at bounding box center [445, 111] width 18 height 4
click at [433, 111] on input "Cancelled" at bounding box center [431, 111] width 4 height 4
checkbox input "false"
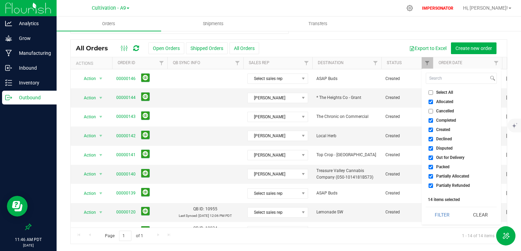
click at [437, 95] on span "Select All" at bounding box center [444, 92] width 17 height 4
click at [433, 95] on input "Select All" at bounding box center [431, 92] width 4 height 4
checkbox input "true"
click at [432, 93] on input "Select All" at bounding box center [431, 92] width 4 height 4
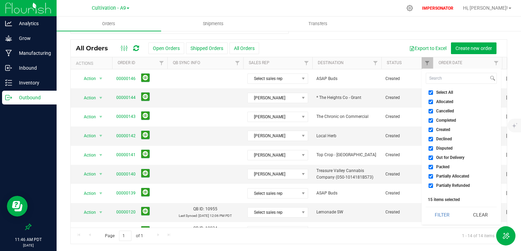
checkbox input "false"
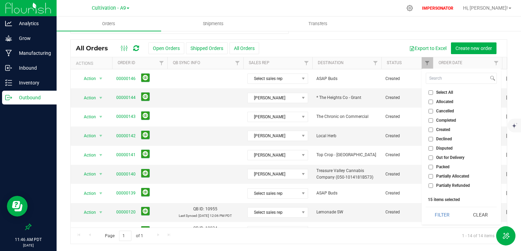
checkbox input "false"
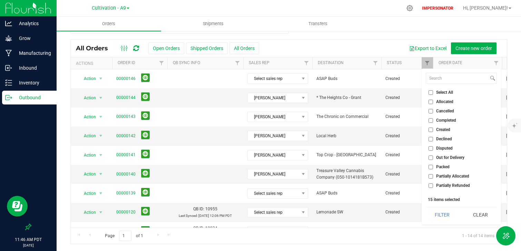
checkbox input "false"
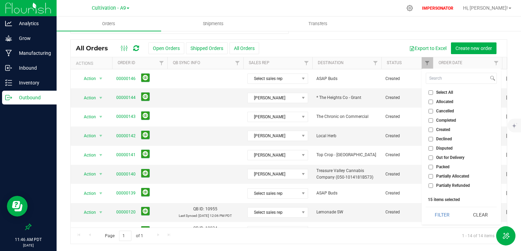
checkbox input "false"
click at [429, 111] on input "Cancelled" at bounding box center [431, 111] width 4 height 4
checkbox input "true"
click at [479, 216] on button "Clear" at bounding box center [480, 214] width 33 height 15
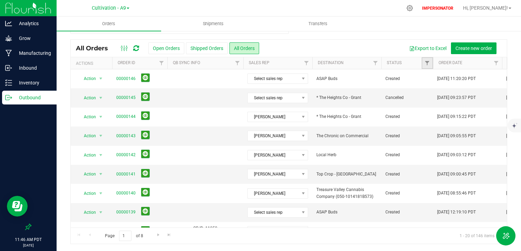
click at [425, 66] on link "Filter" at bounding box center [427, 63] width 11 height 12
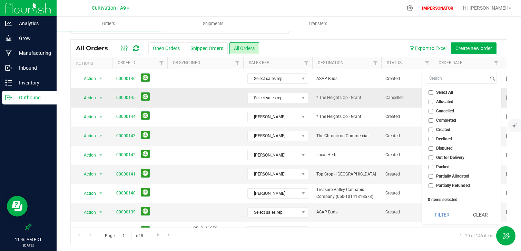
click at [193, 101] on td at bounding box center [205, 97] width 76 height 19
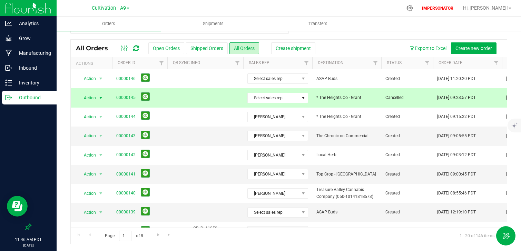
click at [101, 98] on span "select" at bounding box center [101, 98] width 6 height 6
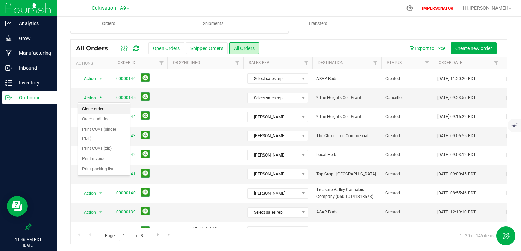
click at [99, 108] on li "Clone order" at bounding box center [104, 109] width 52 height 10
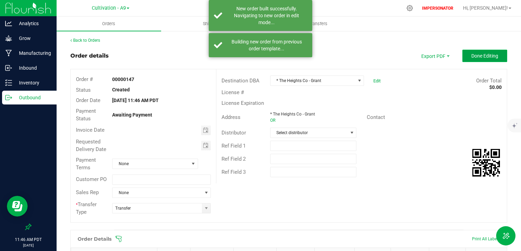
click at [485, 52] on button "Done Editing" at bounding box center [484, 56] width 45 height 12
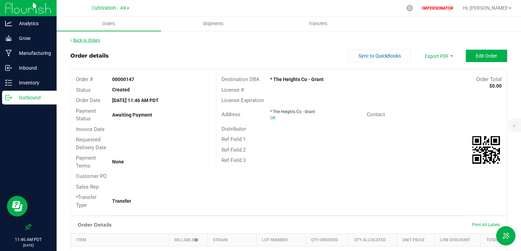
click at [82, 41] on link "Back to Orders" at bounding box center [85, 40] width 30 height 5
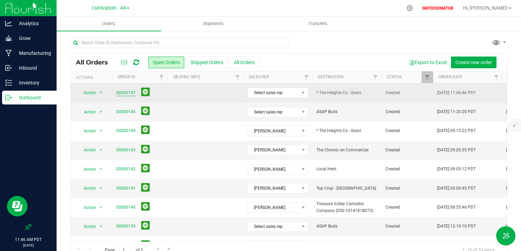
click at [125, 92] on link "00000147" at bounding box center [125, 93] width 19 height 7
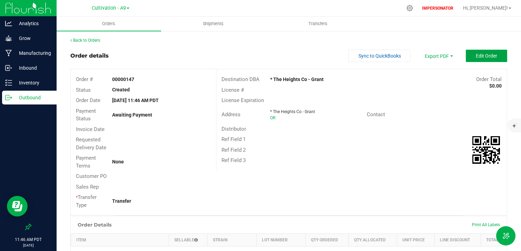
click at [483, 54] on span "Edit Order" at bounding box center [486, 56] width 21 height 6
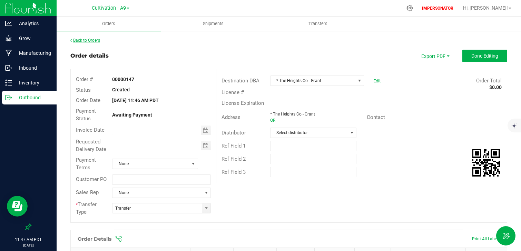
click at [84, 38] on link "Back to Orders" at bounding box center [85, 40] width 30 height 5
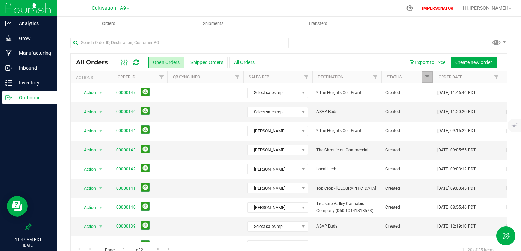
click at [430, 76] on link "Filter" at bounding box center [427, 77] width 11 height 12
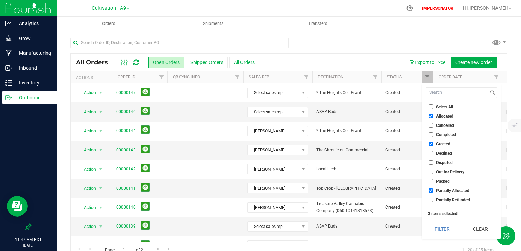
click at [451, 125] on span "Cancelled" at bounding box center [445, 126] width 18 height 4
click at [433, 125] on input "Cancelled" at bounding box center [431, 125] width 4 height 4
checkbox input "true"
click at [445, 230] on button "Filter" at bounding box center [442, 229] width 33 height 15
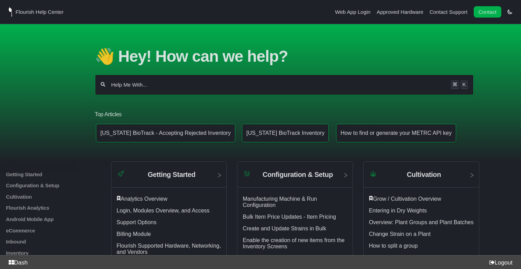
click at [131, 78] on div "⌘ K" at bounding box center [284, 85] width 379 height 21
click at [120, 91] on div "⌘ K" at bounding box center [284, 85] width 379 height 21
click at [124, 86] on div "⌘ K" at bounding box center [284, 85] width 379 height 21
click at [120, 81] on input "Help Me With..." at bounding box center [277, 84] width 335 height 7
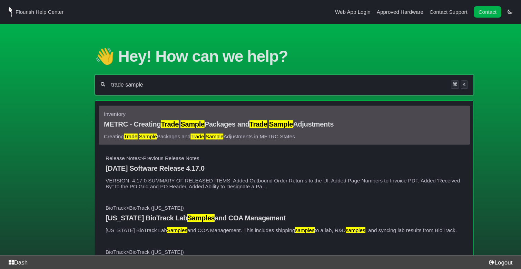
type input "trade sample"
click at [339, 136] on p "Creating Trade Sample Packages and Trade Sample Adjustments in METRC States" at bounding box center [284, 137] width 361 height 6
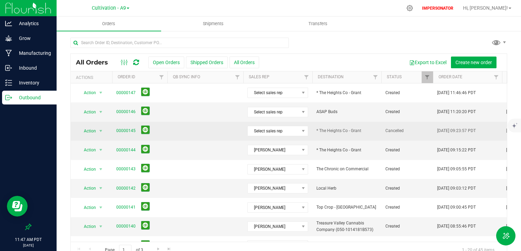
drag, startPoint x: 493, startPoint y: 131, endPoint x: 106, endPoint y: 134, distance: 386.6
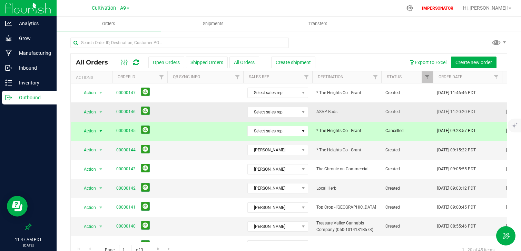
click at [193, 116] on td at bounding box center [205, 112] width 76 height 19
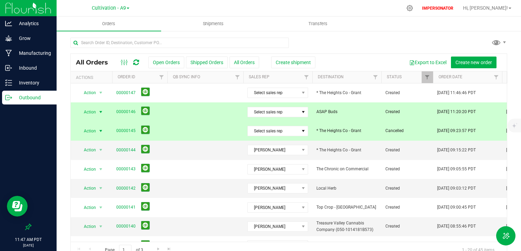
click at [174, 134] on td at bounding box center [205, 131] width 76 height 19
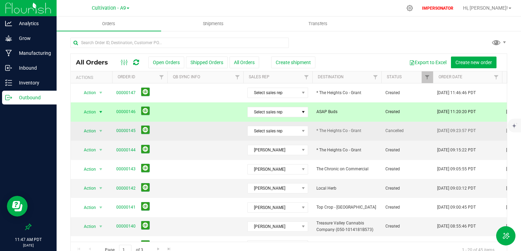
drag, startPoint x: 467, startPoint y: 132, endPoint x: 393, endPoint y: 133, distance: 74.6
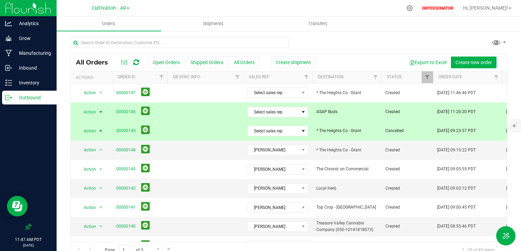
click at [393, 133] on span "Cancelled" at bounding box center [407, 131] width 43 height 7
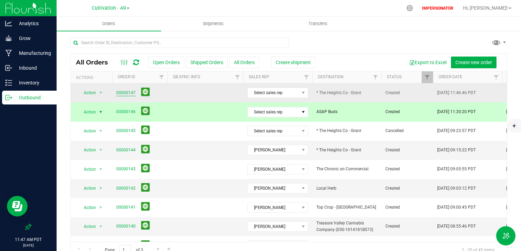
click at [125, 94] on link "00000147" at bounding box center [125, 93] width 19 height 7
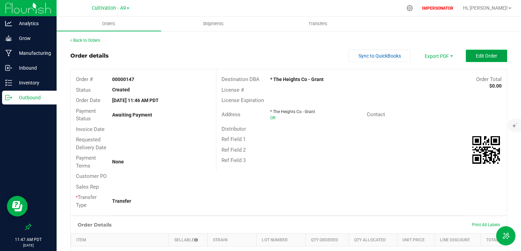
click at [480, 57] on span "Edit Order" at bounding box center [486, 56] width 21 height 6
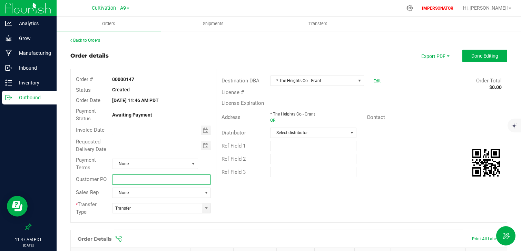
click at [130, 177] on input "text" at bounding box center [161, 180] width 99 height 10
click at [133, 179] on input "FLOURISH ORDER 145" at bounding box center [161, 180] width 99 height 10
type input "FLOURISH CANCELLED ORDER 145"
click at [481, 59] on button "Done Editing" at bounding box center [484, 56] width 45 height 12
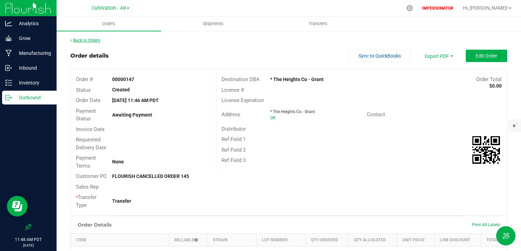
click at [94, 38] on link "Back to Orders" at bounding box center [85, 40] width 30 height 5
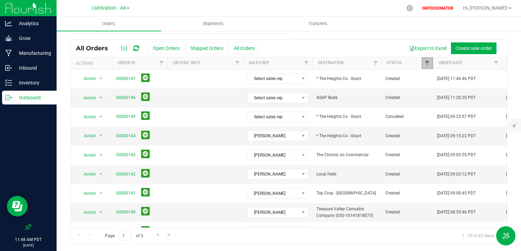
click at [427, 64] on span "Filter" at bounding box center [428, 63] width 6 height 6
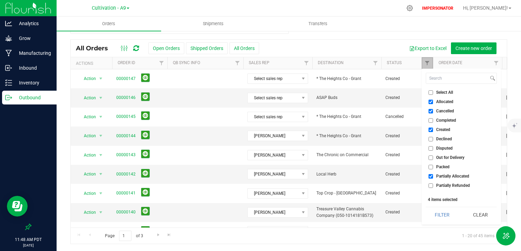
click at [424, 65] on link "Filter" at bounding box center [427, 63] width 11 height 12
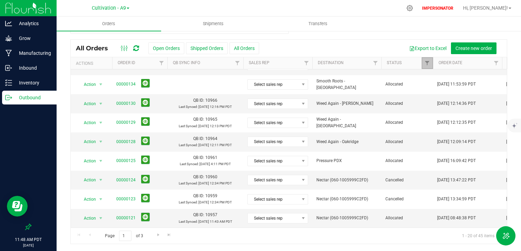
click at [429, 58] on link "Filter" at bounding box center [427, 63] width 11 height 12
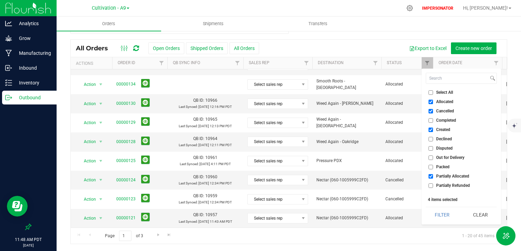
click at [441, 94] on span "Select All" at bounding box center [444, 92] width 17 height 4
click at [433, 94] on input "Select All" at bounding box center [431, 92] width 4 height 4
checkbox input "true"
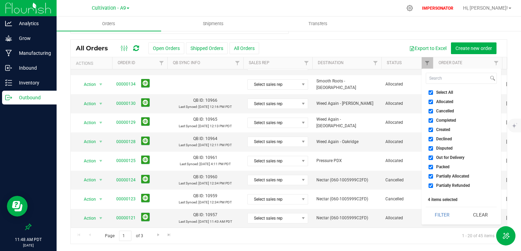
checkbox input "true"
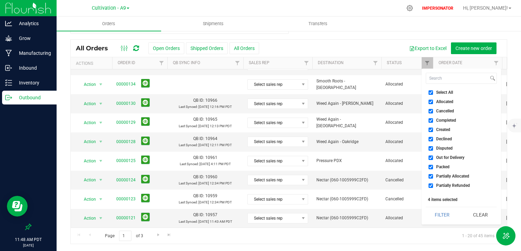
checkbox input "true"
click at [441, 94] on span "Select All" at bounding box center [444, 92] width 17 height 4
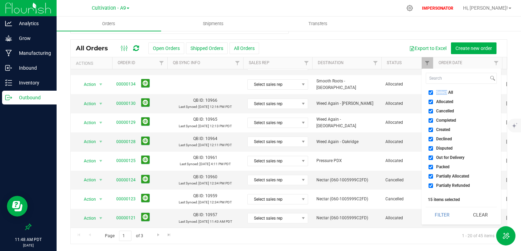
click at [433, 94] on input "Select All" at bounding box center [431, 92] width 4 height 4
checkbox input "false"
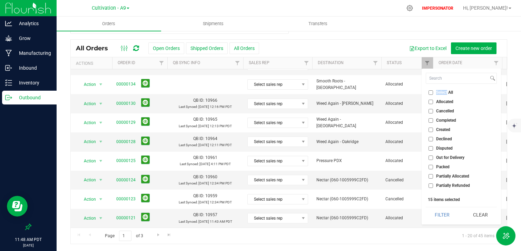
checkbox input "false"
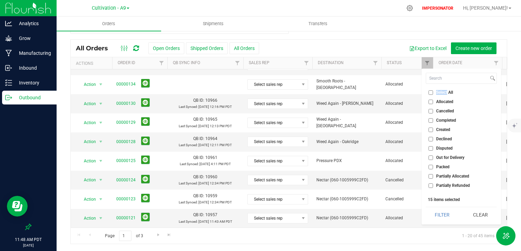
checkbox input "false"
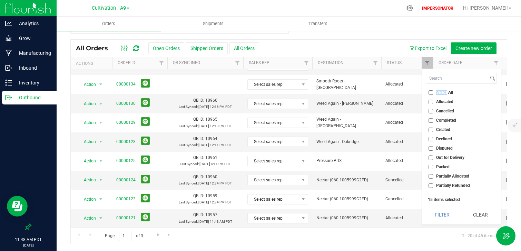
checkbox input "false"
click at [441, 101] on span "Allocated" at bounding box center [444, 102] width 17 height 4
click at [433, 101] on input "Allocated" at bounding box center [431, 102] width 4 height 4
checkbox input "true"
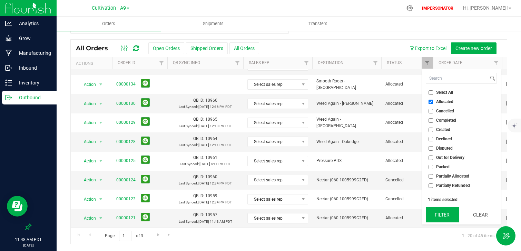
drag, startPoint x: 480, startPoint y: 213, endPoint x: 442, endPoint y: 217, distance: 38.2
click at [442, 217] on div "Filter Clear" at bounding box center [461, 215] width 71 height 16
click at [442, 217] on button "Filter" at bounding box center [442, 214] width 33 height 15
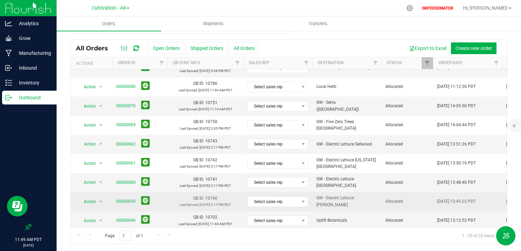
scroll to position [224, 0]
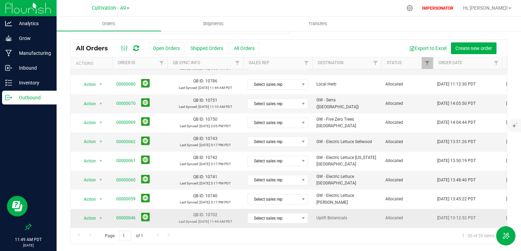
drag, startPoint x: 471, startPoint y: 220, endPoint x: 495, endPoint y: 218, distance: 23.9
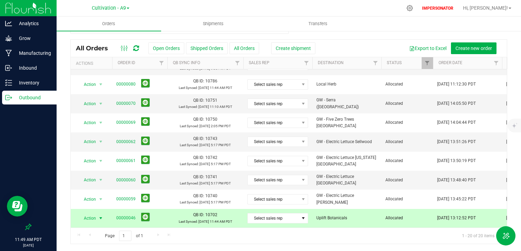
click at [372, 233] on div "Page 1 of 1 1 - 20 of 20 items" at bounding box center [289, 236] width 436 height 17
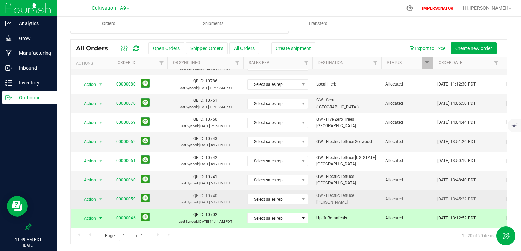
click at [372, 198] on span "GW - Electric Lettuce Kerns" at bounding box center [346, 199] width 61 height 13
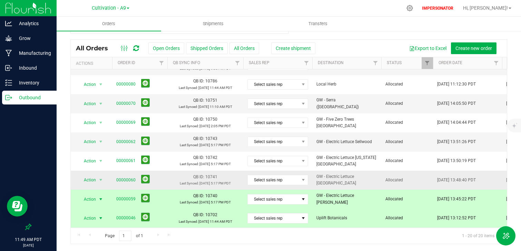
click at [375, 181] on span "GW - Electric Lettuce Cedar Hills" at bounding box center [346, 180] width 61 height 13
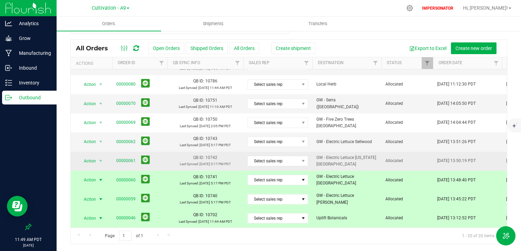
click at [378, 163] on td "GW - Electric Lettuce Oregon City" at bounding box center [346, 161] width 69 height 19
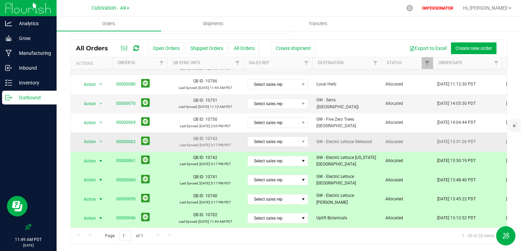
click at [376, 144] on span "GW - Electric Lettuce Sellwood" at bounding box center [346, 142] width 61 height 7
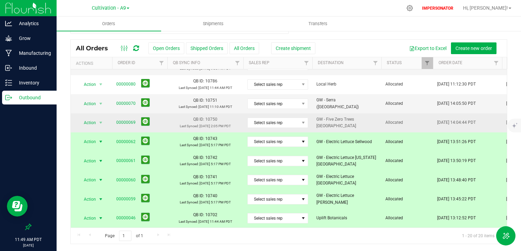
click at [374, 120] on span "GW - Five Zero Trees Portland West" at bounding box center [346, 122] width 61 height 13
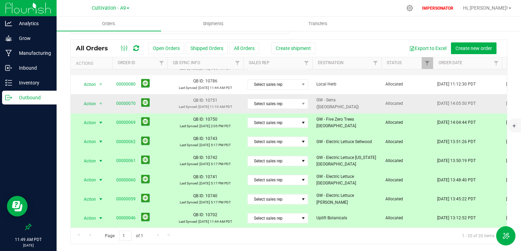
click at [372, 105] on span "GW - Serra (Belmont)" at bounding box center [346, 103] width 61 height 13
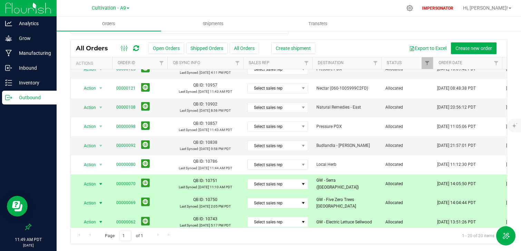
scroll to position [143, 0]
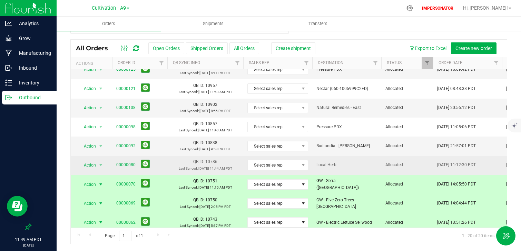
click at [371, 158] on td "Local Herb" at bounding box center [346, 165] width 69 height 19
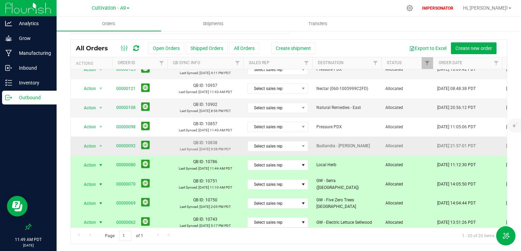
click at [371, 147] on span "Budlandia - Woodward" at bounding box center [346, 146] width 61 height 7
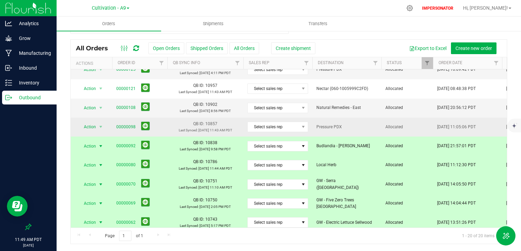
click at [371, 127] on span "Pressure PDX" at bounding box center [346, 127] width 61 height 7
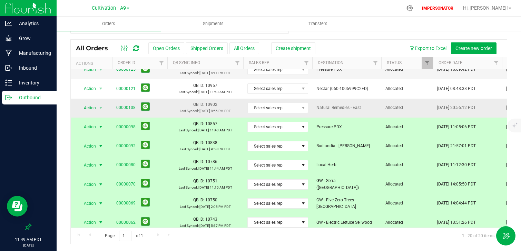
click at [369, 112] on td "Natural Remedies - East" at bounding box center [346, 108] width 69 height 19
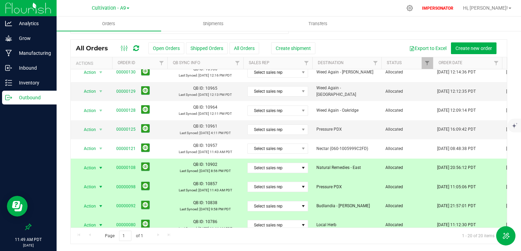
scroll to position [82, 0]
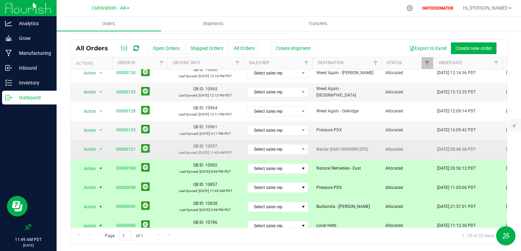
click at [373, 148] on span "Nectar (060-1005999C2FD)" at bounding box center [346, 149] width 61 height 7
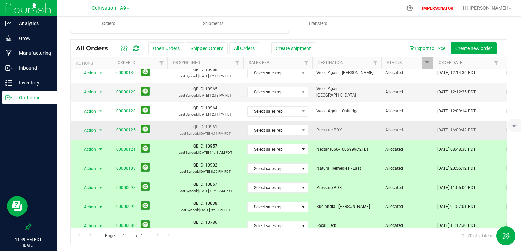
click at [372, 130] on span "Pressure PDX" at bounding box center [346, 130] width 61 height 7
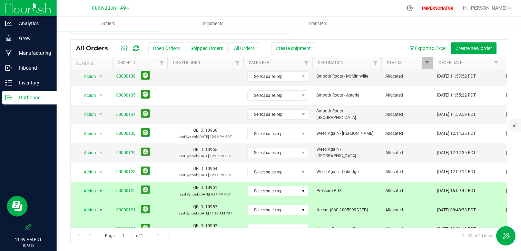
scroll to position [0, 0]
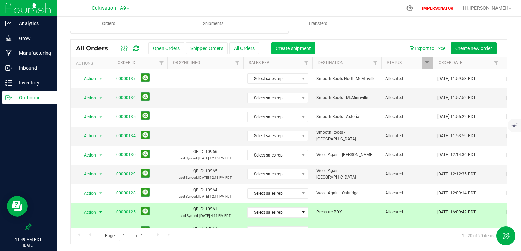
click at [284, 50] on span "Create shipment" at bounding box center [293, 49] width 35 height 6
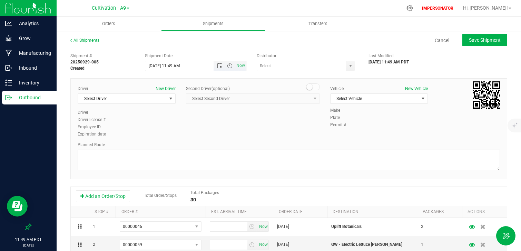
click at [240, 67] on span "Now" at bounding box center [241, 66] width 12 height 10
click at [168, 100] on span "select" at bounding box center [171, 99] width 6 height 6
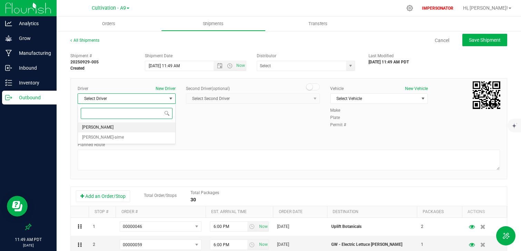
click at [154, 125] on li "[PERSON_NAME]" at bounding box center [126, 128] width 97 height 10
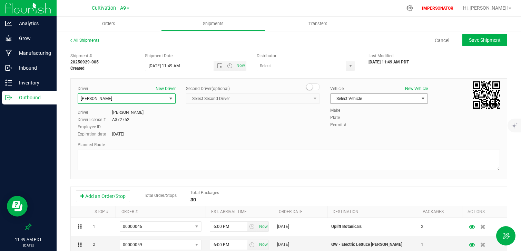
click at [384, 100] on span "Select Vehicle" at bounding box center [375, 99] width 89 height 10
click at [367, 111] on li "Jeep ([PERSON_NAME])" at bounding box center [379, 110] width 97 height 10
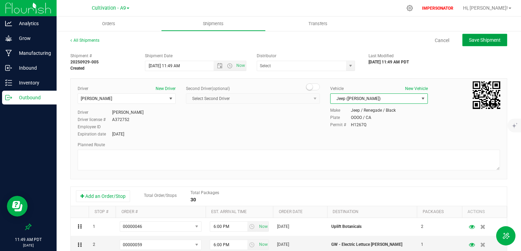
click at [491, 40] on span "Save Shipment" at bounding box center [485, 40] width 32 height 6
type input "9/29/2025 6:49 PM"
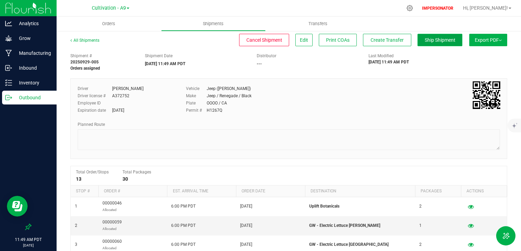
click at [441, 41] on span "Ship Shipment" at bounding box center [440, 40] width 31 height 6
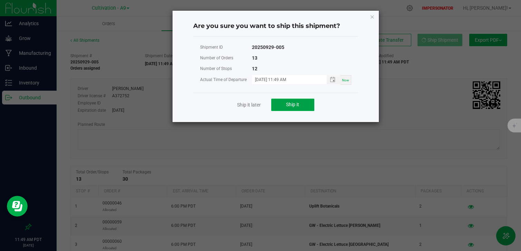
click at [282, 106] on button "Ship it" at bounding box center [292, 105] width 43 height 12
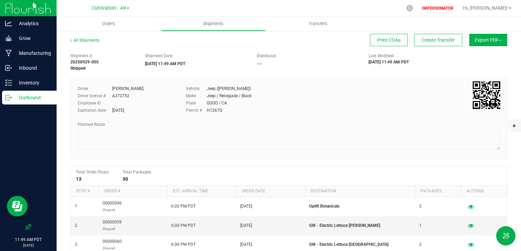
click at [42, 98] on p "Outbound" at bounding box center [32, 98] width 41 height 8
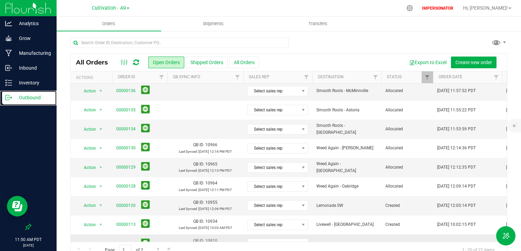
scroll to position [224, 0]
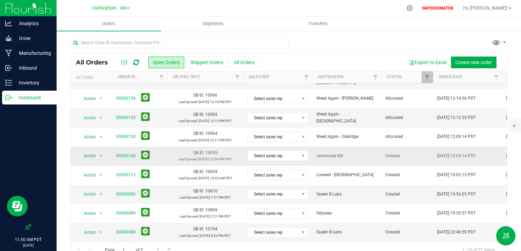
drag, startPoint x: 406, startPoint y: 231, endPoint x: 350, endPoint y: 150, distance: 97.3
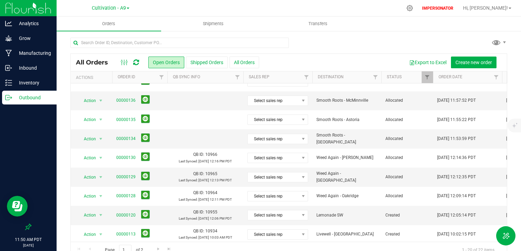
scroll to position [158, 0]
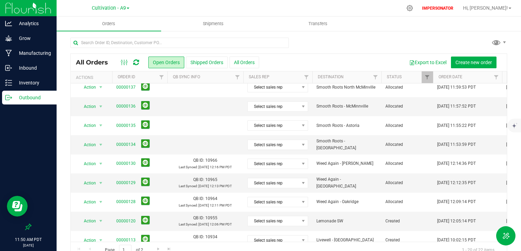
click at [67, 180] on div "All Orders Open Orders Shipped Orders All Orders Export to Excel Create new ord…" at bounding box center [289, 147] width 465 height 235
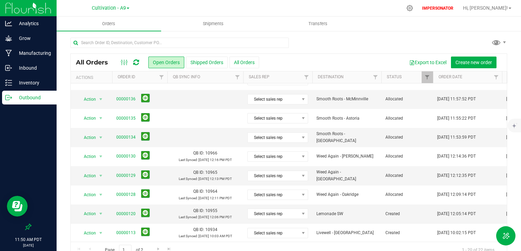
scroll to position [163, 0]
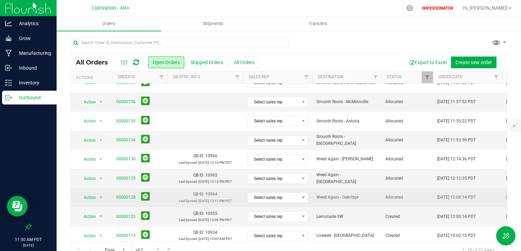
click at [369, 196] on span "Weed Again - Oakridge" at bounding box center [346, 197] width 61 height 7
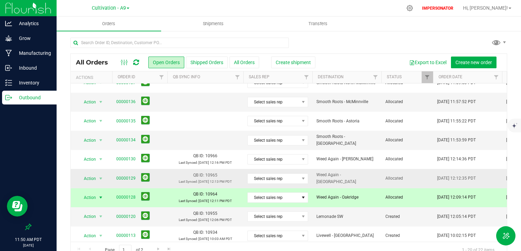
click at [371, 183] on td "Weed Again - North Bend" at bounding box center [346, 178] width 69 height 19
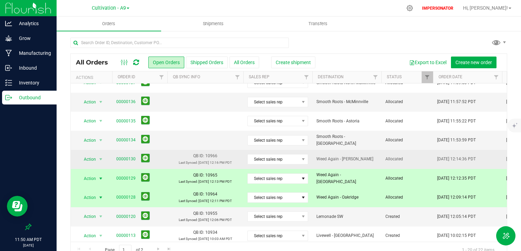
click at [371, 163] on td "Weed Again - Eugene" at bounding box center [346, 159] width 69 height 19
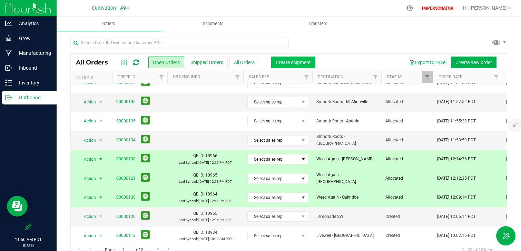
click at [302, 65] on span "Create shipment" at bounding box center [293, 63] width 35 height 6
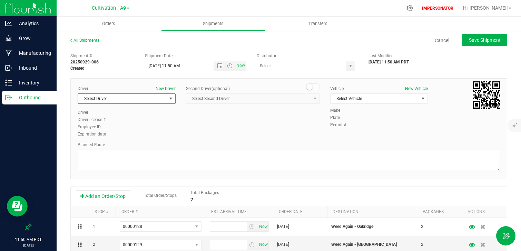
click at [167, 98] on span "select" at bounding box center [170, 99] width 9 height 10
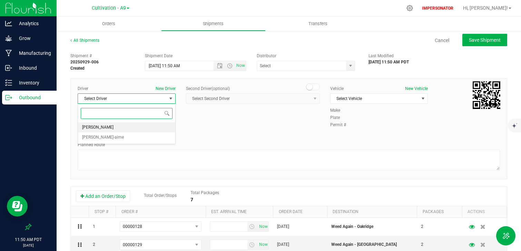
click at [139, 131] on li "[PERSON_NAME]" at bounding box center [126, 128] width 97 height 10
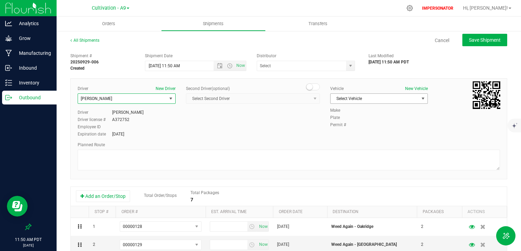
click at [363, 99] on span "Select Vehicle" at bounding box center [375, 99] width 89 height 10
click at [355, 126] on li "Venza" at bounding box center [379, 121] width 97 height 10
click at [242, 67] on span "Now" at bounding box center [241, 66] width 12 height 10
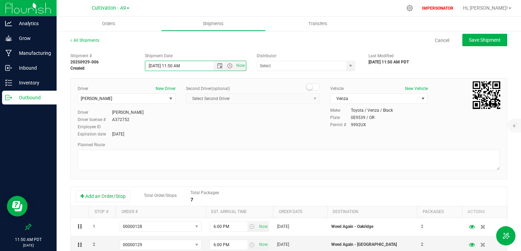
click at [496, 46] on div "All Shipments Cancel Save Shipment" at bounding box center [288, 43] width 437 height 12
click at [496, 45] on button "Save Shipment" at bounding box center [484, 40] width 45 height 12
type input "9/29/2025 6:50 PM"
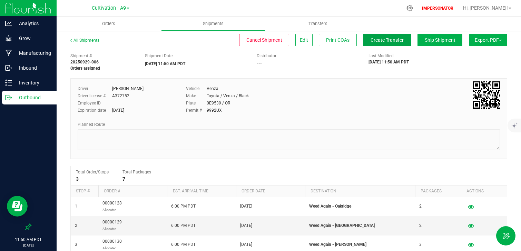
drag, startPoint x: 385, startPoint y: 41, endPoint x: 398, endPoint y: 77, distance: 38.1
click at [398, 77] on div "All Shipments Cancel Shipment Edit Print COAs Create Transfer Ship Shipment Exp…" at bounding box center [288, 199] width 437 height 324
click at [419, 77] on div "Shipment # 20250929-006 Orders assigned Shipment Date 09/29/2025 11:50 AM PDT D…" at bounding box center [288, 206] width 437 height 312
click at [433, 43] on button "Ship Shipment" at bounding box center [440, 40] width 45 height 12
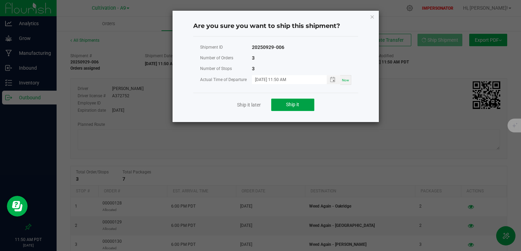
click at [299, 108] on button "Ship it" at bounding box center [292, 105] width 43 height 12
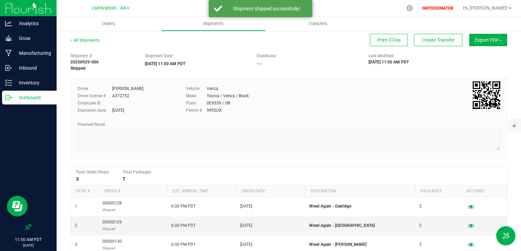
click at [36, 105] on link "Outbound" at bounding box center [28, 98] width 57 height 15
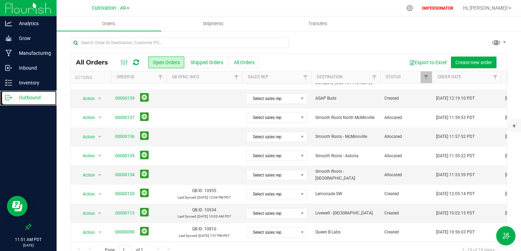
scroll to position [127, 1]
click at [145, 175] on button at bounding box center [144, 175] width 9 height 9
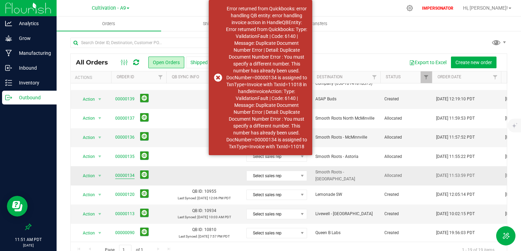
click at [119, 176] on link "00000134" at bounding box center [124, 176] width 19 height 7
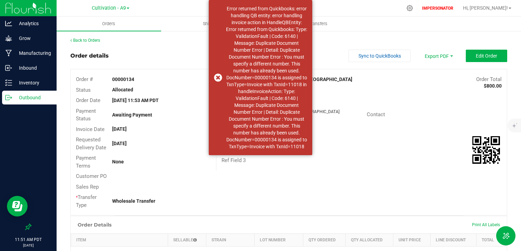
click at [369, 152] on div "Ref Field 2" at bounding box center [361, 150] width 291 height 11
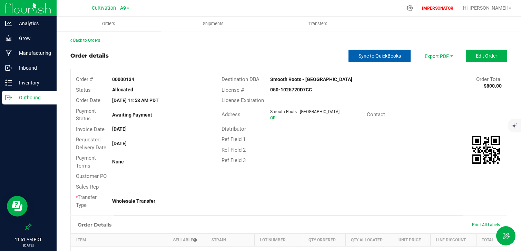
click at [384, 58] on span "Sync to QuickBooks" at bounding box center [380, 56] width 42 height 6
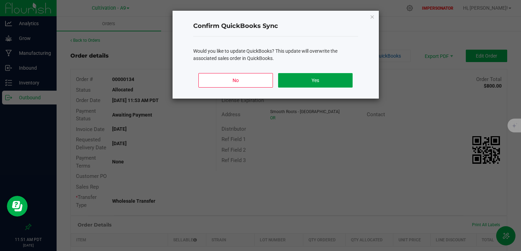
click at [327, 83] on button "Yes" at bounding box center [315, 80] width 74 height 14
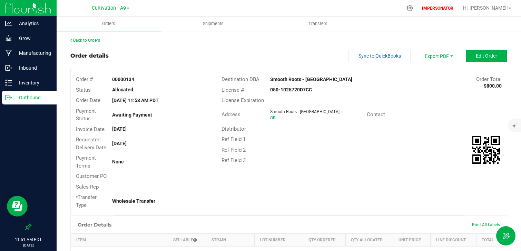
click at [331, 150] on div "Ref Field 2" at bounding box center [361, 150] width 291 height 11
click at [30, 103] on div "Outbound" at bounding box center [29, 98] width 55 height 14
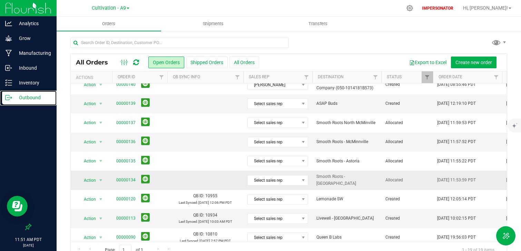
scroll to position [123, 0]
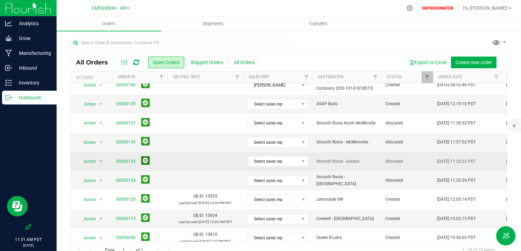
click at [145, 162] on button at bounding box center [145, 160] width 9 height 9
click at [145, 140] on button at bounding box center [145, 141] width 9 height 9
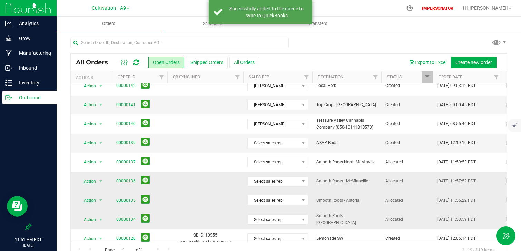
scroll to position [82, 0]
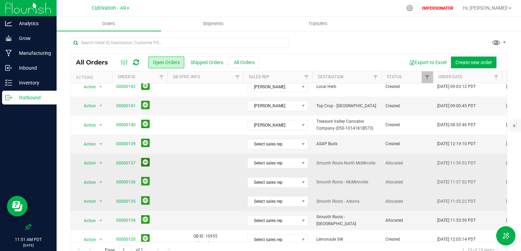
click at [145, 161] on button at bounding box center [145, 162] width 9 height 9
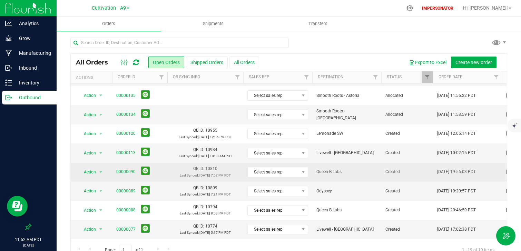
scroll to position [205, 0]
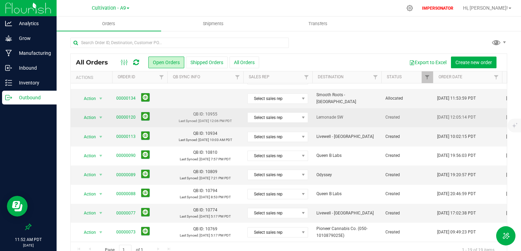
drag, startPoint x: 413, startPoint y: 234, endPoint x: 375, endPoint y: 115, distance: 124.5
click at [375, 115] on span "Lemonade SW" at bounding box center [346, 117] width 61 height 7
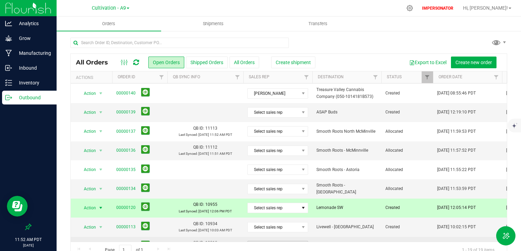
scroll to position [111, 0]
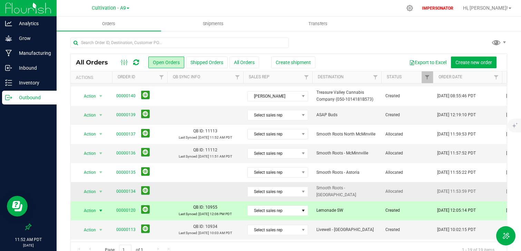
click at [181, 196] on td at bounding box center [205, 191] width 76 height 19
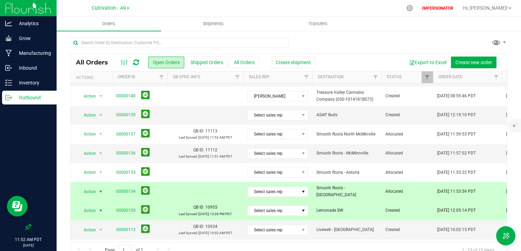
click at [181, 196] on td at bounding box center [205, 191] width 76 height 19
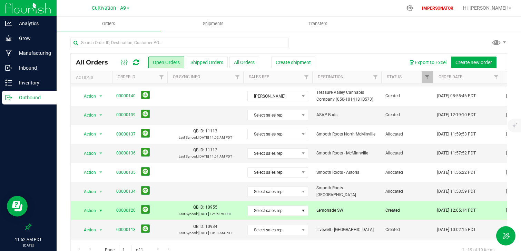
click at [169, 219] on td "QB ID: 10955 Last Synced: [DATE] 12:06 PM PDT" at bounding box center [205, 211] width 76 height 19
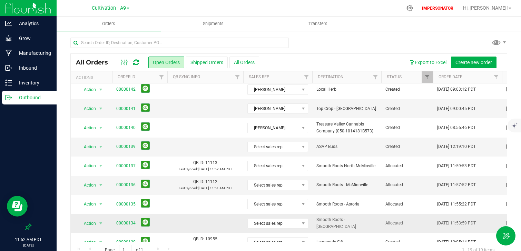
scroll to position [78, 0]
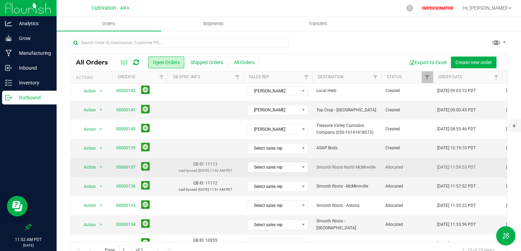
click at [166, 167] on td "00000137" at bounding box center [139, 167] width 55 height 19
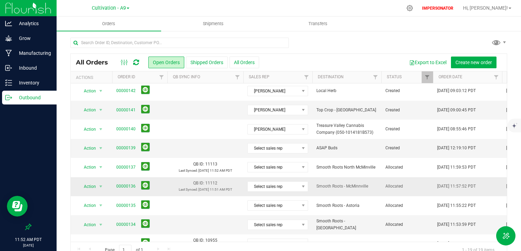
click at [172, 186] on td "QB ID: 11112 Last Synced: [DATE] 11:51 AM PDT" at bounding box center [205, 186] width 76 height 19
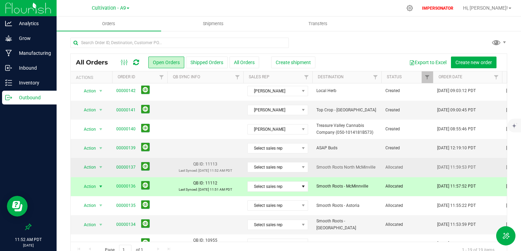
click at [179, 164] on td "QB ID: 11113 Last Synced: [DATE] 11:52 AM PDT" at bounding box center [205, 167] width 76 height 19
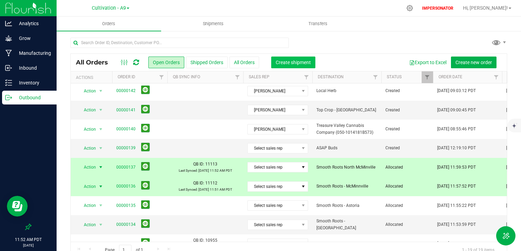
click at [303, 65] on span "Create shipment" at bounding box center [293, 63] width 35 height 6
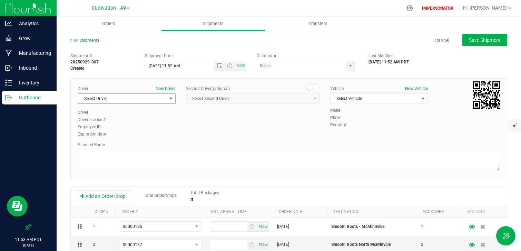
click at [172, 99] on span "select" at bounding box center [171, 99] width 6 height 6
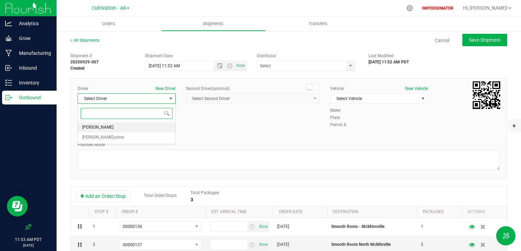
click at [142, 125] on li "[PERSON_NAME]" at bounding box center [126, 128] width 97 height 10
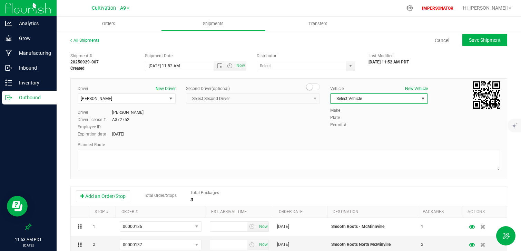
click at [420, 98] on span "select" at bounding box center [423, 99] width 9 height 10
click at [403, 121] on li "Venza" at bounding box center [379, 121] width 97 height 10
drag, startPoint x: 479, startPoint y: 40, endPoint x: 238, endPoint y: 162, distance: 270.1
click at [238, 164] on div "All Shipments Cancel Save Shipment Shipment # 20250929-007 Created Shipment Dat…" at bounding box center [288, 201] width 437 height 328
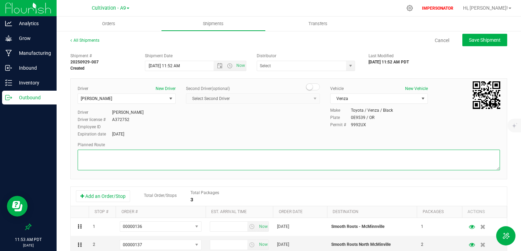
click at [238, 162] on textarea at bounding box center [289, 160] width 422 height 21
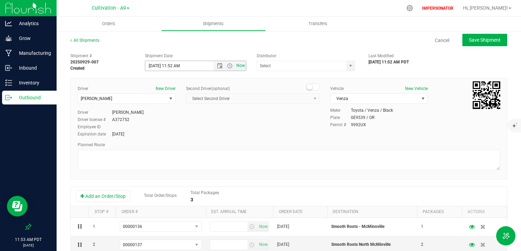
click at [241, 65] on span "Now" at bounding box center [241, 66] width 12 height 10
click at [492, 42] on span "Save Shipment" at bounding box center [485, 40] width 32 height 6
type input "[DATE] 6:53 PM"
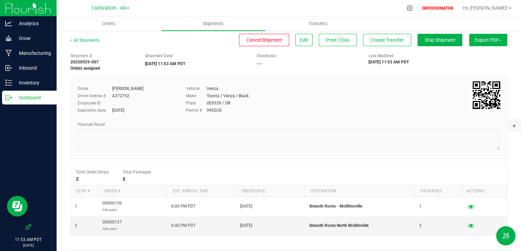
click at [446, 33] on div "All Shipments Cancel Shipment Edit Print COAs Create Transfer Ship Shipment Exp…" at bounding box center [289, 189] width 465 height 319
click at [444, 42] on span "Ship Shipment" at bounding box center [440, 40] width 31 height 6
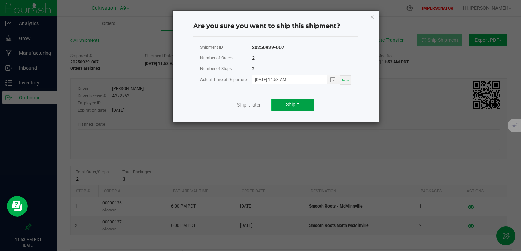
click at [302, 108] on button "Ship it" at bounding box center [292, 105] width 43 height 12
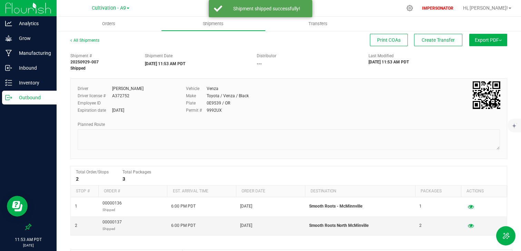
click at [22, 99] on p "Outbound" at bounding box center [32, 98] width 41 height 8
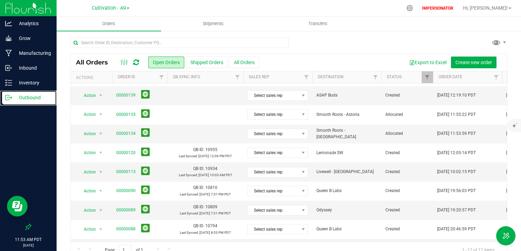
scroll to position [132, 0]
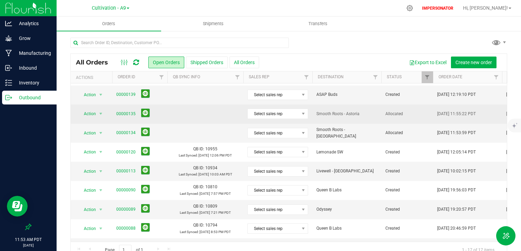
drag, startPoint x: 420, startPoint y: 135, endPoint x: 243, endPoint y: 107, distance: 179.0
click at [166, 122] on td "00000135" at bounding box center [139, 114] width 55 height 19
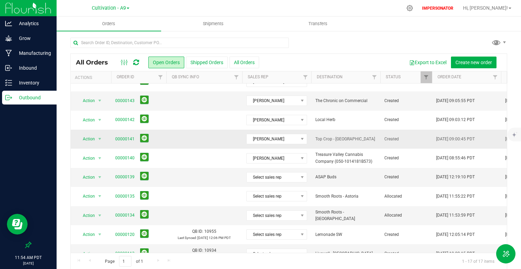
scroll to position [51, 1]
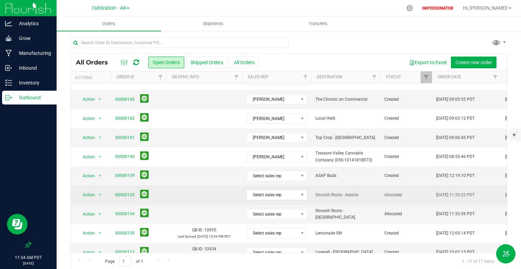
drag, startPoint x: 406, startPoint y: 218, endPoint x: 314, endPoint y: 191, distance: 95.9
click at [314, 191] on td "Smooth Roots - Astoria" at bounding box center [345, 195] width 69 height 19
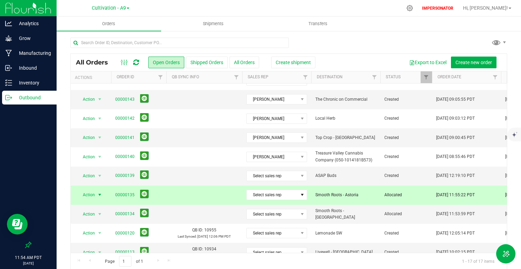
click at [314, 191] on td "Smooth Roots - Astoria" at bounding box center [345, 195] width 69 height 19
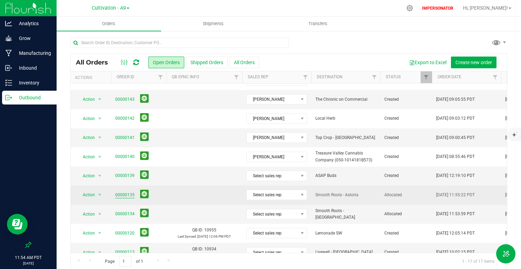
click at [125, 197] on link "00000135" at bounding box center [124, 195] width 19 height 7
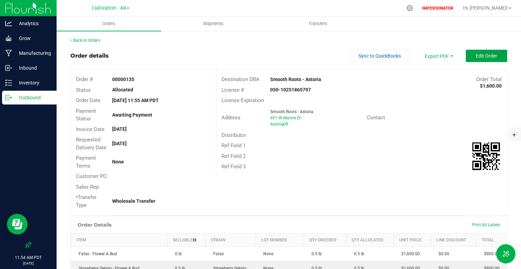
click at [486, 53] on span "Edit Order" at bounding box center [486, 56] width 21 height 6
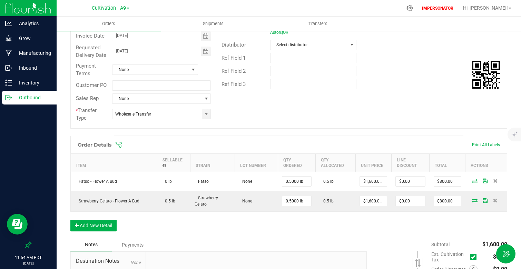
scroll to position [99, 0]
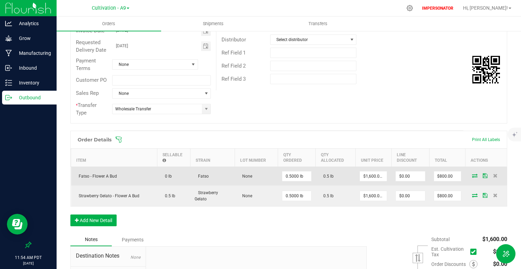
click at [477, 172] on td at bounding box center [486, 176] width 41 height 19
click at [475, 176] on icon at bounding box center [475, 176] width 6 height 4
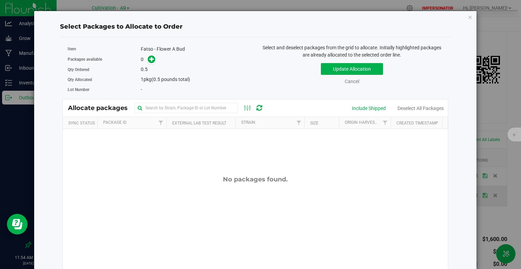
scroll to position [0, 0]
click at [357, 80] on link "Cancel" at bounding box center [352, 82] width 14 height 6
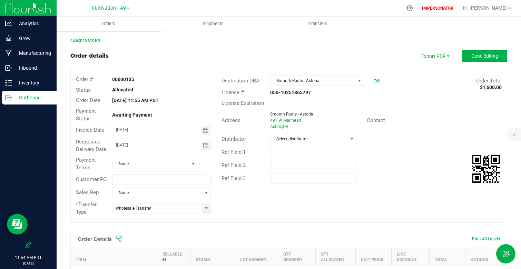
click at [43, 102] on div "Outbound" at bounding box center [29, 98] width 55 height 14
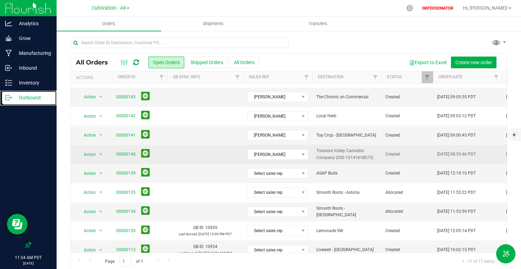
scroll to position [55, 0]
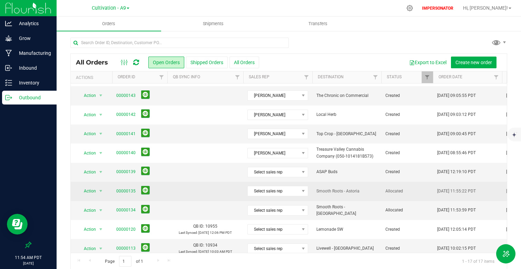
drag, startPoint x: 373, startPoint y: 211, endPoint x: 215, endPoint y: 188, distance: 159.6
click at [215, 188] on td at bounding box center [205, 191] width 76 height 19
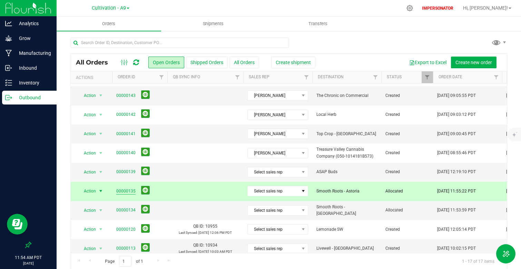
click at [126, 189] on link "00000135" at bounding box center [125, 191] width 19 height 7
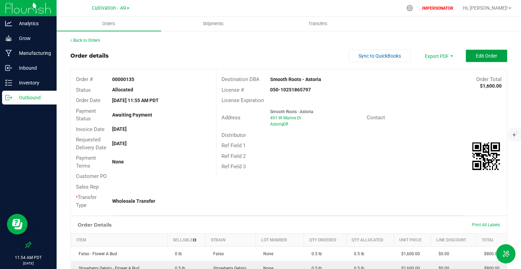
click at [496, 60] on button "Edit Order" at bounding box center [486, 56] width 41 height 12
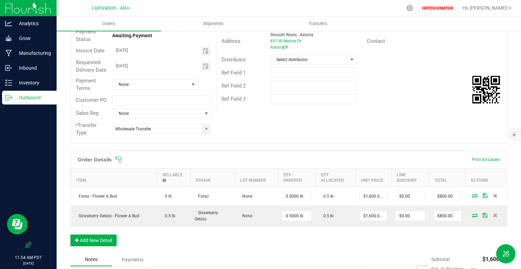
scroll to position [82, 0]
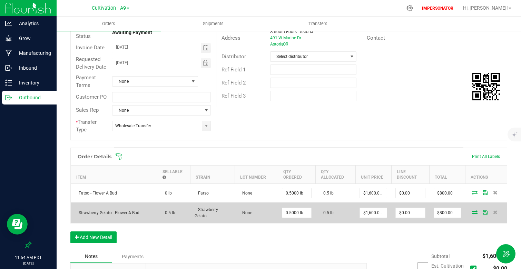
click at [475, 212] on icon at bounding box center [475, 212] width 6 height 4
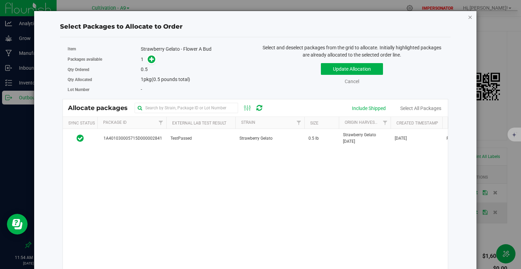
click at [471, 18] on icon "button" at bounding box center [470, 17] width 5 height 8
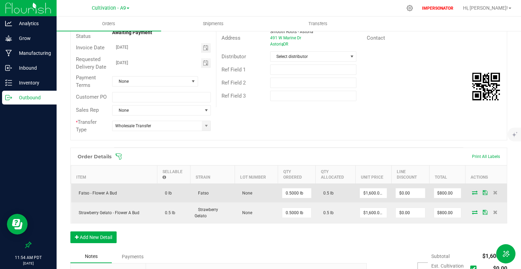
click at [475, 193] on icon at bounding box center [475, 193] width 6 height 4
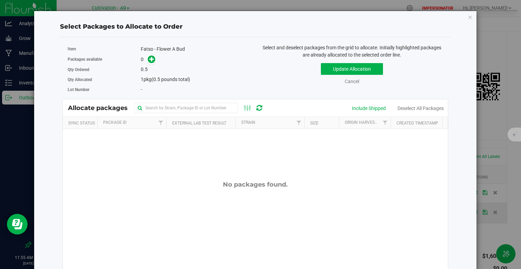
click at [354, 181] on div "No packages found." at bounding box center [255, 185] width 385 height 8
click at [368, 106] on div "Include Shipped" at bounding box center [369, 108] width 34 height 7
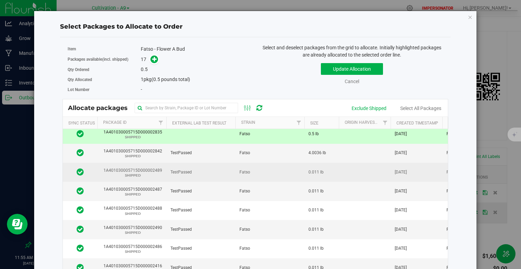
scroll to position [0, 0]
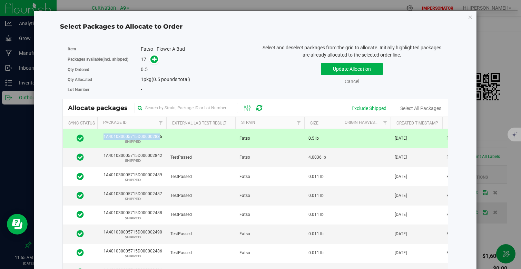
drag, startPoint x: 165, startPoint y: 137, endPoint x: 159, endPoint y: 134, distance: 6.2
click at [159, 134] on td "1A401030005715D000002835 SHIPPED" at bounding box center [131, 138] width 69 height 19
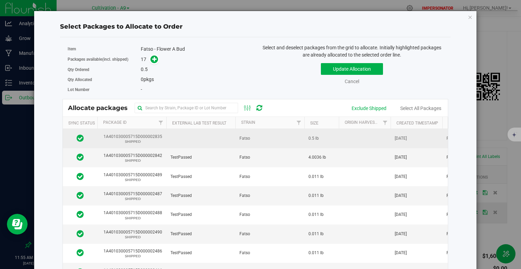
click at [199, 143] on td at bounding box center [200, 138] width 69 height 19
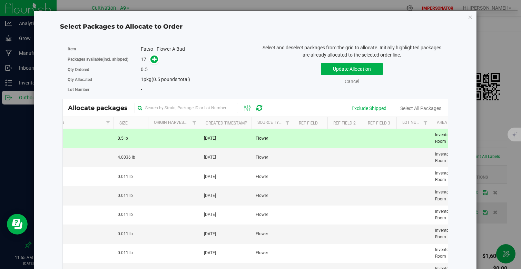
scroll to position [0, 378]
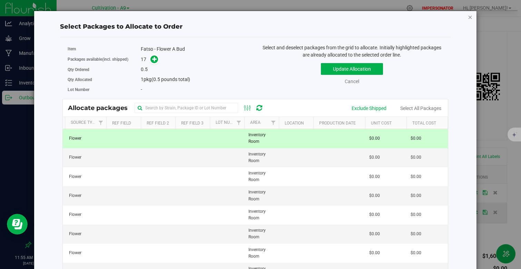
click at [470, 16] on icon "button" at bounding box center [470, 17] width 5 height 8
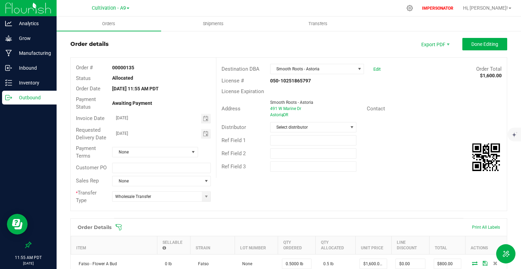
scroll to position [0, 0]
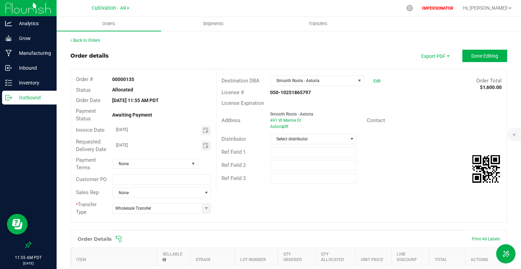
click at [37, 100] on p "Outbound" at bounding box center [32, 98] width 41 height 8
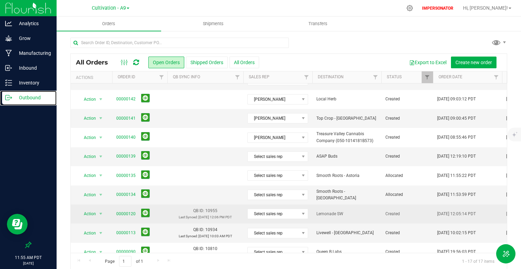
scroll to position [68, 0]
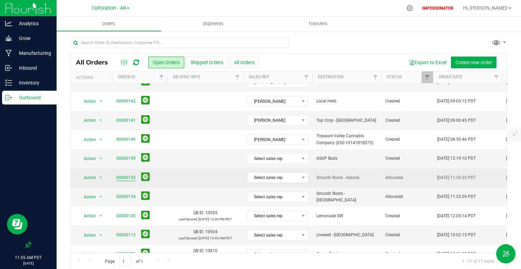
click at [126, 180] on link "00000135" at bounding box center [125, 178] width 19 height 7
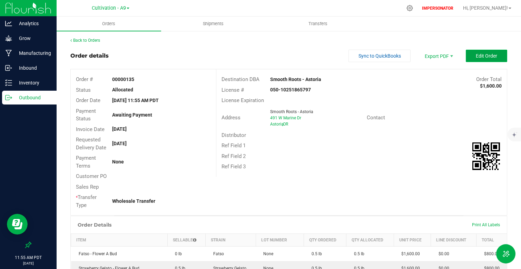
click at [487, 56] on span "Edit Order" at bounding box center [486, 56] width 21 height 6
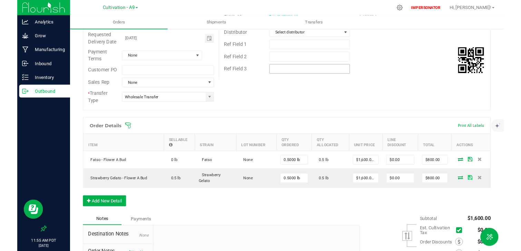
scroll to position [152, 0]
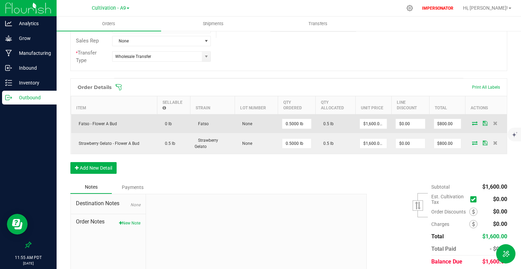
click at [476, 125] on icon at bounding box center [475, 123] width 6 height 4
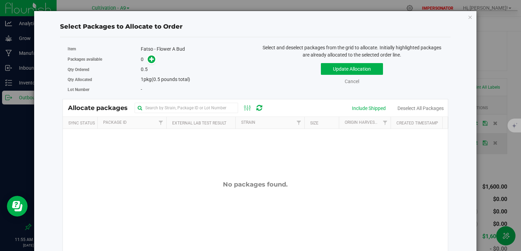
click at [474, 19] on div "Select Packages to Allocate to Order Item Fatso - Flower A Bud Packages availab…" at bounding box center [255, 162] width 443 height 302
click at [473, 19] on div "Select Packages to Allocate to Order Item Fatso - Flower A Bud Packages availab…" at bounding box center [255, 162] width 443 height 302
click at [471, 19] on icon "button" at bounding box center [470, 17] width 5 height 8
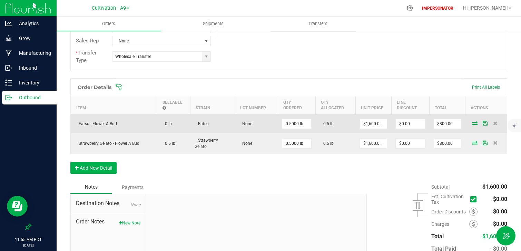
drag, startPoint x: 190, startPoint y: 124, endPoint x: 252, endPoint y: 123, distance: 61.8
click at [252, 123] on outbound-order-line-row "Fatso - Flower A Bud 0 lb Fatso None 0.5000 lb 0.5 lb $1,600.00000 $0.00 $800.00" at bounding box center [289, 123] width 436 height 19
drag, startPoint x: 331, startPoint y: 124, endPoint x: 343, endPoint y: 122, distance: 11.8
click at [343, 122] on td "0.5 lb" at bounding box center [336, 123] width 40 height 19
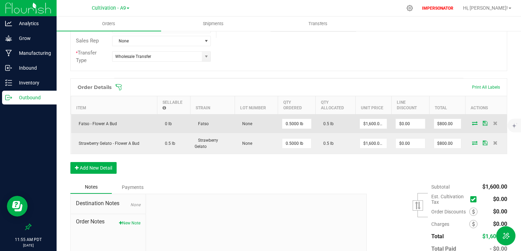
drag, startPoint x: 319, startPoint y: 123, endPoint x: 344, endPoint y: 122, distance: 24.9
click at [344, 122] on td "0.5 lb" at bounding box center [336, 123] width 40 height 19
drag, startPoint x: 314, startPoint y: 121, endPoint x: 341, endPoint y: 120, distance: 26.9
click at [342, 120] on outbound-order-line-row "Fatso - Flower A Bud 0 lb Fatso None 0.5000 lb 0.5 lb $1,600.00000 $0.00 $800.00" at bounding box center [289, 123] width 436 height 19
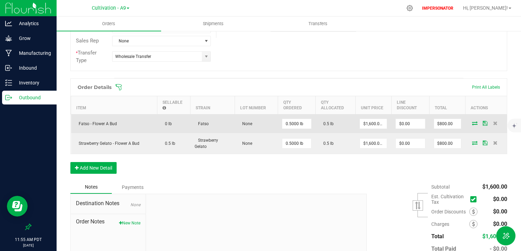
click at [341, 120] on td "0.5 lb" at bounding box center [336, 123] width 40 height 19
click at [475, 125] on icon at bounding box center [475, 123] width 6 height 4
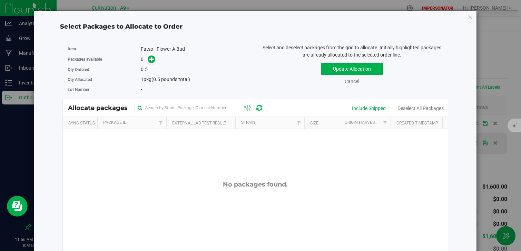
scroll to position [0, 1]
click at [380, 111] on div "Include Shipped" at bounding box center [369, 108] width 34 height 7
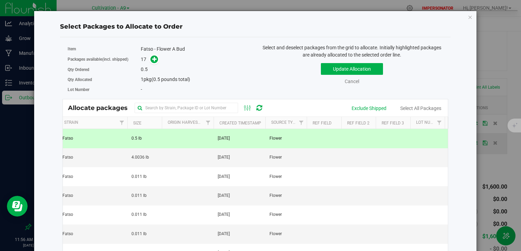
scroll to position [0, 0]
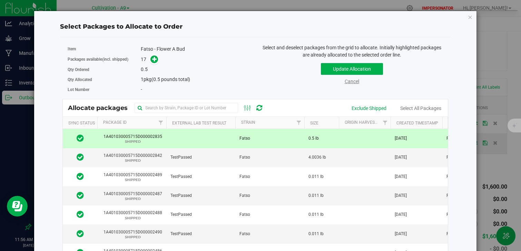
click at [351, 84] on link "Cancel" at bounding box center [352, 82] width 14 height 6
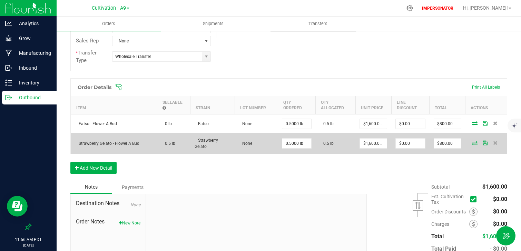
click at [476, 143] on icon at bounding box center [475, 143] width 6 height 4
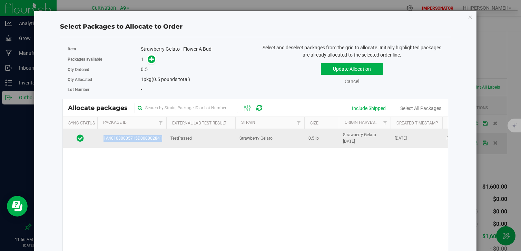
click at [162, 137] on td "1A401030005715D000002841" at bounding box center [131, 138] width 69 height 19
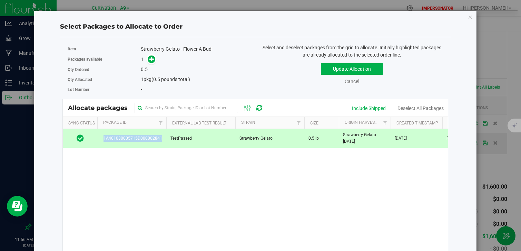
copy span "1A401030005715D000002841"
click at [469, 16] on icon "button" at bounding box center [470, 17] width 5 height 8
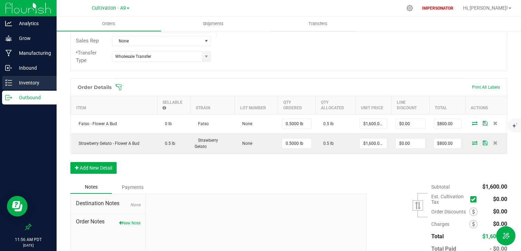
click at [31, 81] on p "Inventory" at bounding box center [32, 83] width 41 height 8
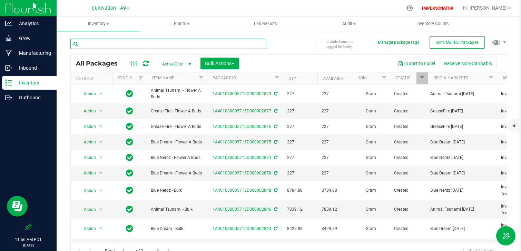
click at [116, 39] on input "text" at bounding box center [168, 44] width 196 height 10
paste input "1A401030005715D000002841"
type input "1A401030005715D000002841"
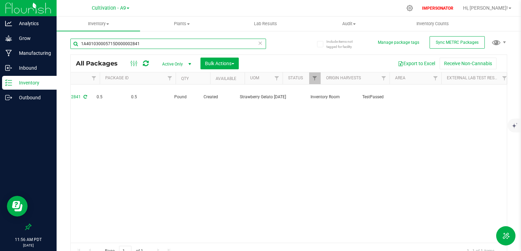
scroll to position [0, 223]
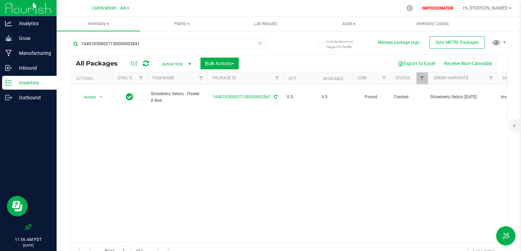
click at [182, 150] on div "Action Action Adjust qty Create package Edit attributes Global inventory Locate…" at bounding box center [289, 164] width 436 height 158
click at [28, 100] on p "Outbound" at bounding box center [32, 98] width 41 height 8
